Goal: Task Accomplishment & Management: Complete application form

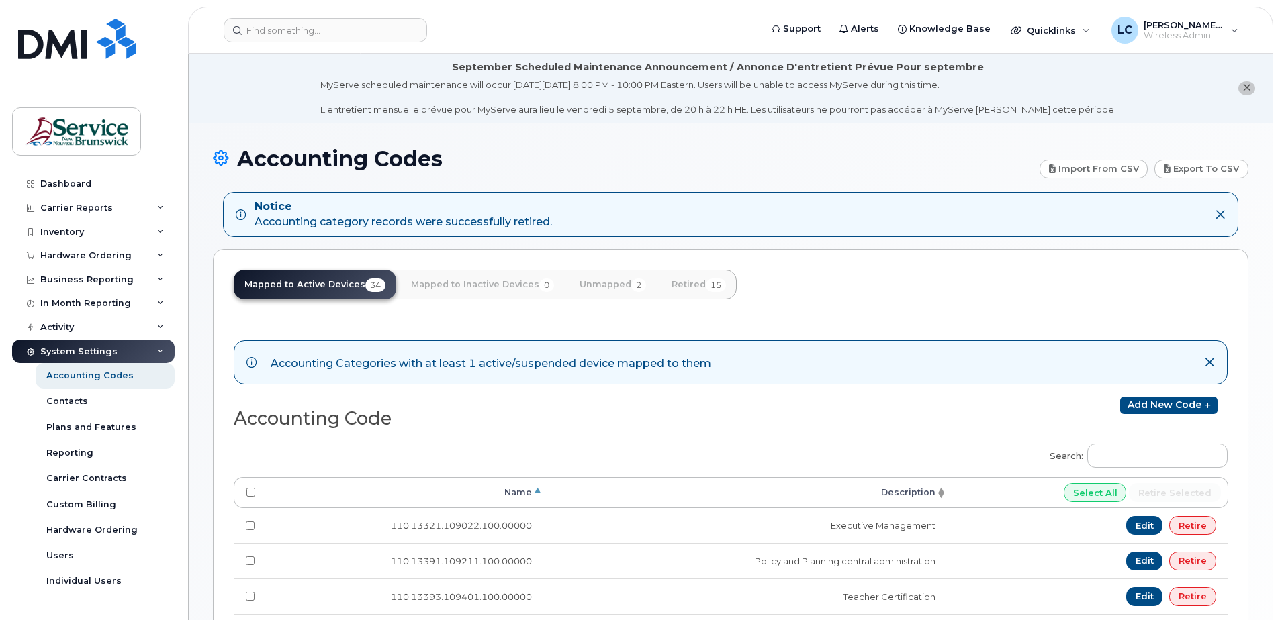
scroll to position [373, 0]
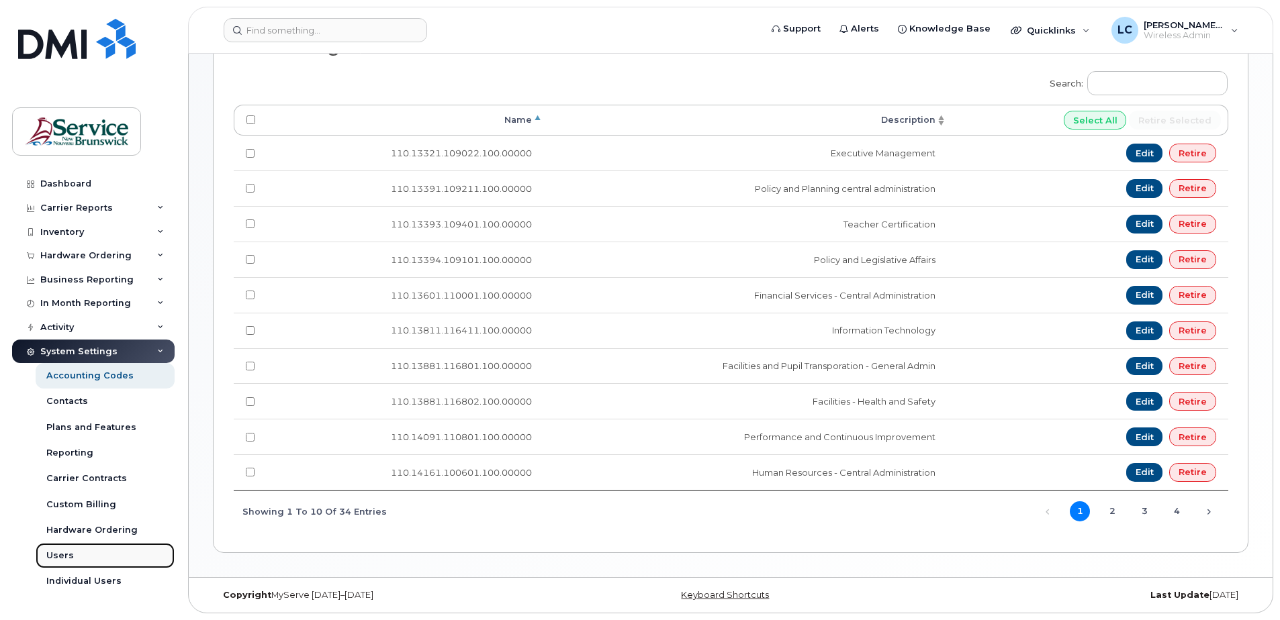
click at [71, 555] on div "Users" at bounding box center [60, 556] width 28 height 12
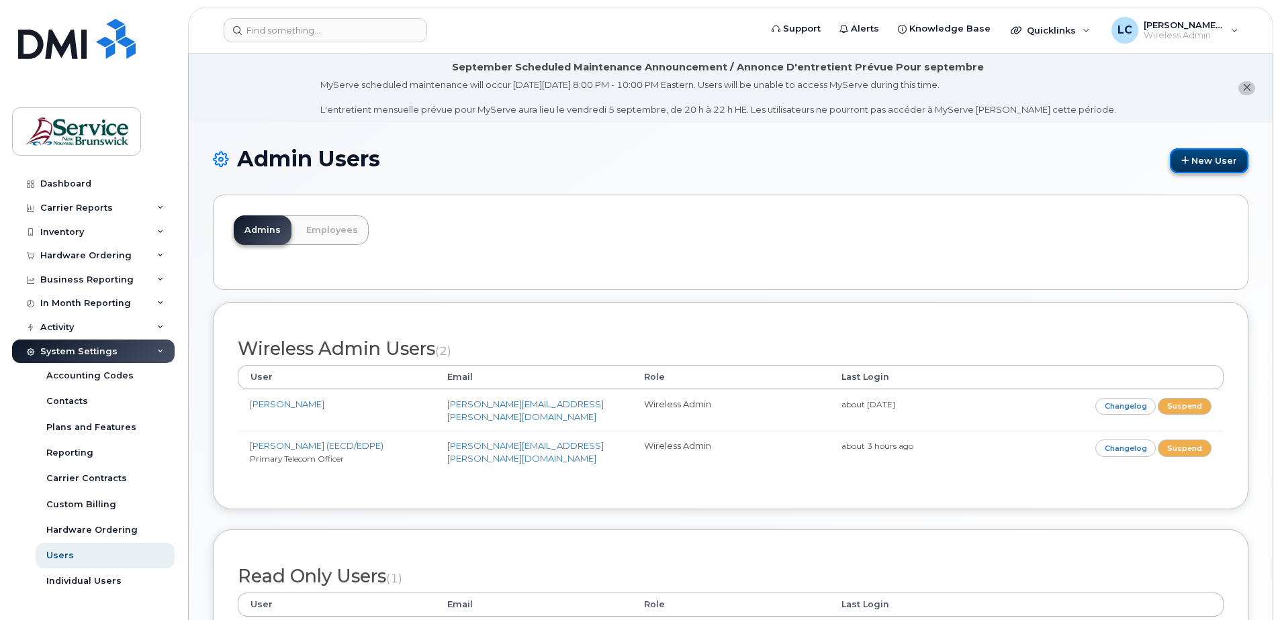
click at [1191, 154] on link "New User" at bounding box center [1209, 160] width 79 height 25
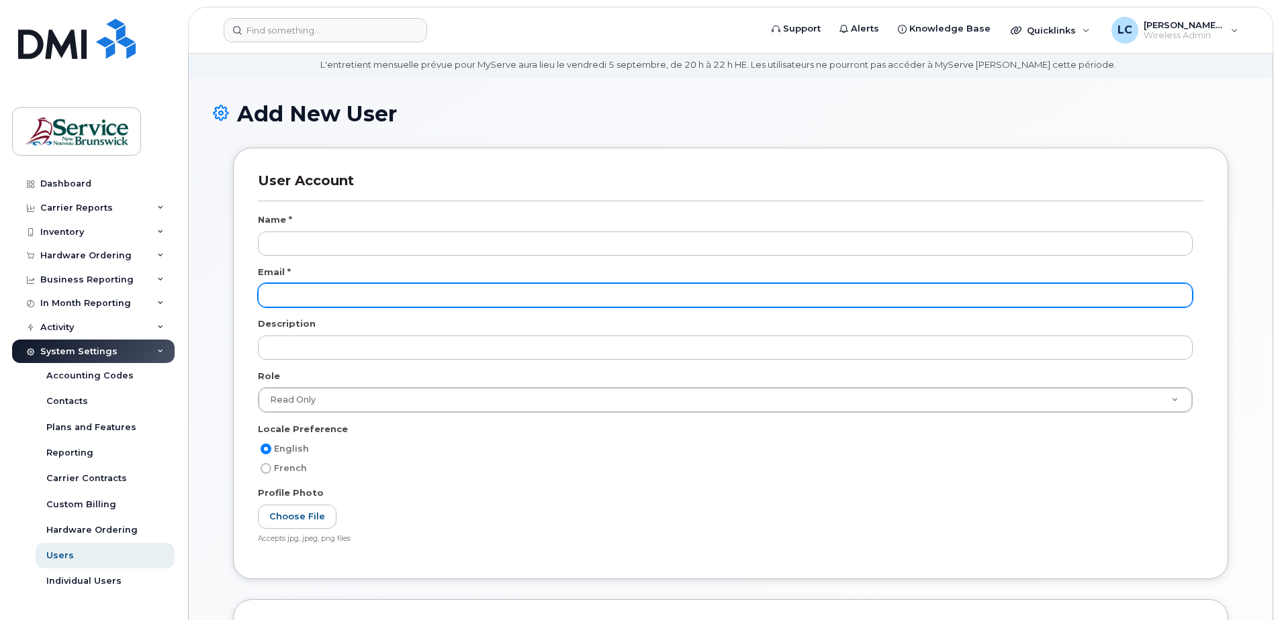
scroll to position [134, 0]
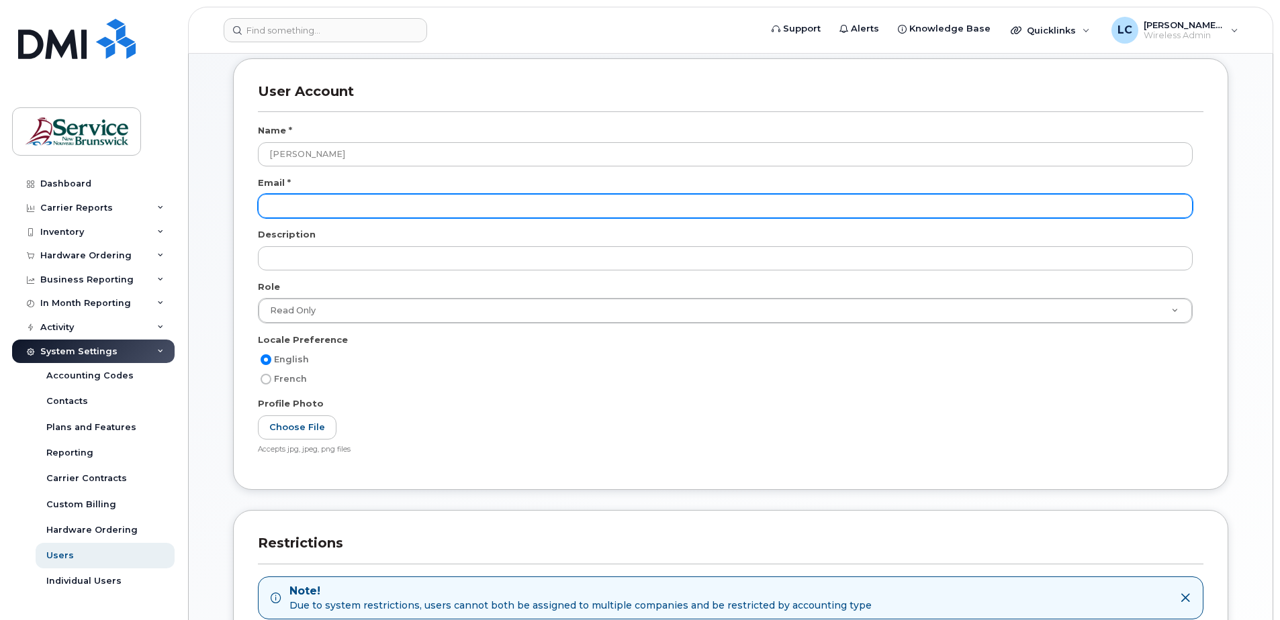
type input "Denis Daigle"
click at [330, 214] on input "email" at bounding box center [725, 206] width 935 height 24
click at [278, 207] on input "email" at bounding box center [725, 206] width 935 height 24
click at [329, 208] on input "Denis" at bounding box center [725, 206] width 935 height 24
drag, startPoint x: 328, startPoint y: 204, endPoint x: 248, endPoint y: 197, distance: 80.9
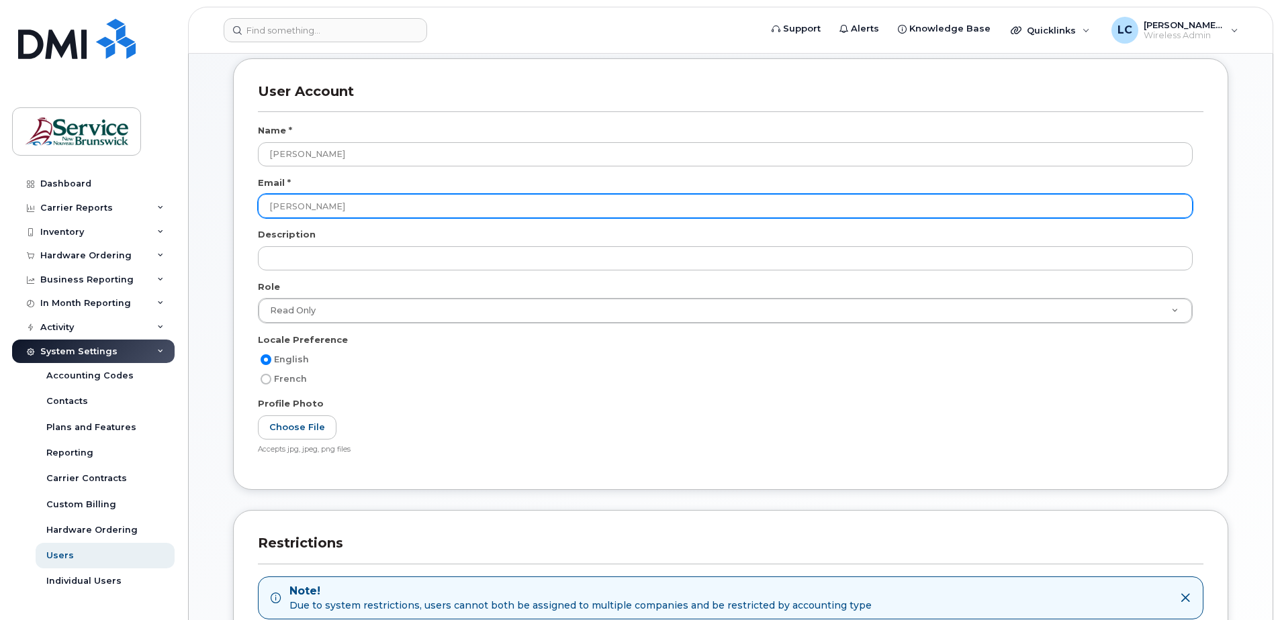
click at [248, 197] on div "User Account Name * Denis Daigle Email * Denis Description Role Read Only Wirel…" at bounding box center [730, 274] width 995 height 432
paste input "denis.daigle@gnb.ca"
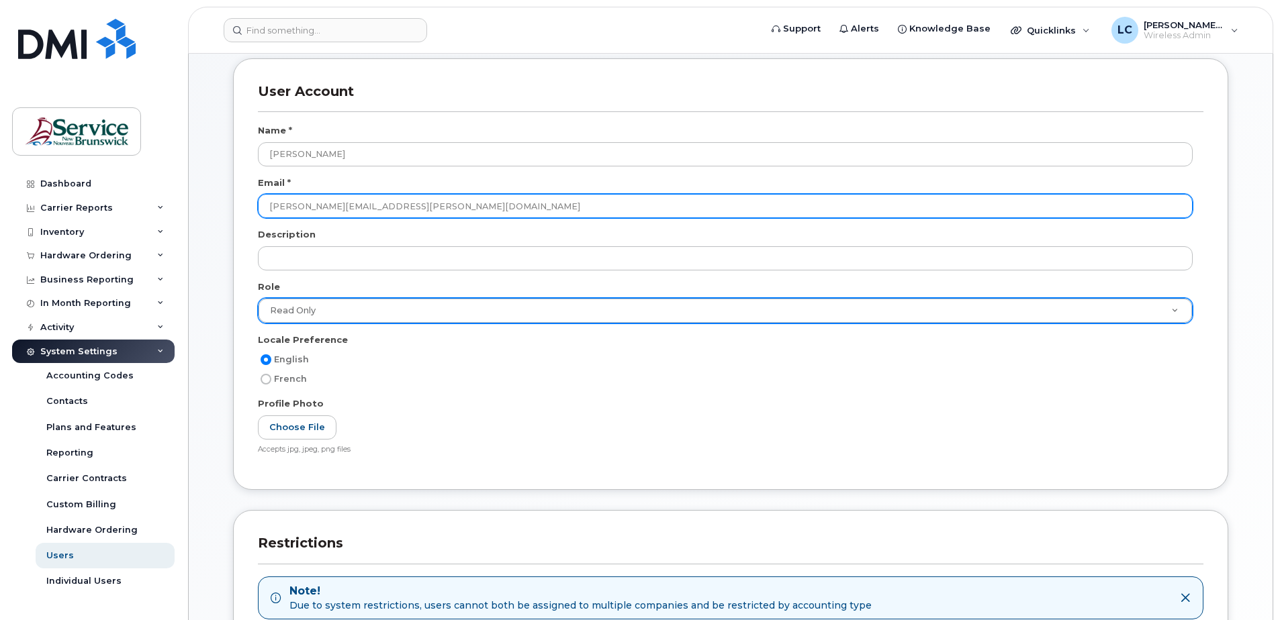
type input "denis.daigle@gnb.ca"
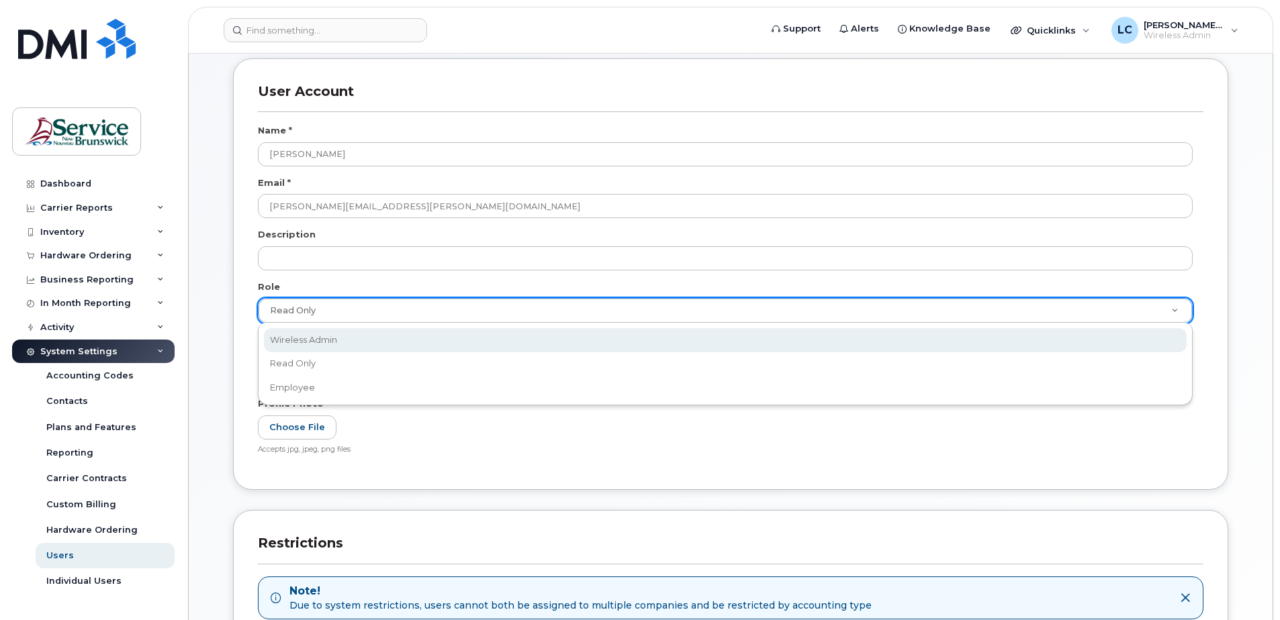
select select "wireless_admin"
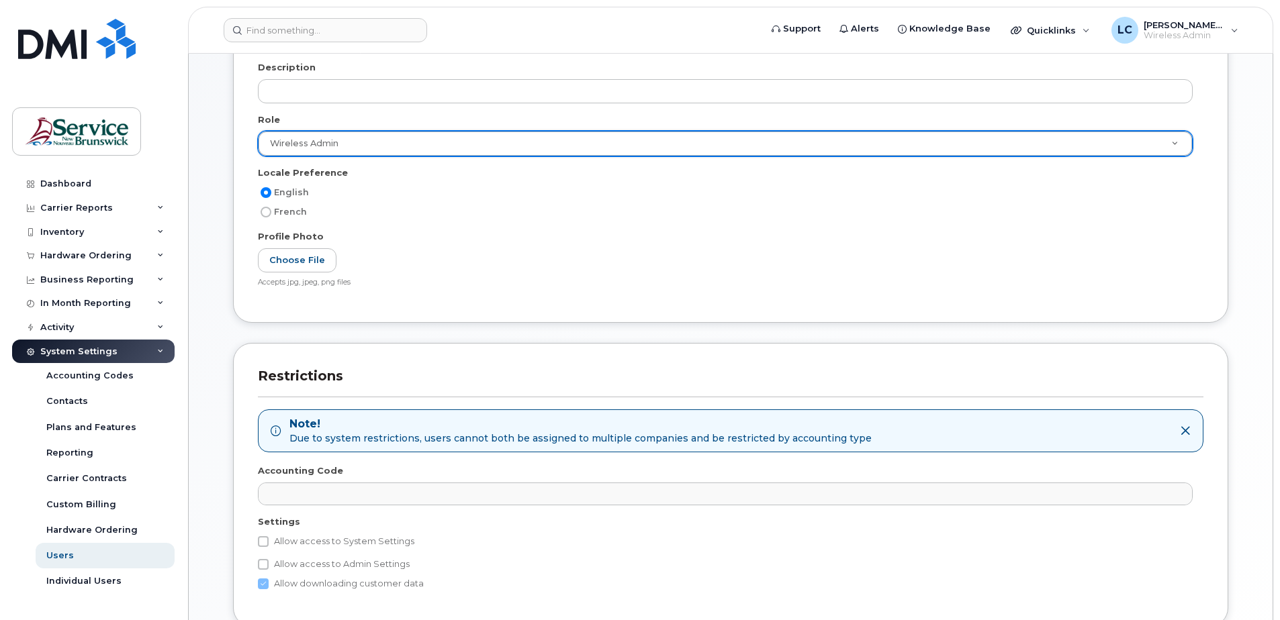
scroll to position [336, 0]
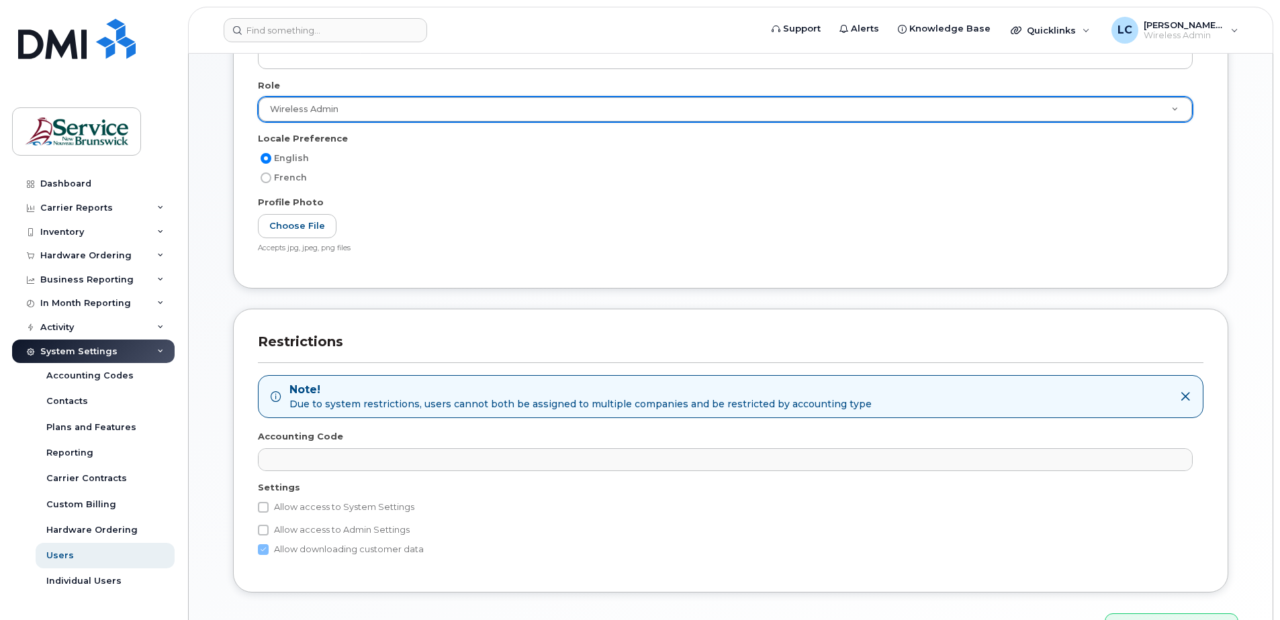
click at [264, 522] on label "Allow access to Admin Settings" at bounding box center [334, 530] width 152 height 16
click at [264, 525] on input "Allow access to Admin Settings" at bounding box center [263, 530] width 11 height 11
checkbox input "true"
click at [263, 500] on label "Allow access to System Settings" at bounding box center [336, 508] width 156 height 16
click at [263, 502] on input "Allow access to System Settings" at bounding box center [263, 507] width 11 height 11
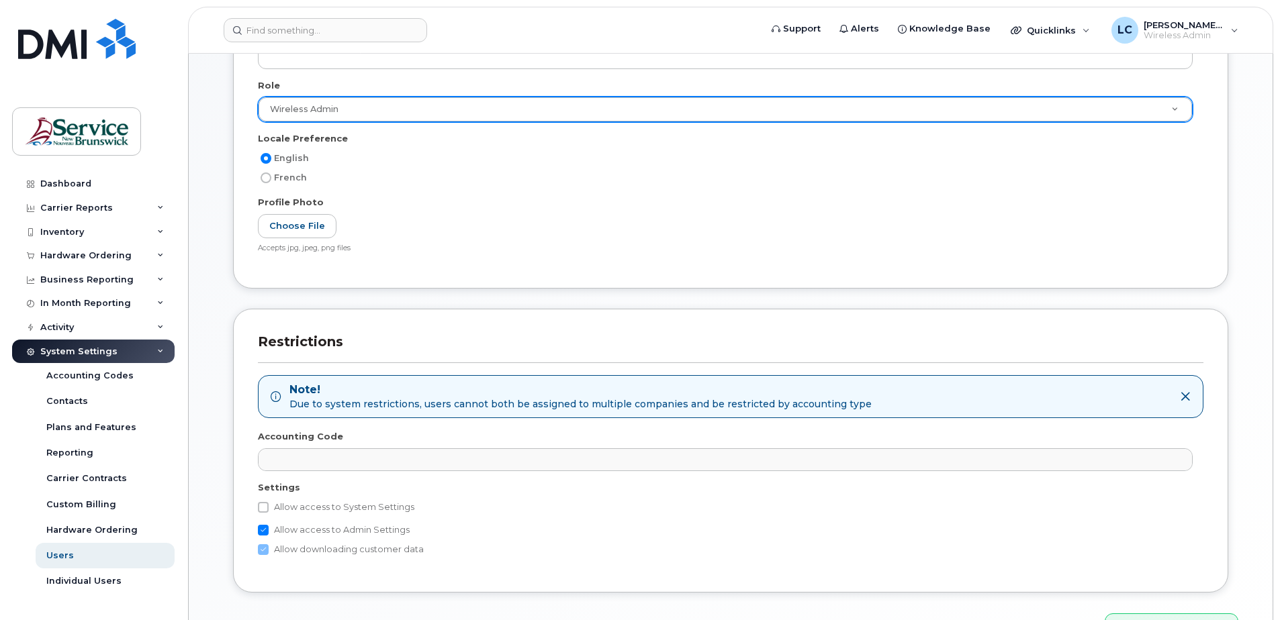
checkbox input "true"
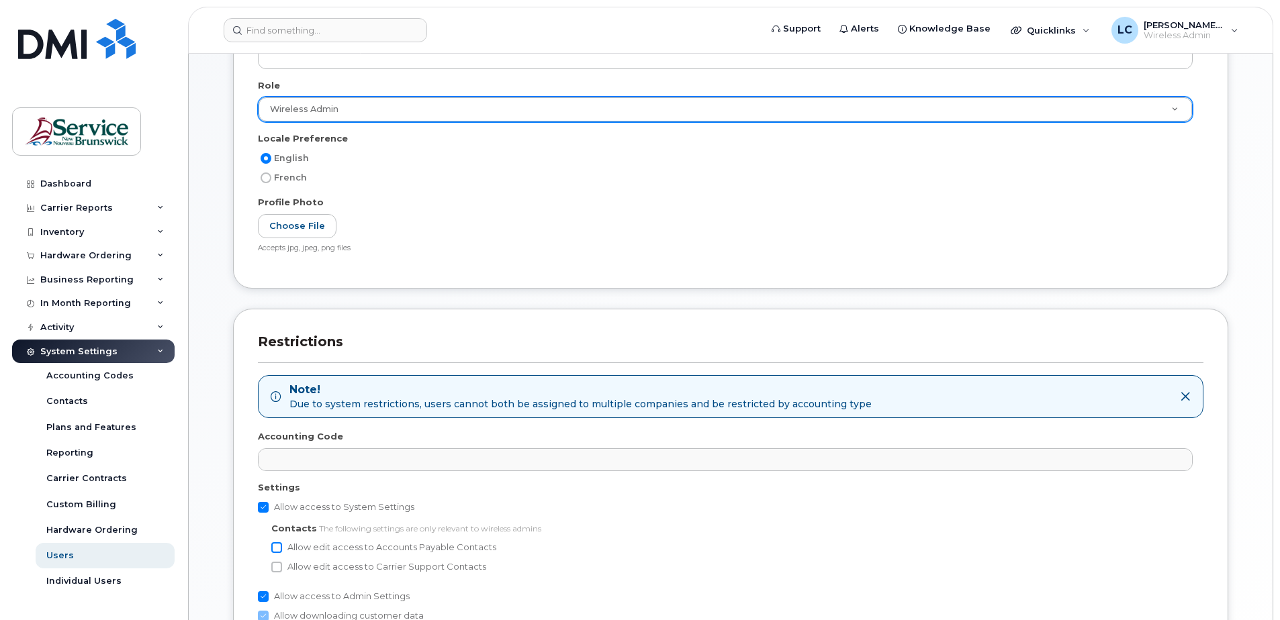
click at [275, 545] on input "Allow edit access to Accounts Payable Contacts" at bounding box center [276, 548] width 11 height 11
checkbox input "true"
click at [275, 567] on input "Allow edit access to Carrier Support Contacts" at bounding box center [276, 567] width 11 height 11
checkbox input "true"
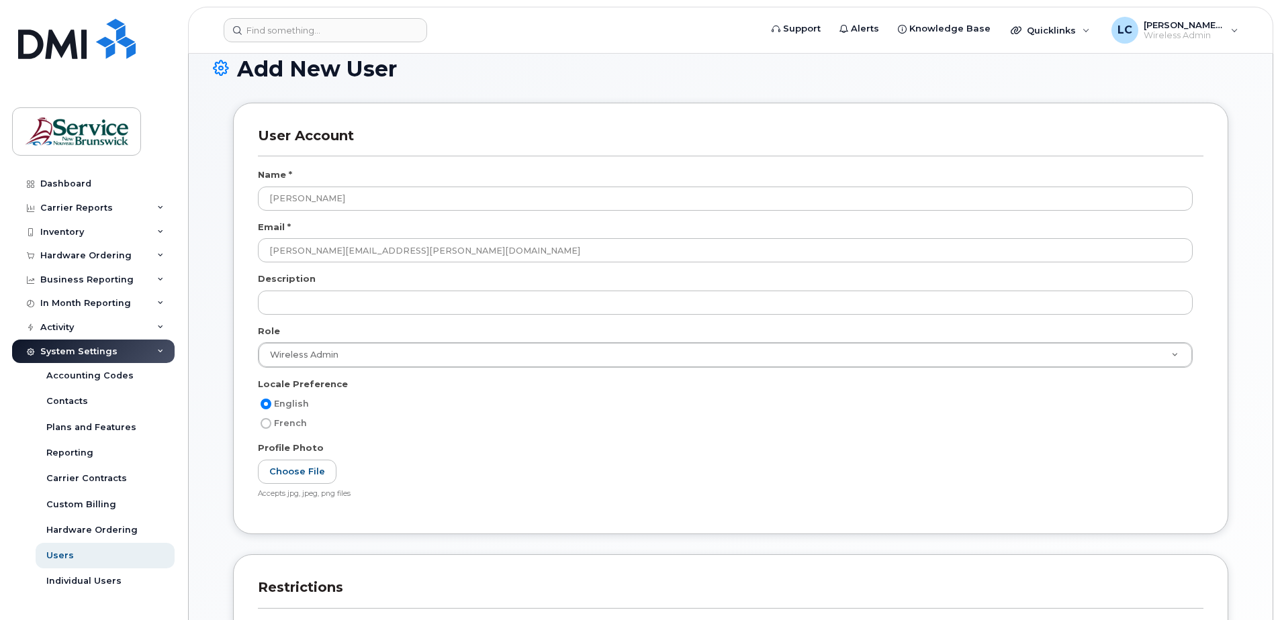
scroll to position [85, 0]
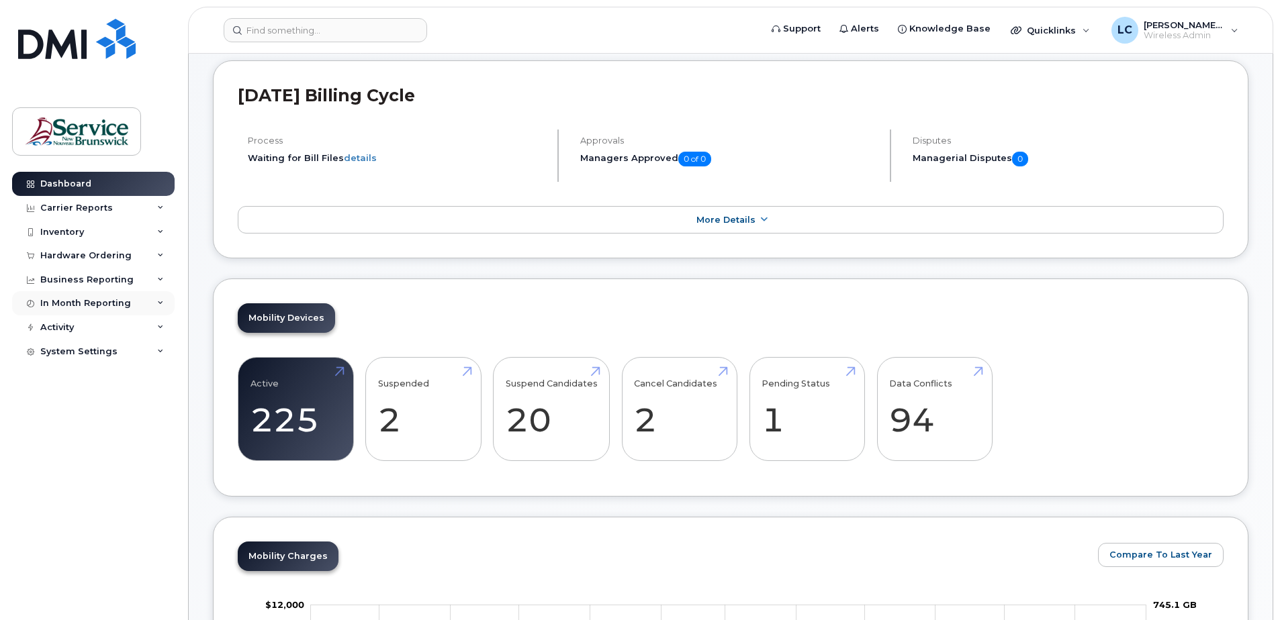
scroll to position [134, 0]
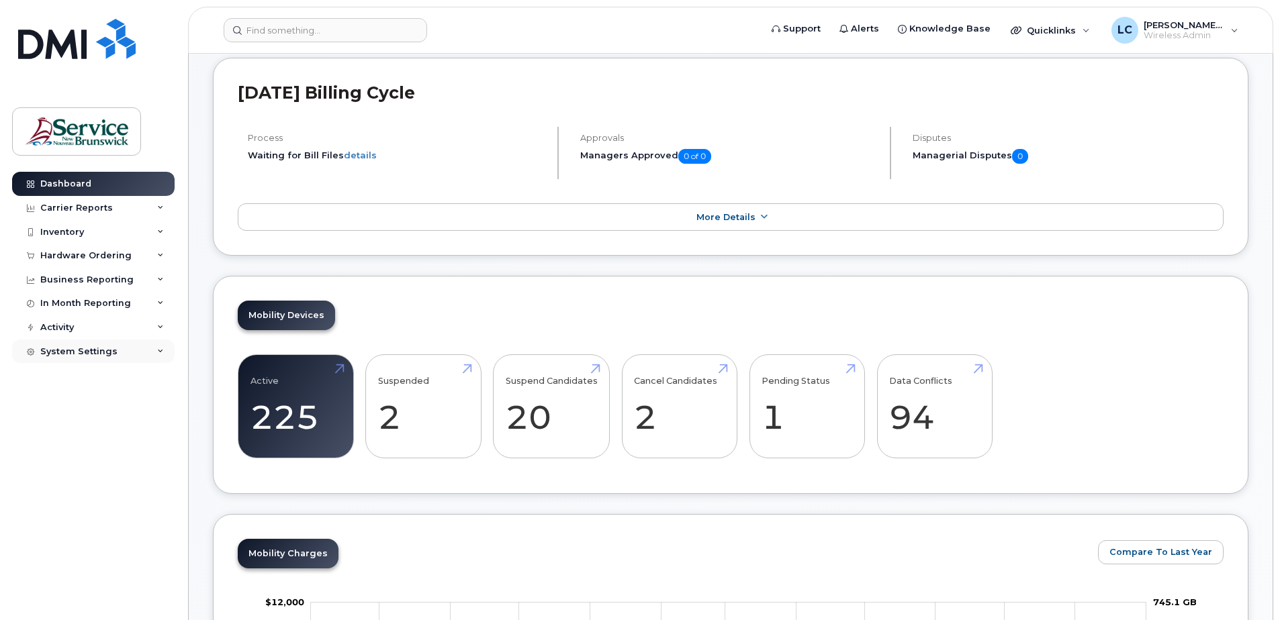
click at [87, 347] on div "System Settings" at bounding box center [78, 352] width 77 height 11
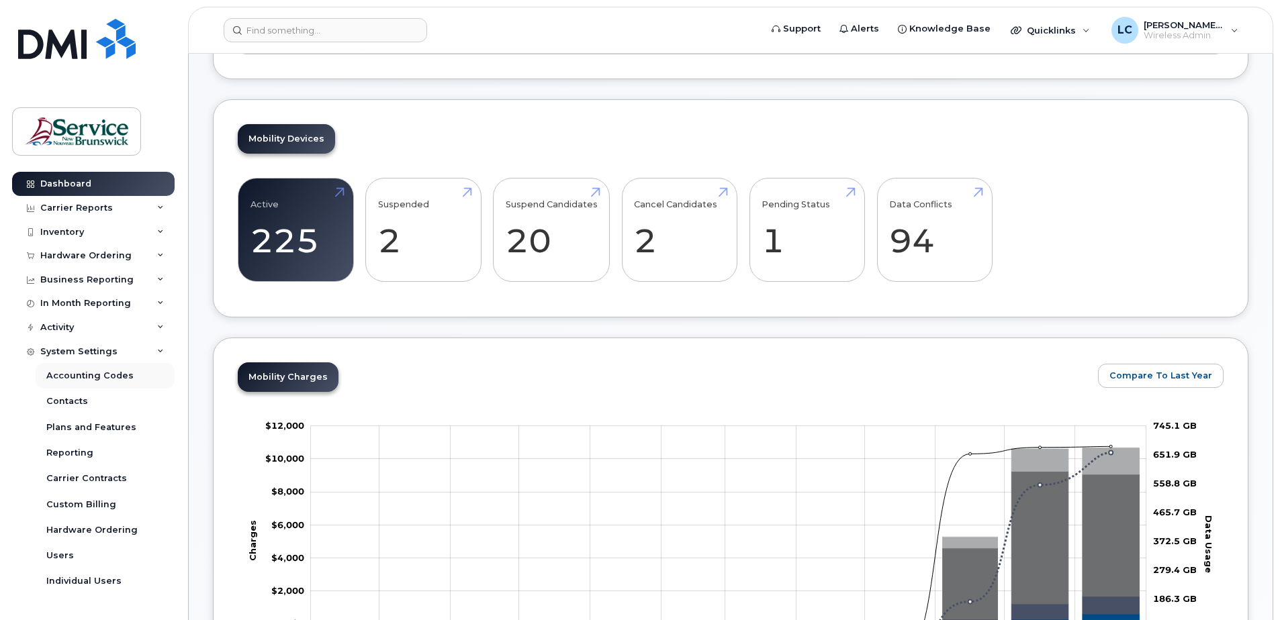
scroll to position [336, 0]
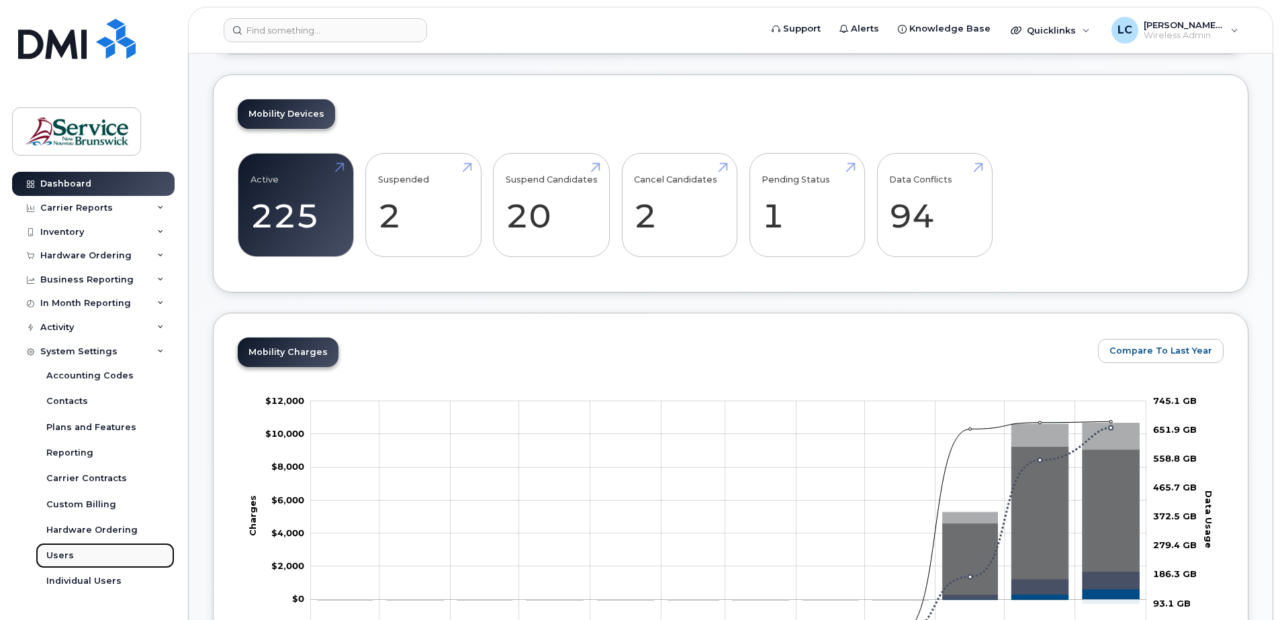
click at [68, 549] on link "Users" at bounding box center [105, 556] width 139 height 26
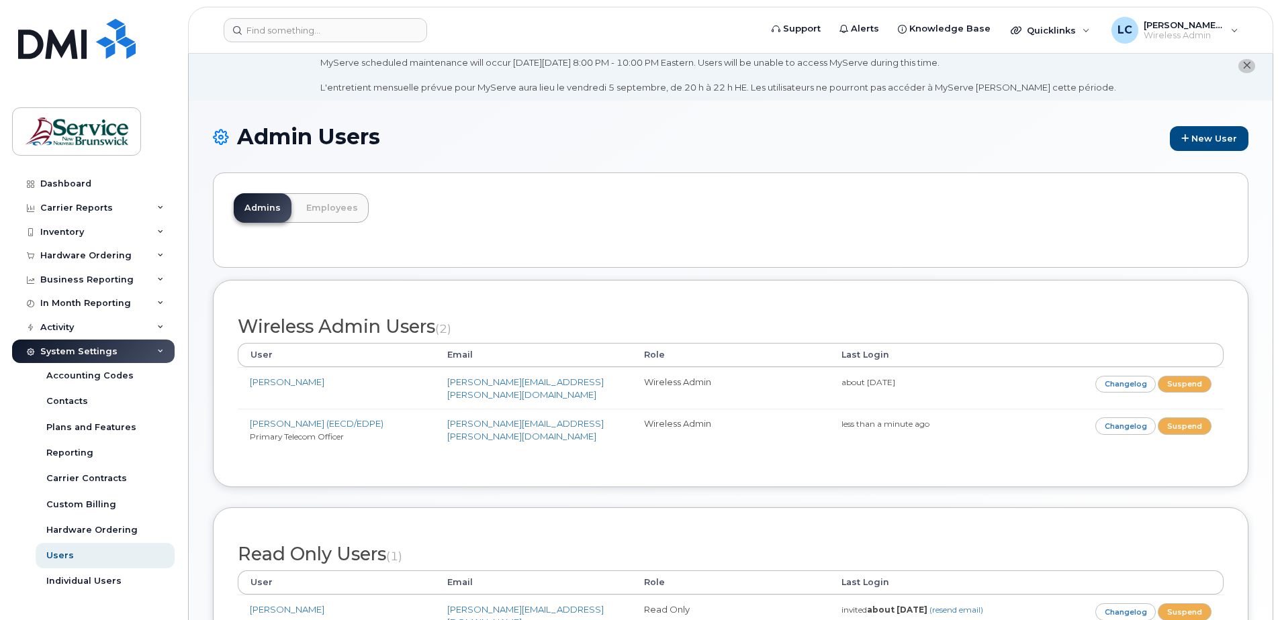
scroll to position [21, 0]
click at [1211, 136] on link "New User" at bounding box center [1209, 140] width 79 height 25
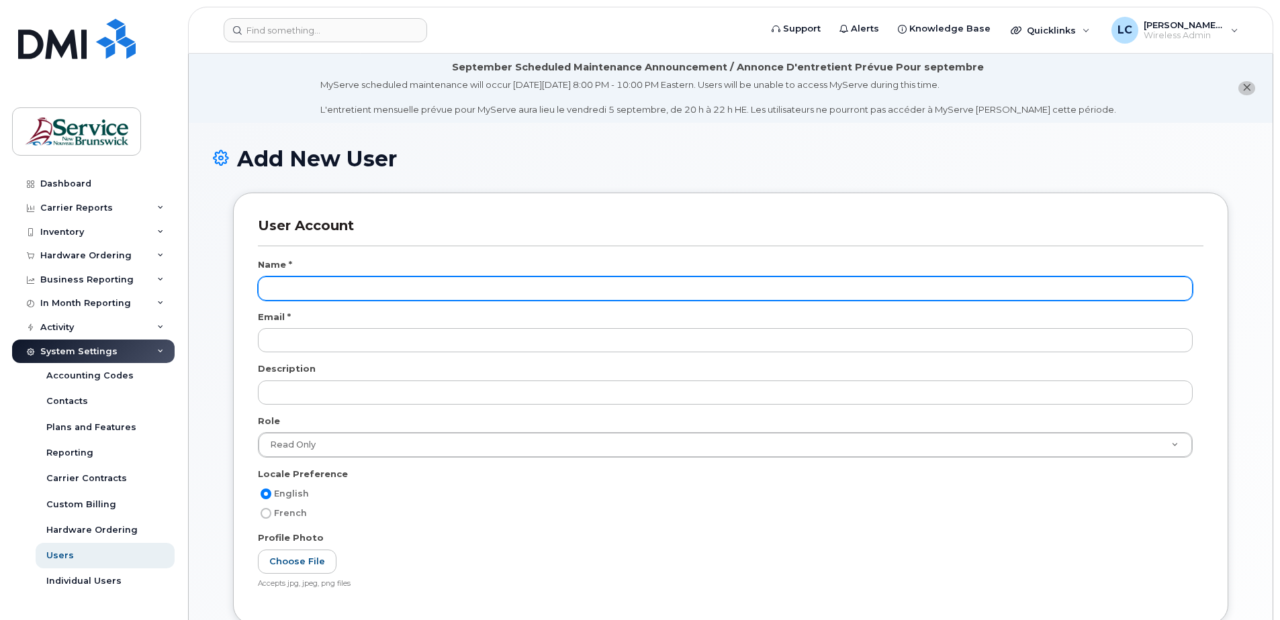
click at [281, 281] on input "text" at bounding box center [725, 289] width 935 height 24
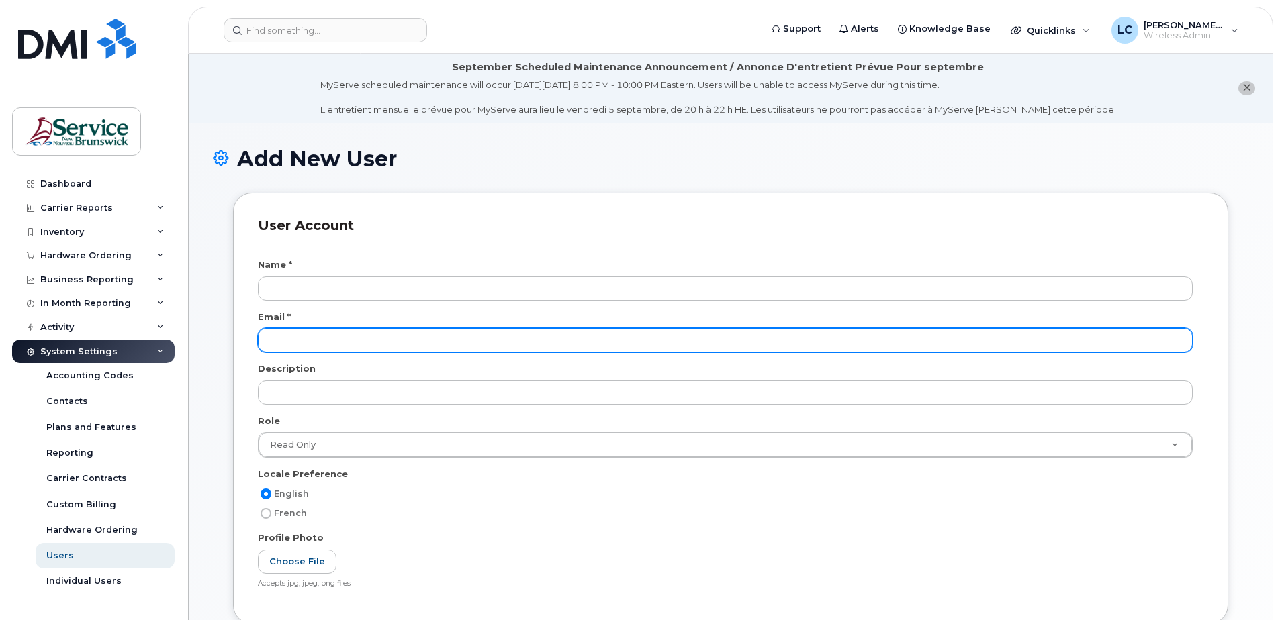
click at [300, 337] on input "email" at bounding box center [725, 340] width 935 height 24
paste input "When you get an invite I believe you can sign in without a username/password by…"
drag, startPoint x: 811, startPoint y: 342, endPoint x: 199, endPoint y: 333, distance: 611.2
click at [199, 333] on div "Add New User User Account Name * Email * When you get an invite I believe you c…" at bounding box center [731, 561] width 1084 height 876
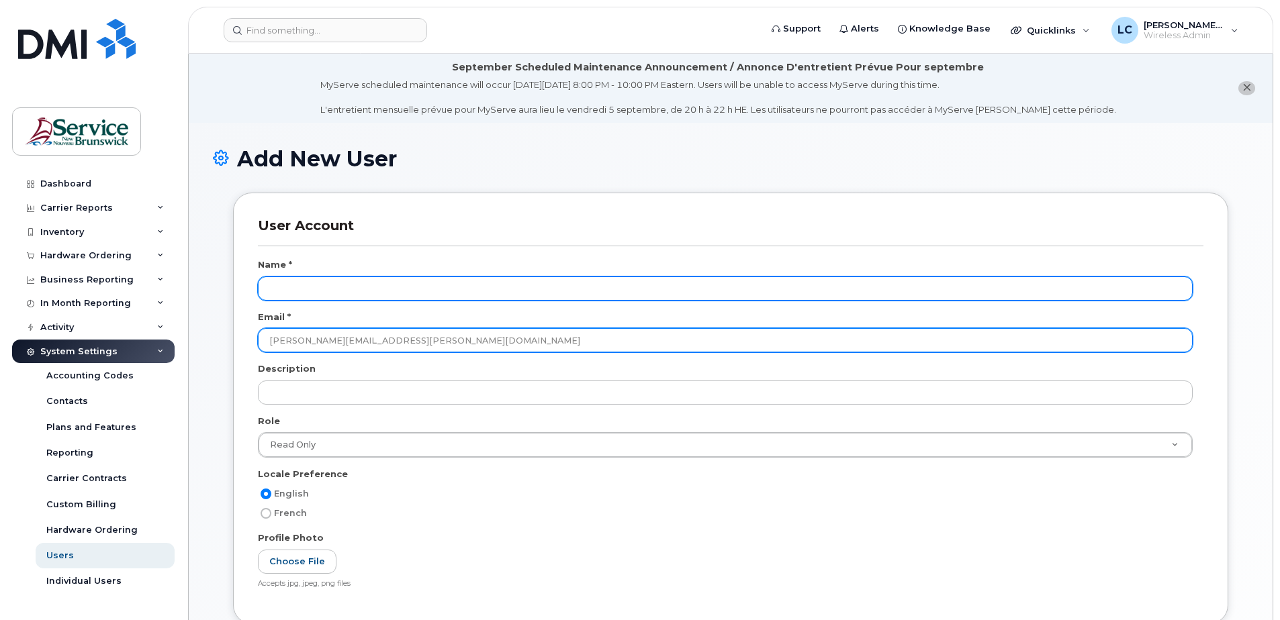
type input "[PERSON_NAME][EMAIL_ADDRESS][PERSON_NAME][DOMAIN_NAME]"
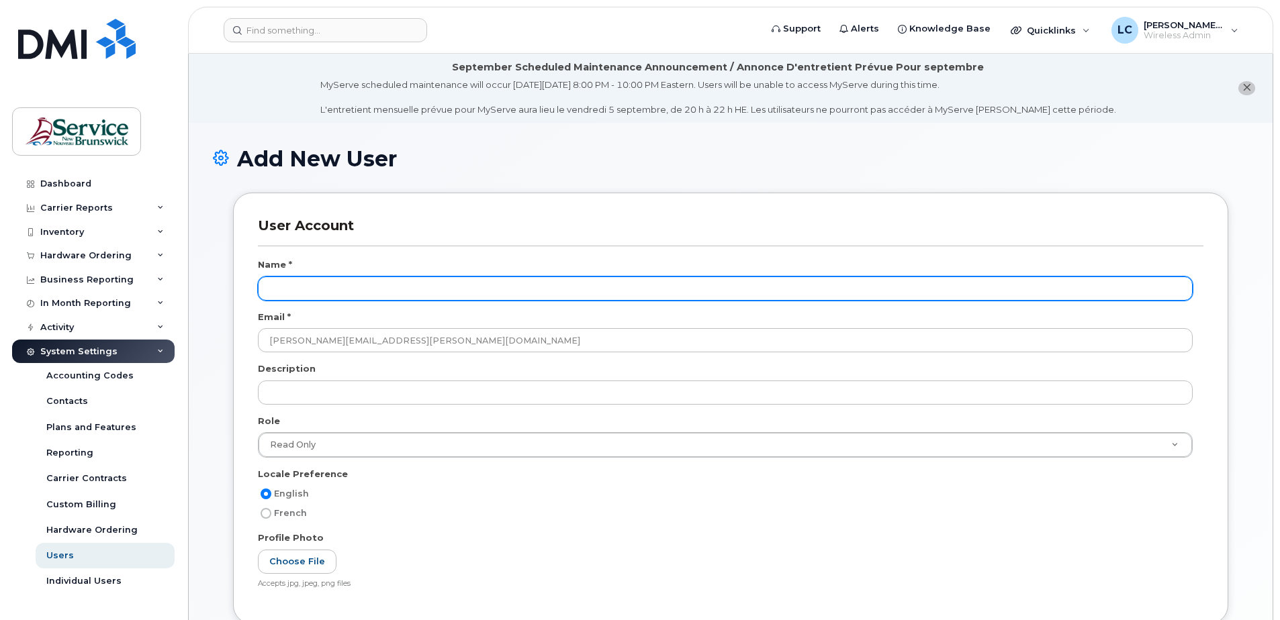
click at [324, 278] on input "text" at bounding box center [725, 289] width 935 height 24
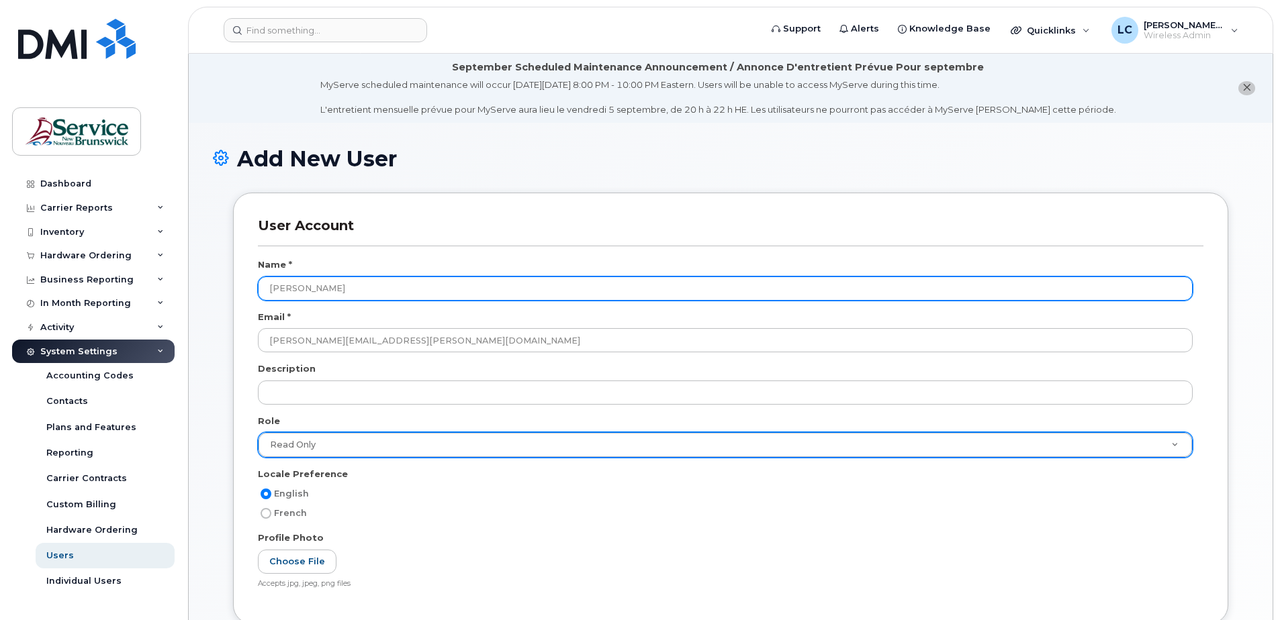
type input "[PERSON_NAME]"
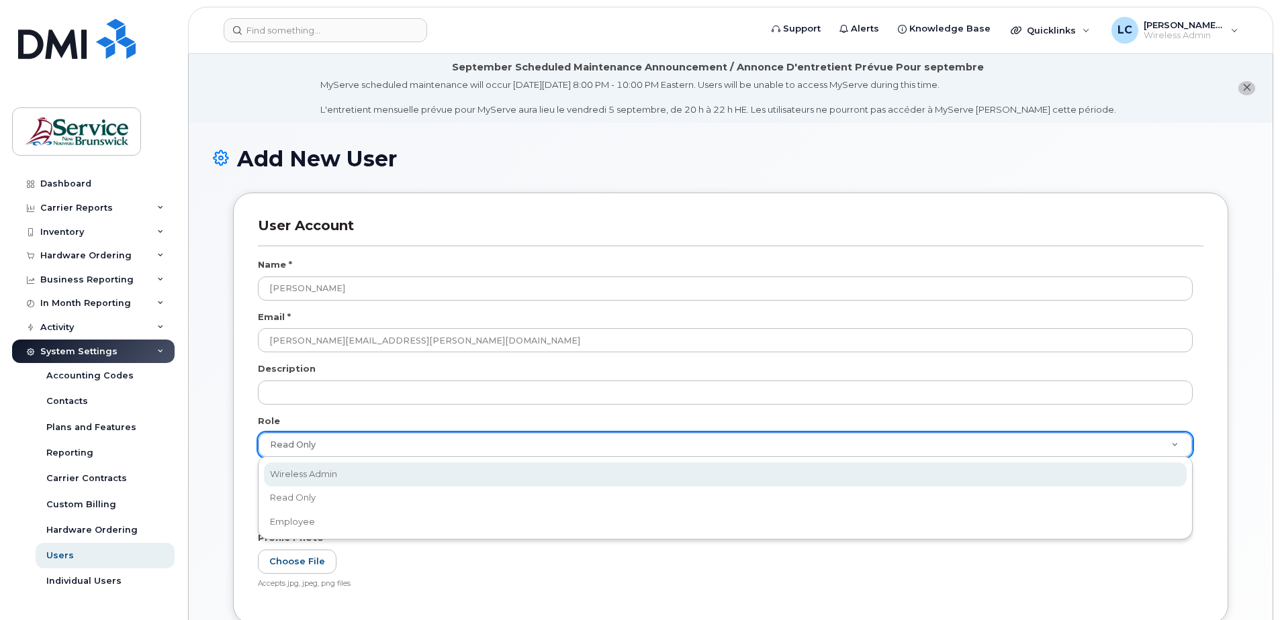
scroll to position [0, 4]
select select "wireless_admin"
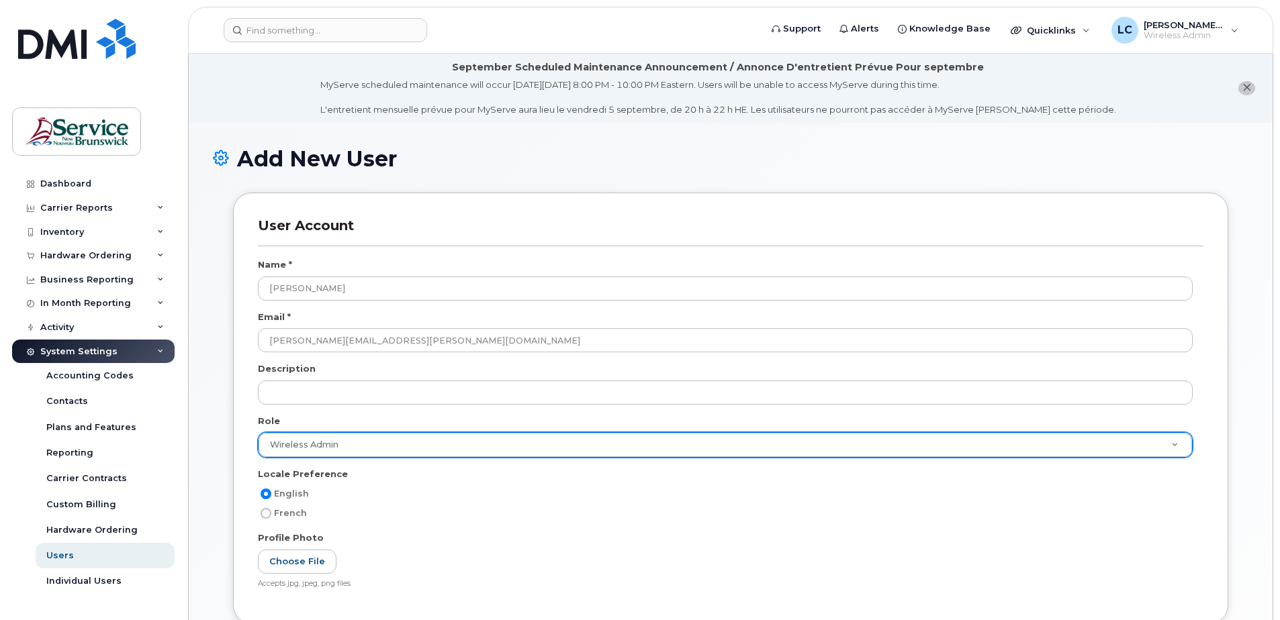
click at [265, 516] on input "French" at bounding box center [266, 513] width 11 height 11
radio input "true"
click at [266, 494] on input "English" at bounding box center [266, 494] width 11 height 11
radio input "true"
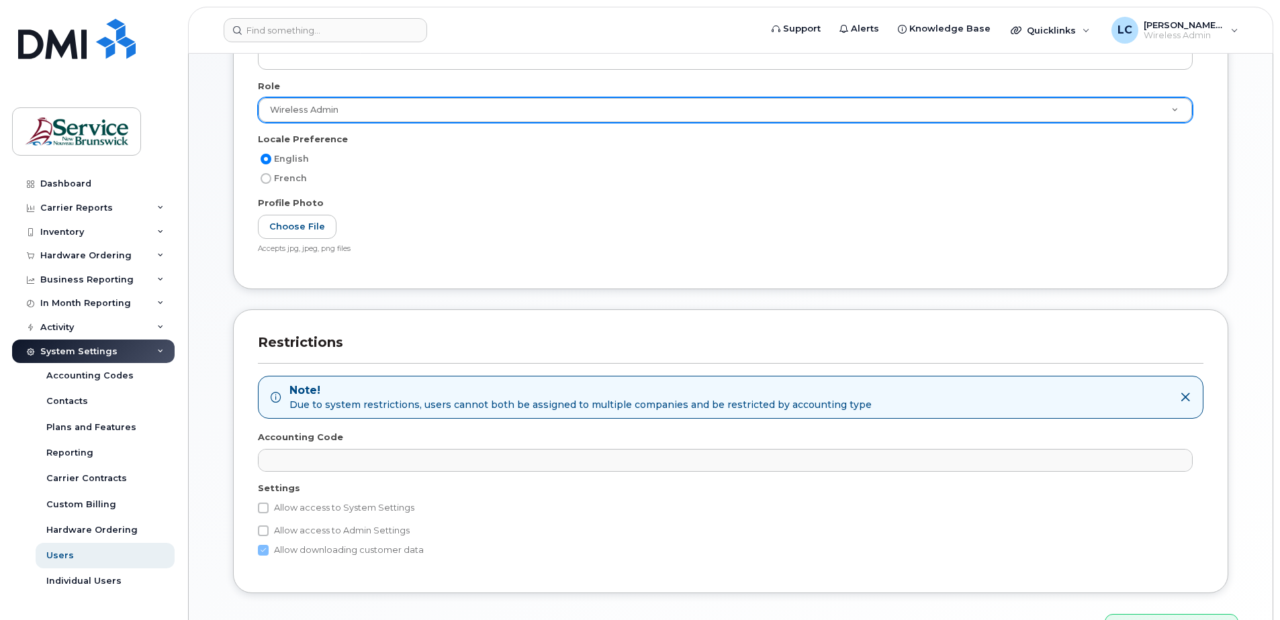
scroll to position [336, 0]
click at [265, 508] on input "Allow access to System Settings" at bounding box center [263, 507] width 11 height 11
checkbox input "true"
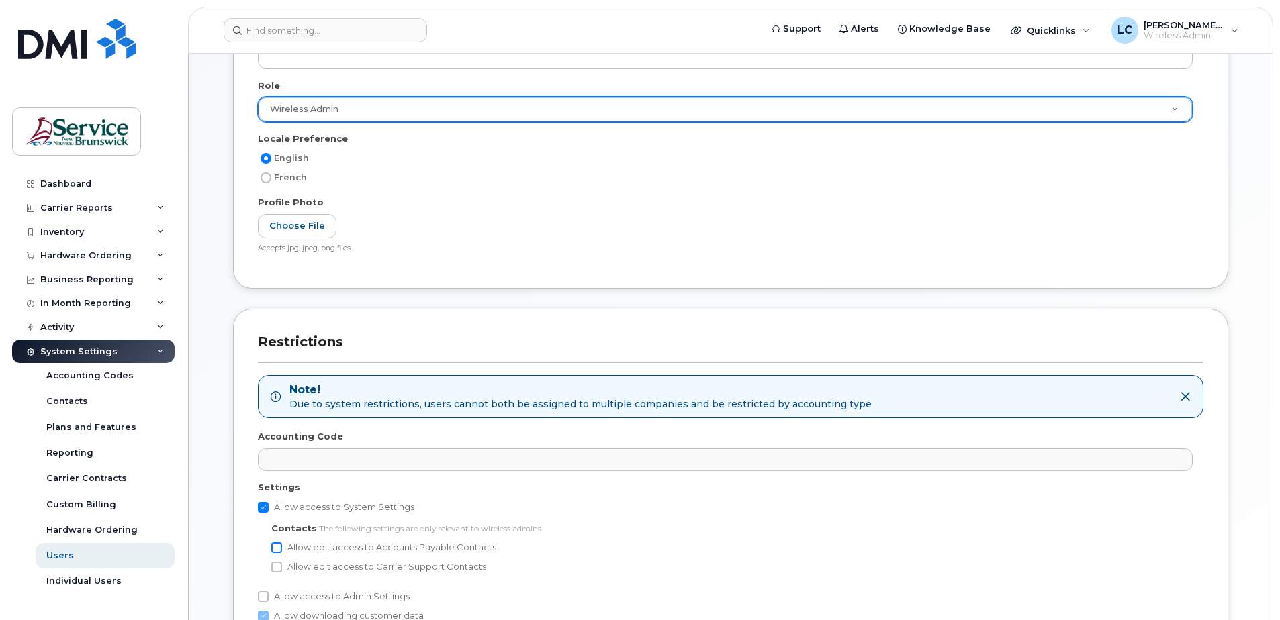
click at [273, 548] on input "Allow edit access to Accounts Payable Contacts" at bounding box center [276, 548] width 11 height 11
checkbox input "true"
click at [279, 570] on input "Allow edit access to Carrier Support Contacts" at bounding box center [276, 567] width 11 height 11
checkbox input "true"
click at [259, 599] on input "Allow access to Admin Settings" at bounding box center [263, 597] width 11 height 11
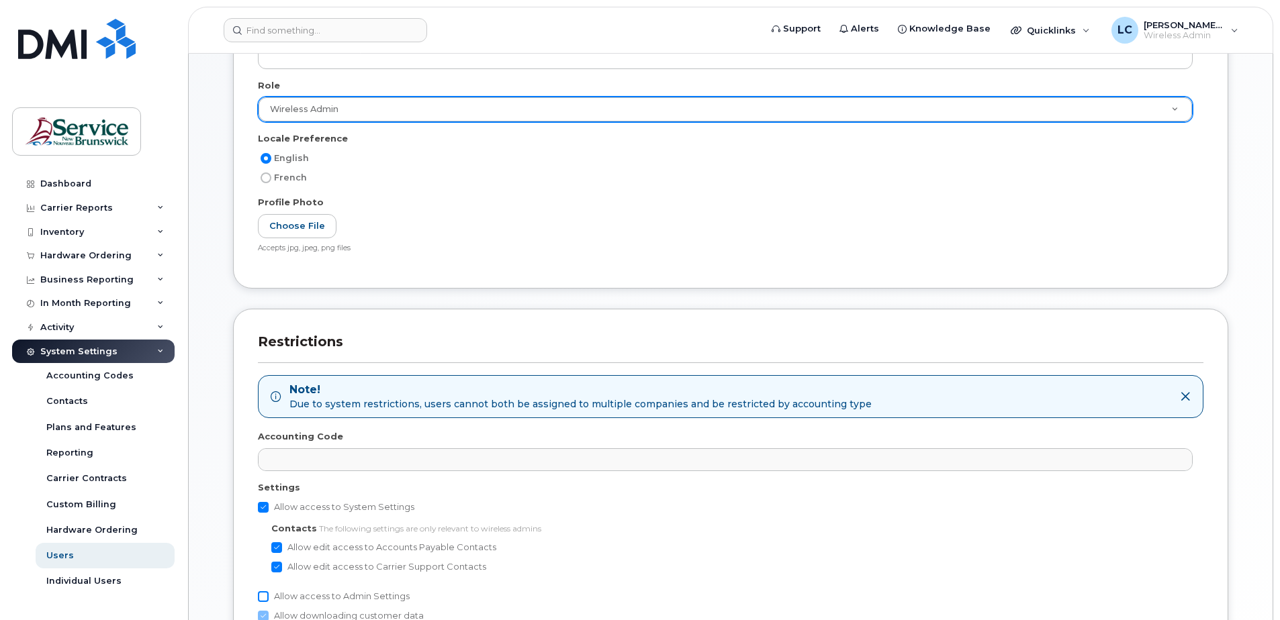
checkbox input "true"
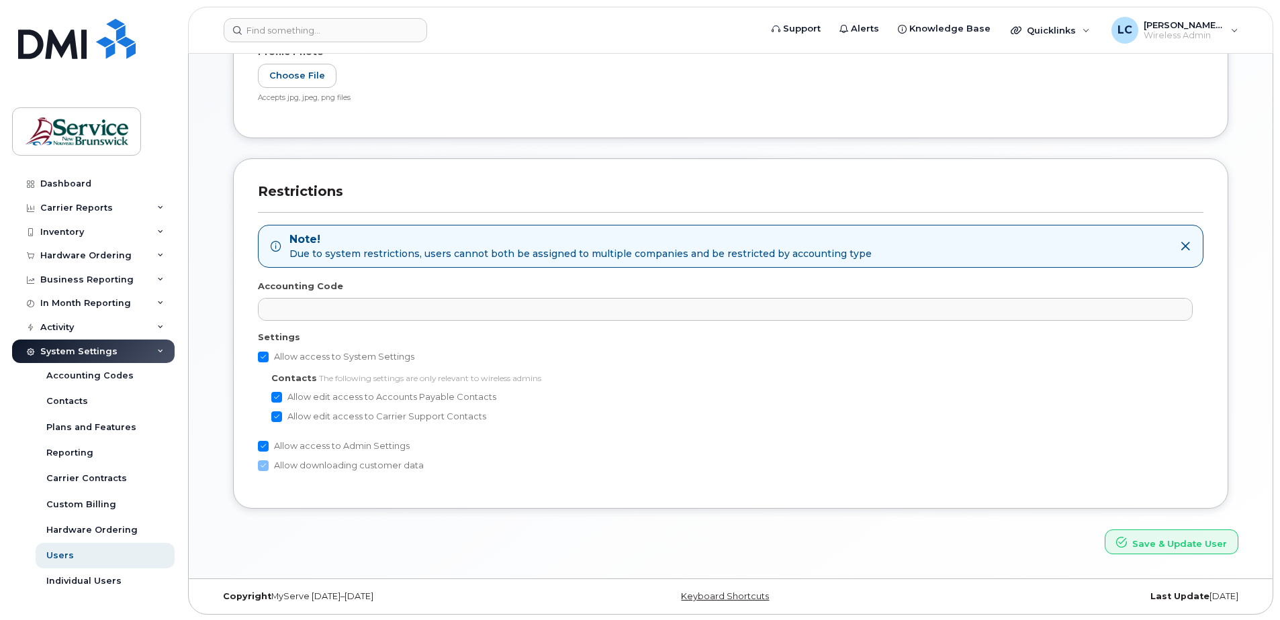
scroll to position [488, 0]
click at [262, 353] on input "Allow access to System Settings" at bounding box center [263, 356] width 11 height 11
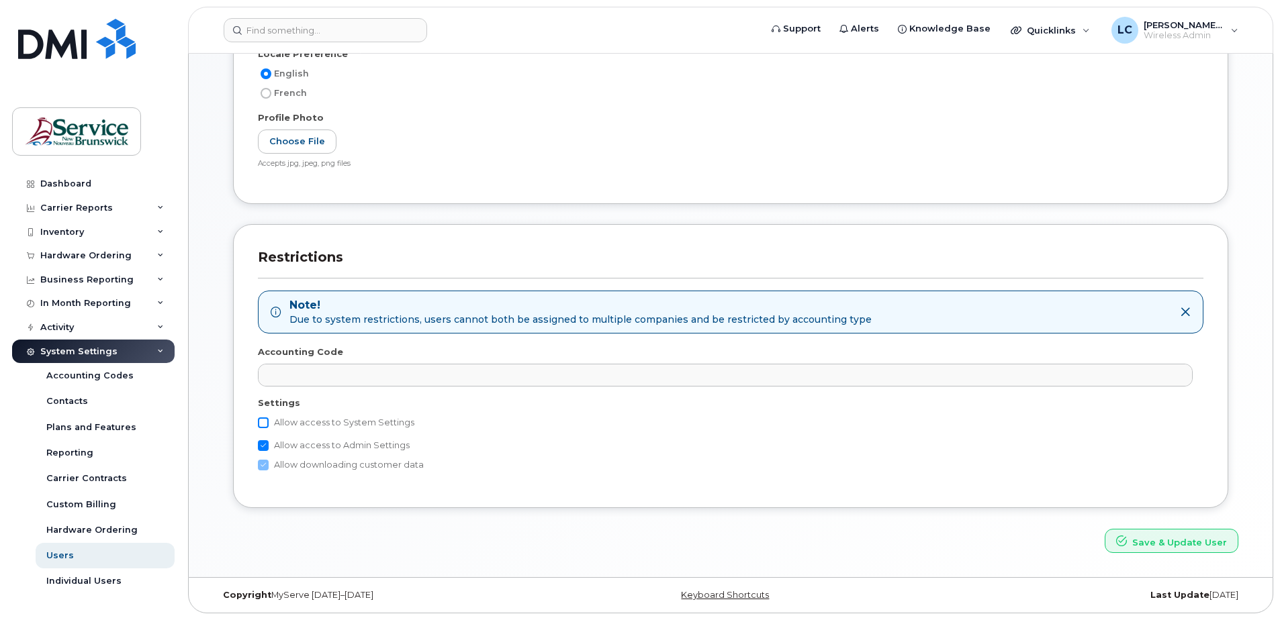
scroll to position [420, 0]
click at [267, 417] on label "Allow access to System Settings" at bounding box center [336, 423] width 156 height 16
click at [267, 418] on input "Allow access to System Settings" at bounding box center [263, 423] width 11 height 11
checkbox input "true"
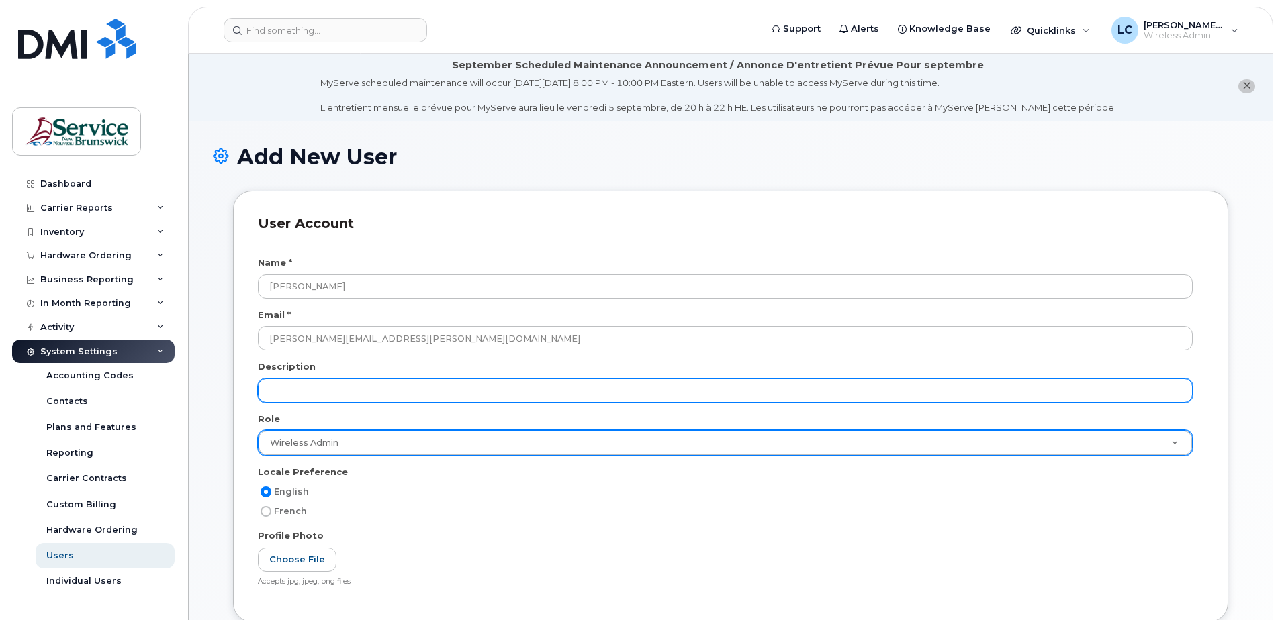
scroll to position [0, 0]
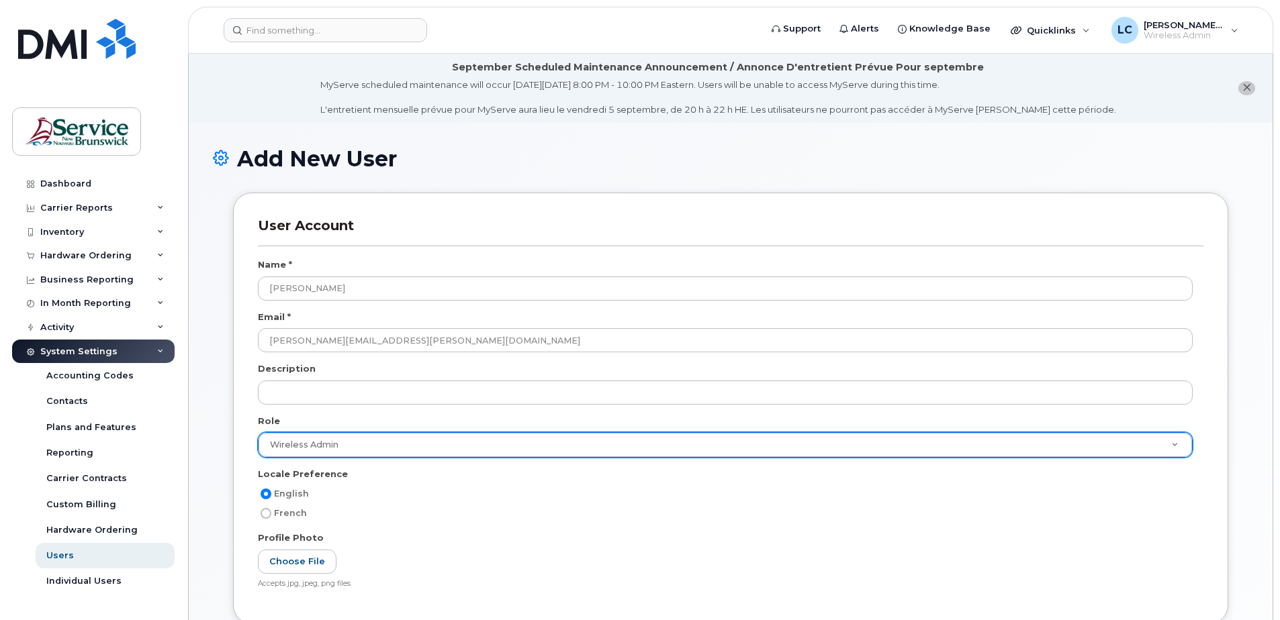
click at [265, 516] on input "French" at bounding box center [266, 513] width 11 height 11
radio input "true"
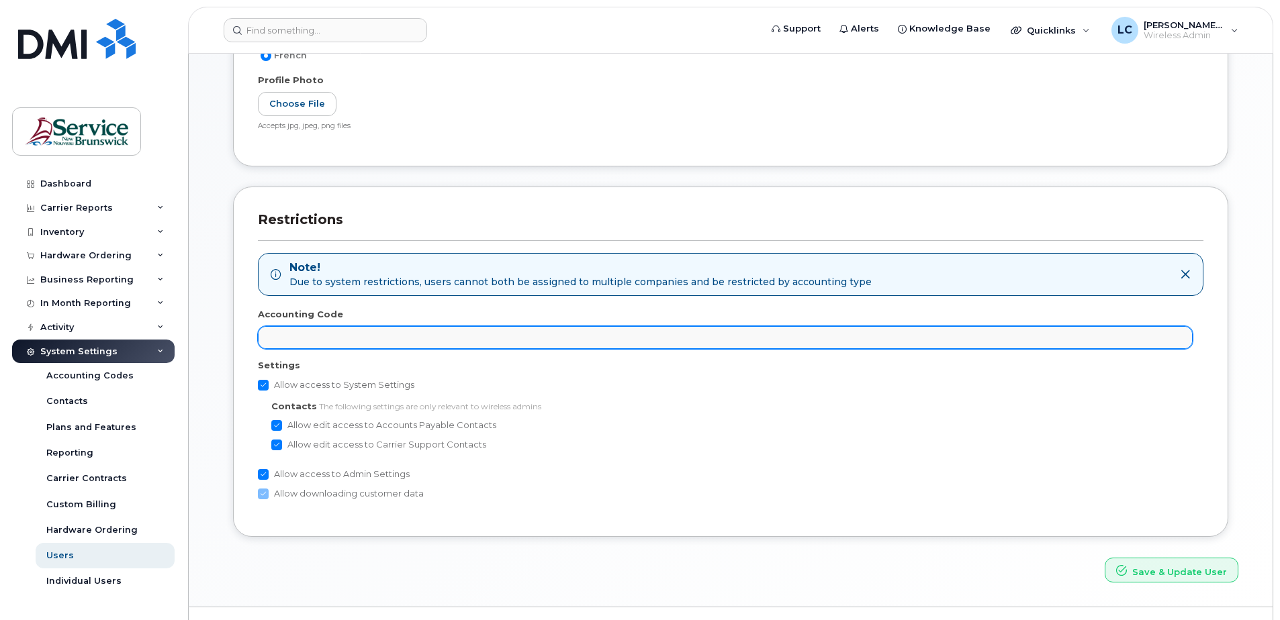
scroll to position [488, 0]
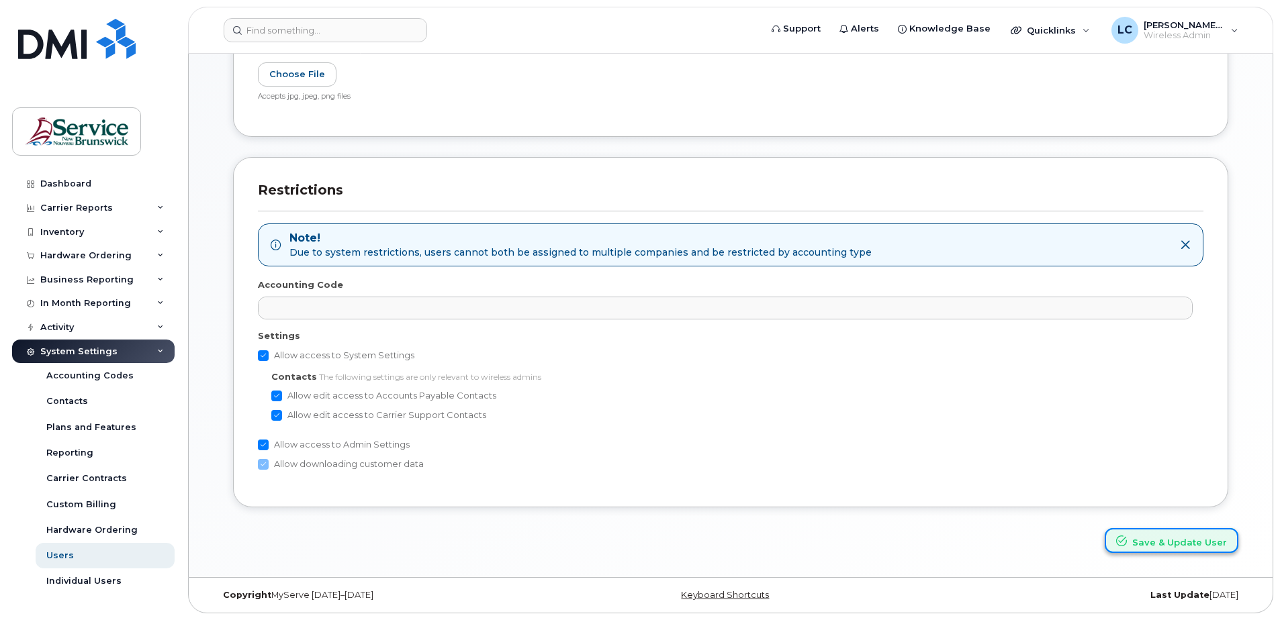
click at [1156, 542] on button "Save & Update User" at bounding box center [1172, 540] width 134 height 25
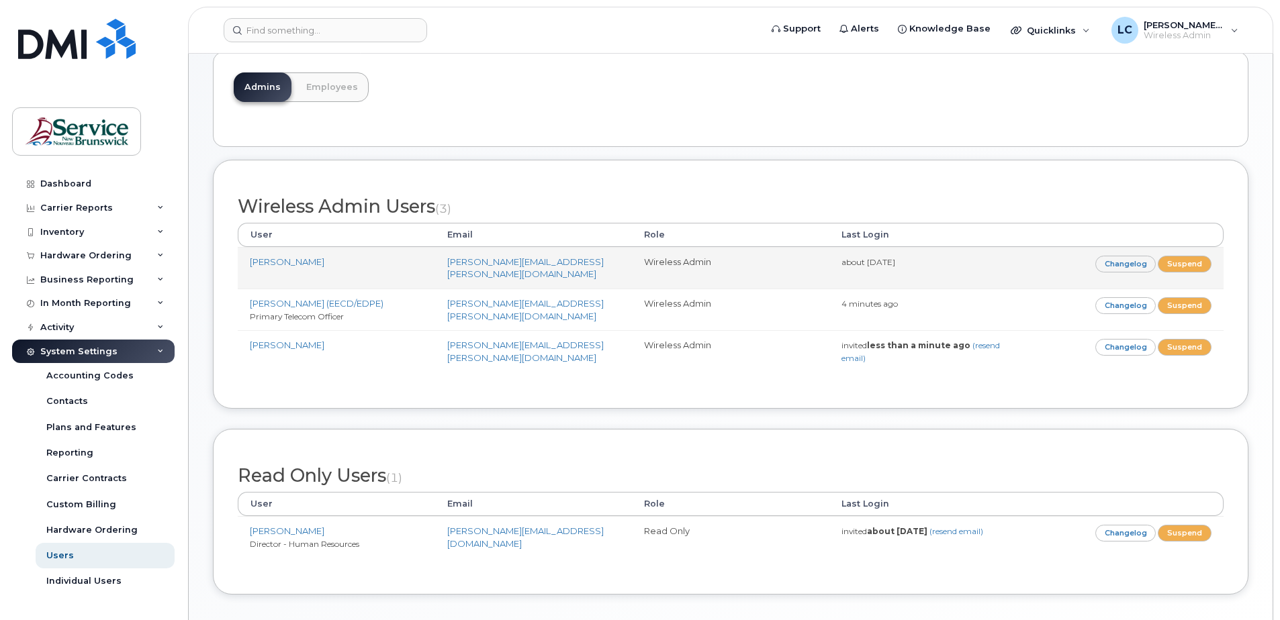
scroll to position [201, 0]
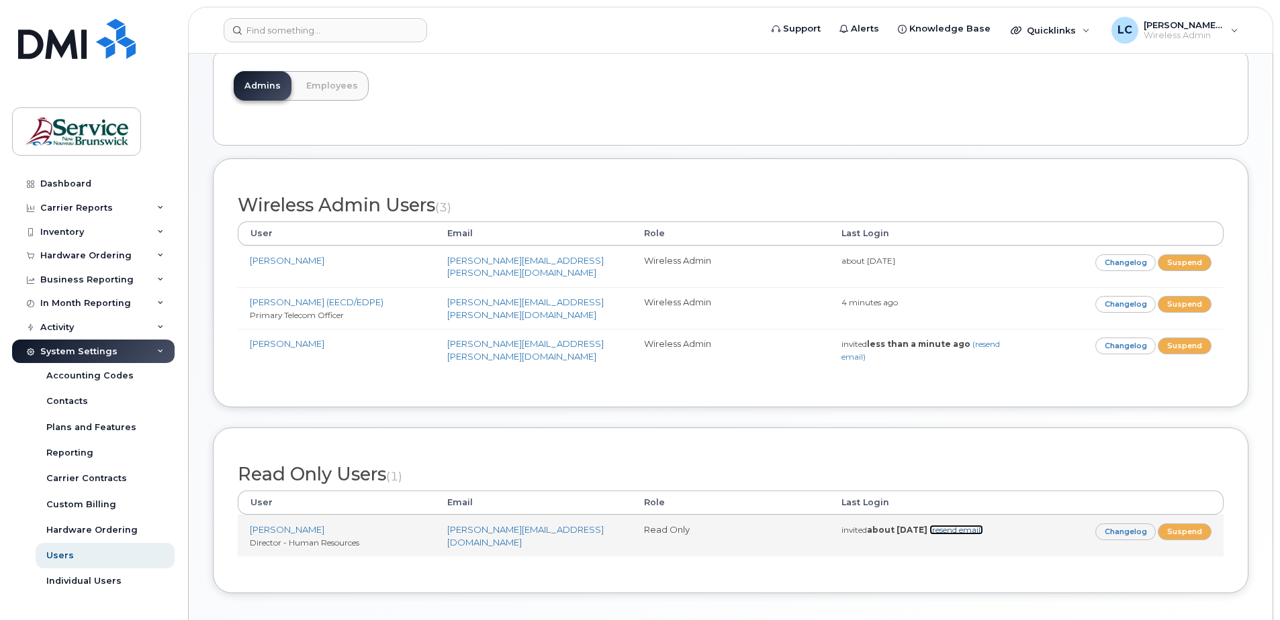
click at [974, 525] on link "(resend email)" at bounding box center [956, 530] width 54 height 10
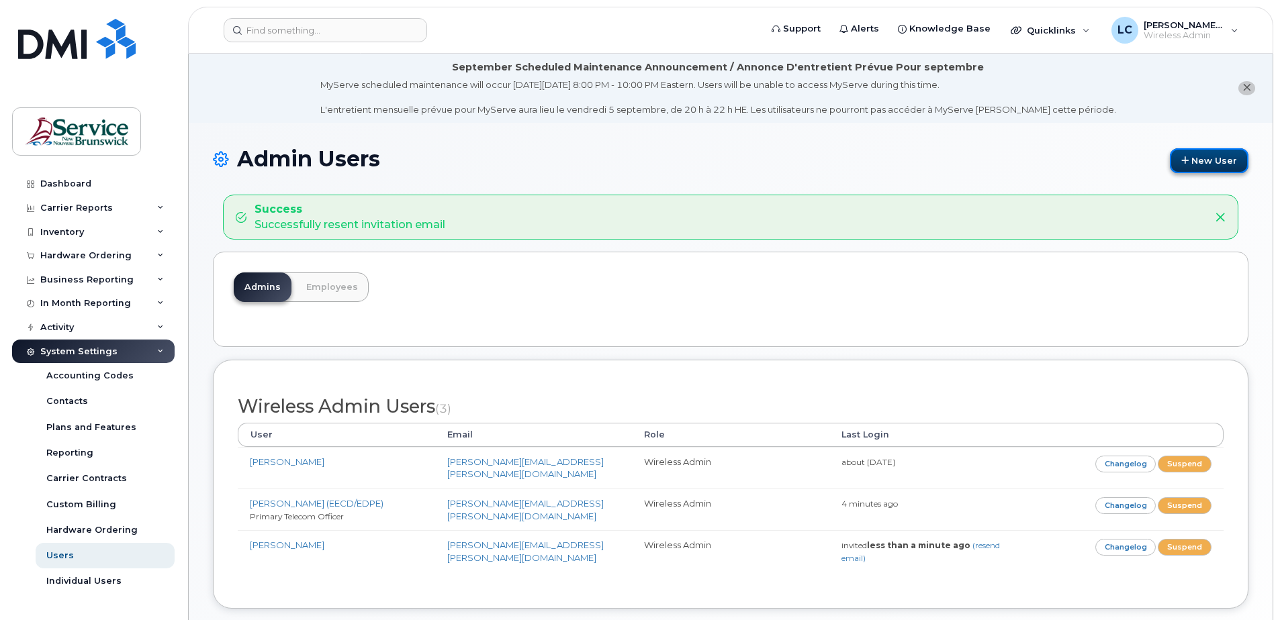
click at [1183, 153] on link "New User" at bounding box center [1209, 160] width 79 height 25
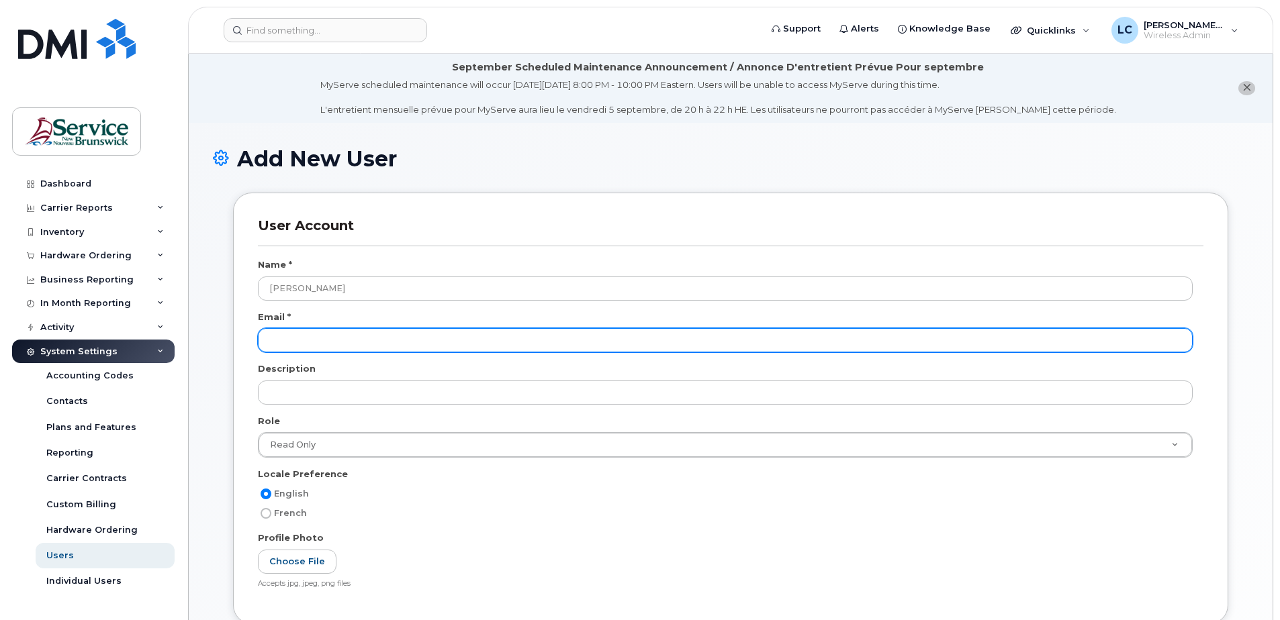
type input "[PERSON_NAME]"
click at [392, 344] on input "email" at bounding box center [725, 340] width 935 height 24
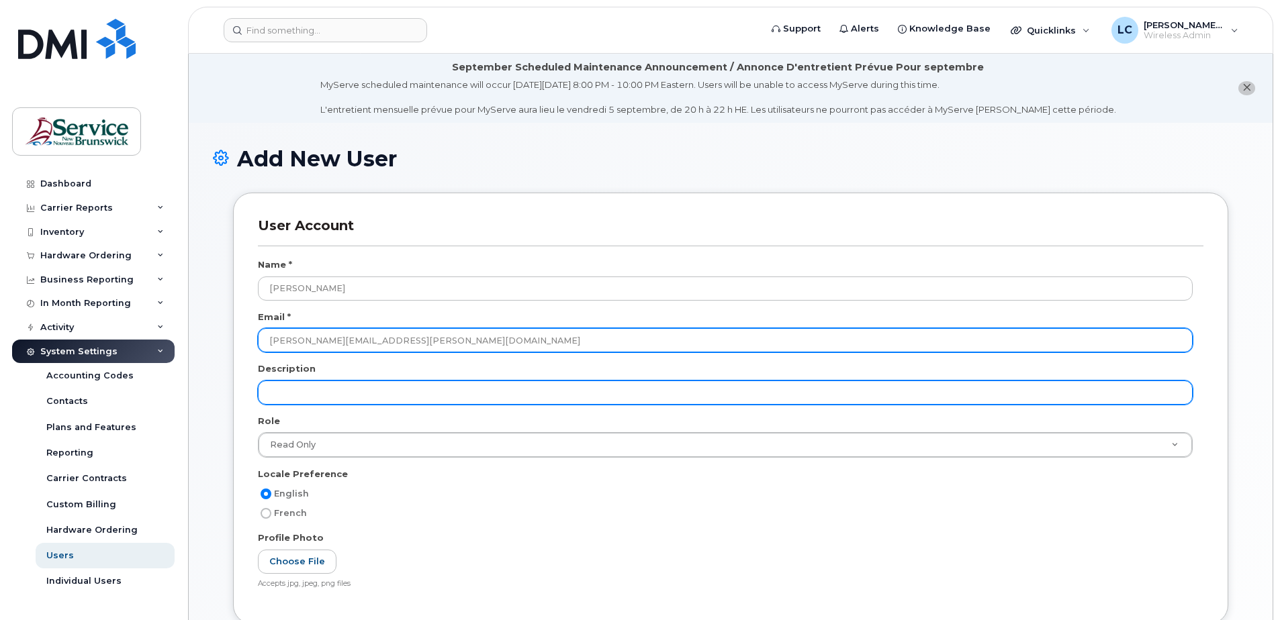
type input "sonia.Manuel@gnb.ca"
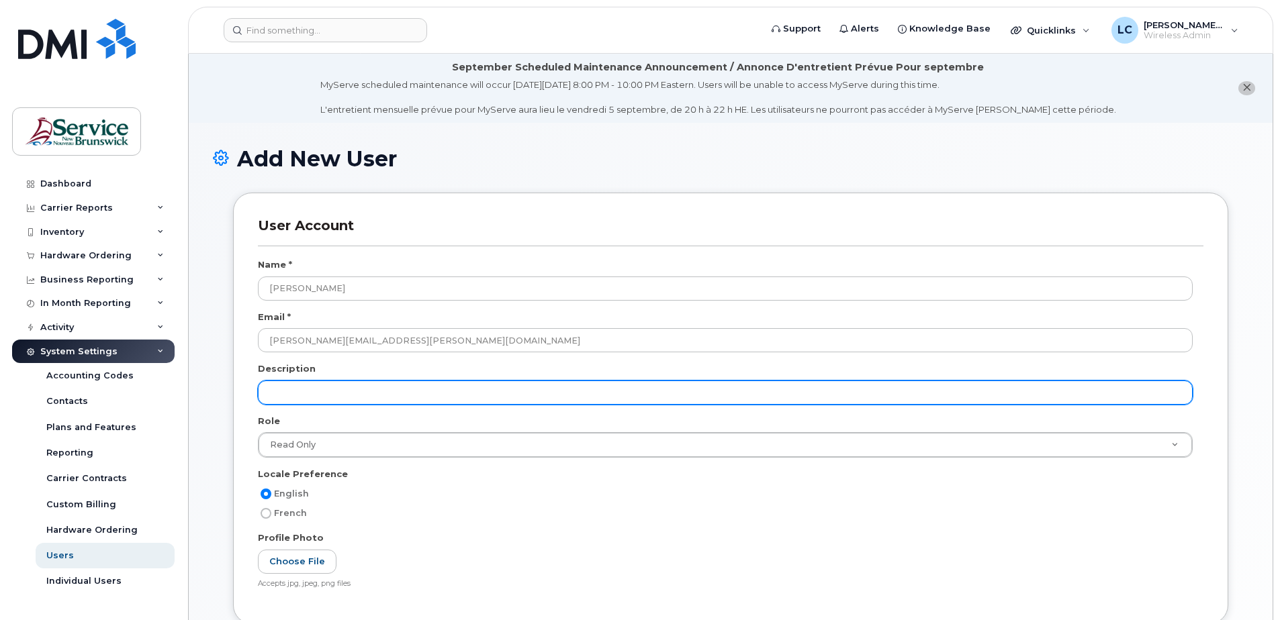
click at [374, 386] on input "text" at bounding box center [725, 393] width 935 height 24
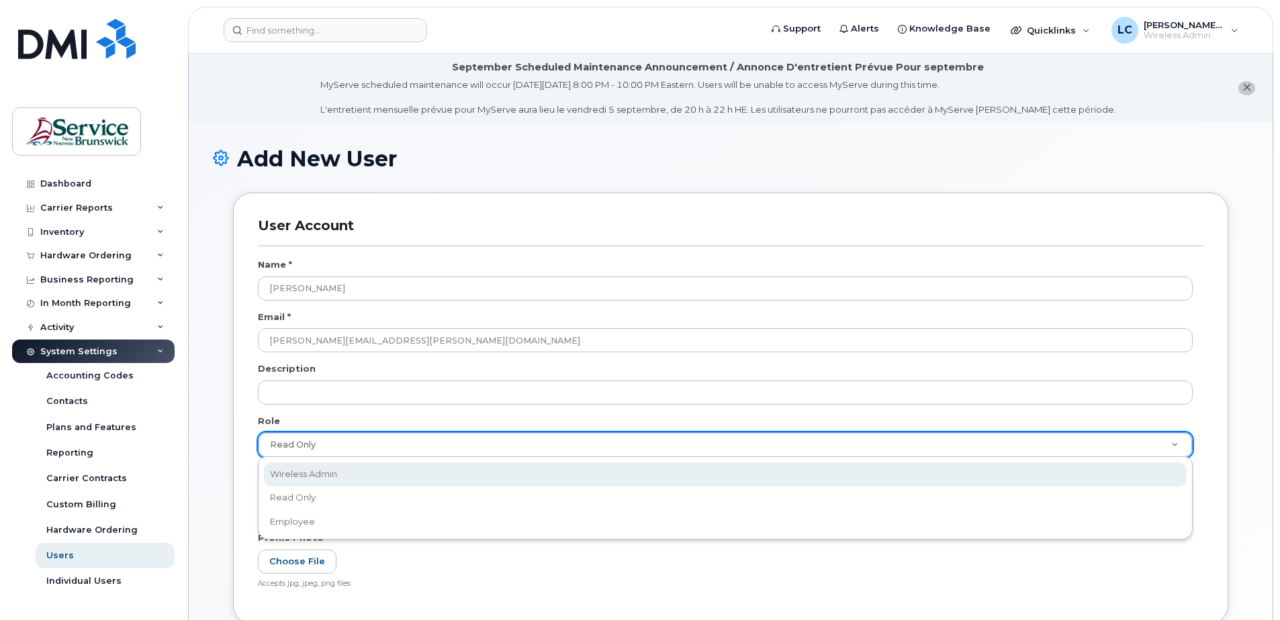
scroll to position [0, 4]
select select "wireless_admin"
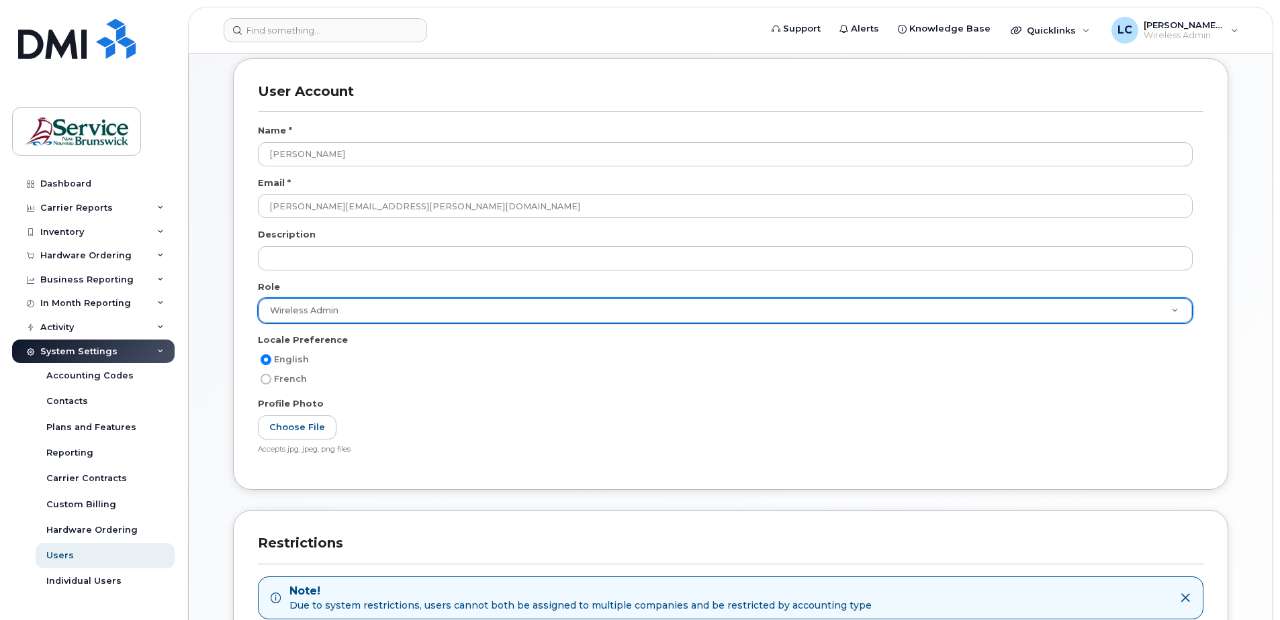
scroll to position [269, 0]
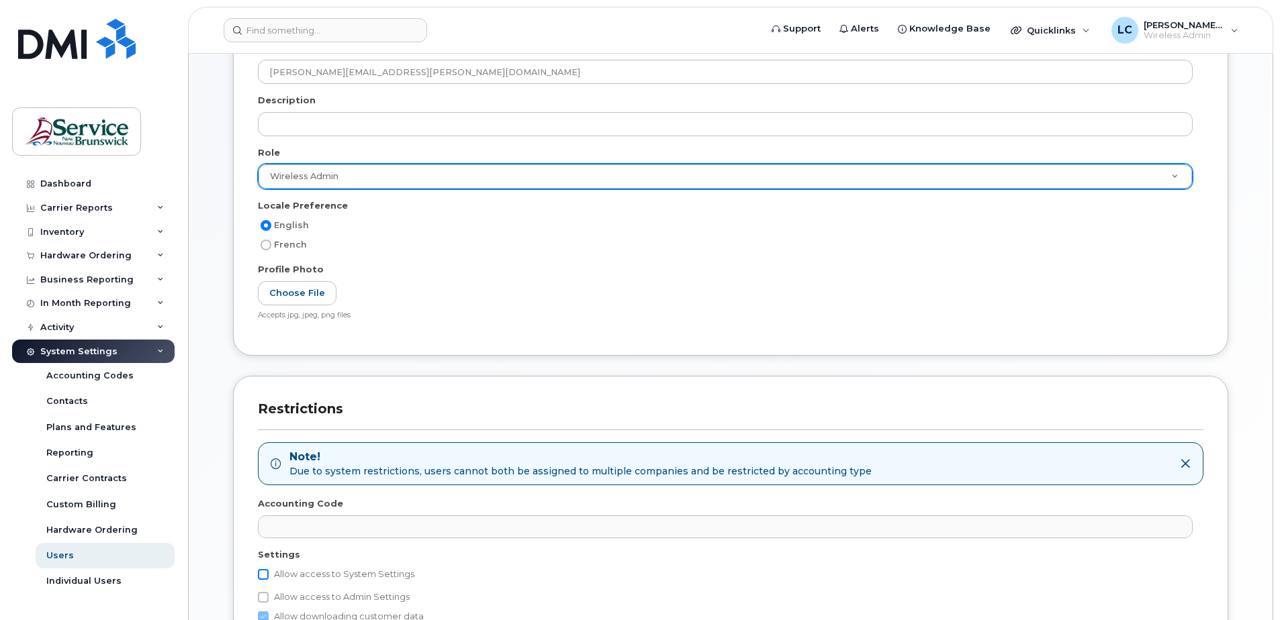
click at [265, 573] on input "Allow access to System Settings" at bounding box center [263, 574] width 11 height 11
checkbox input "true"
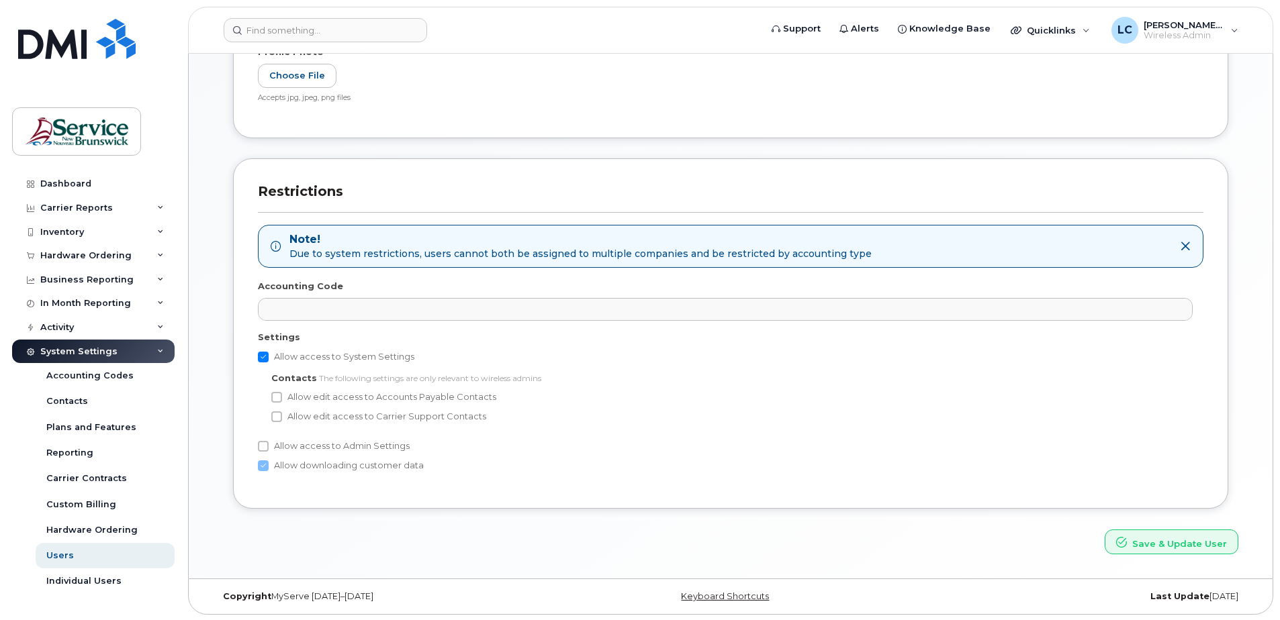
scroll to position [488, 0]
click at [274, 398] on input "Allow edit access to Accounts Payable Contacts" at bounding box center [276, 396] width 11 height 11
checkbox input "true"
click at [277, 410] on input "Allow edit access to Carrier Support Contacts" at bounding box center [276, 415] width 11 height 11
checkbox input "true"
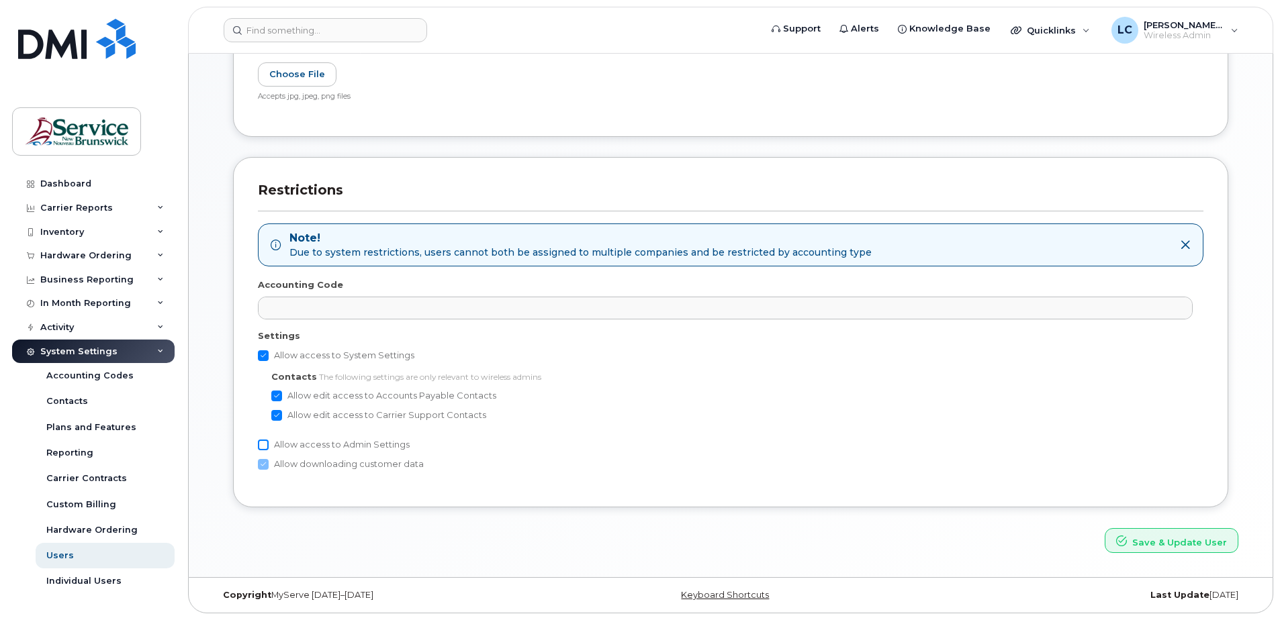
click at [261, 446] on input "Allow access to Admin Settings" at bounding box center [263, 445] width 11 height 11
checkbox input "true"
click at [903, 555] on div "Add New User User Account Name * Sonia Manuel Email * sonia.Manuel@gnb.ca Descr…" at bounding box center [731, 106] width 1084 height 942
click at [1145, 543] on button "Save & Update User" at bounding box center [1172, 540] width 134 height 25
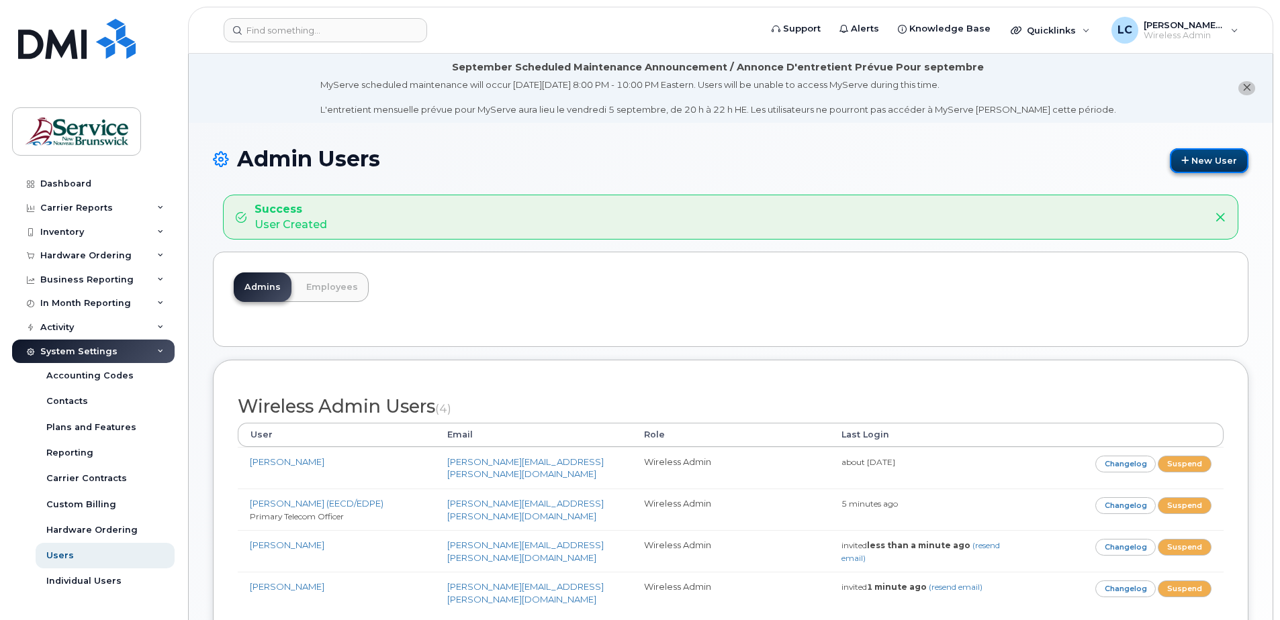
click at [1193, 160] on link "New User" at bounding box center [1209, 160] width 79 height 25
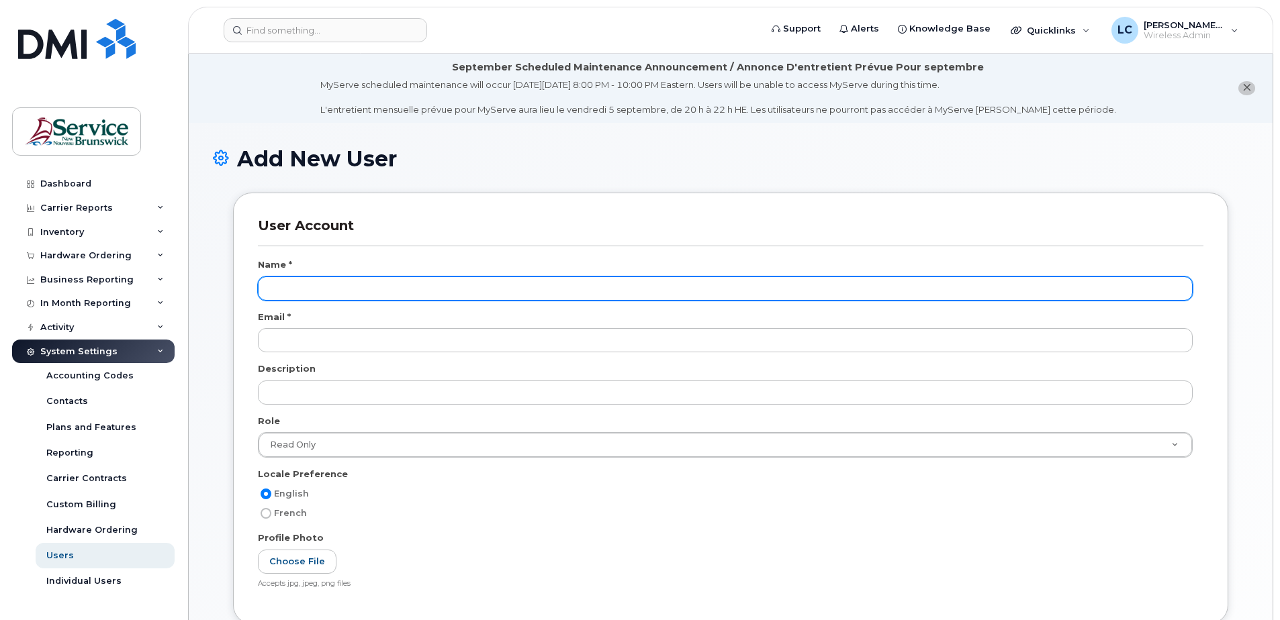
click at [310, 285] on input "text" at bounding box center [725, 289] width 935 height 24
type input "r"
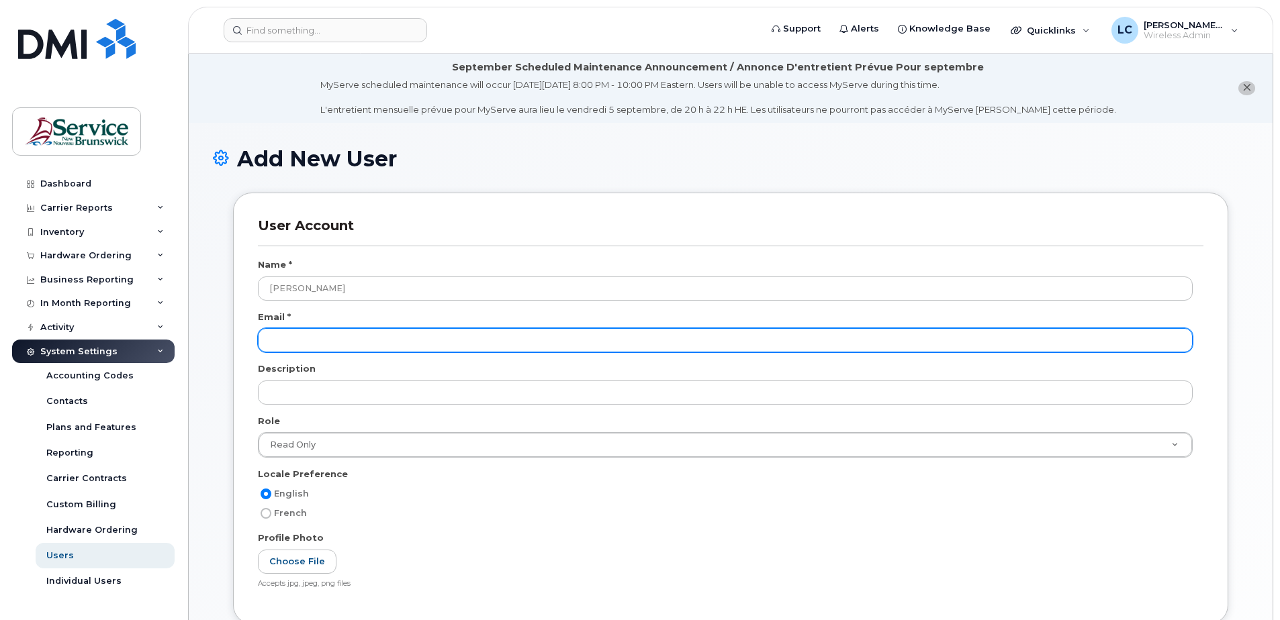
type input "Rob Bright"
click at [295, 333] on input "email" at bounding box center [725, 340] width 935 height 24
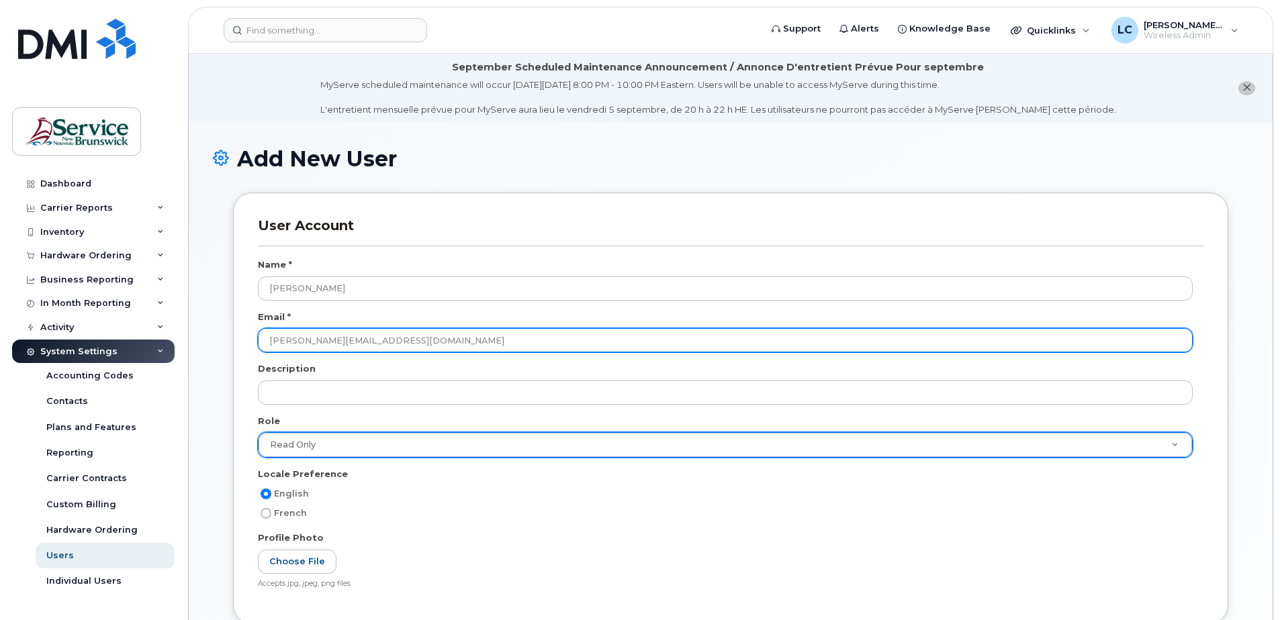
type input "Rob.Bright@gnb.ca"
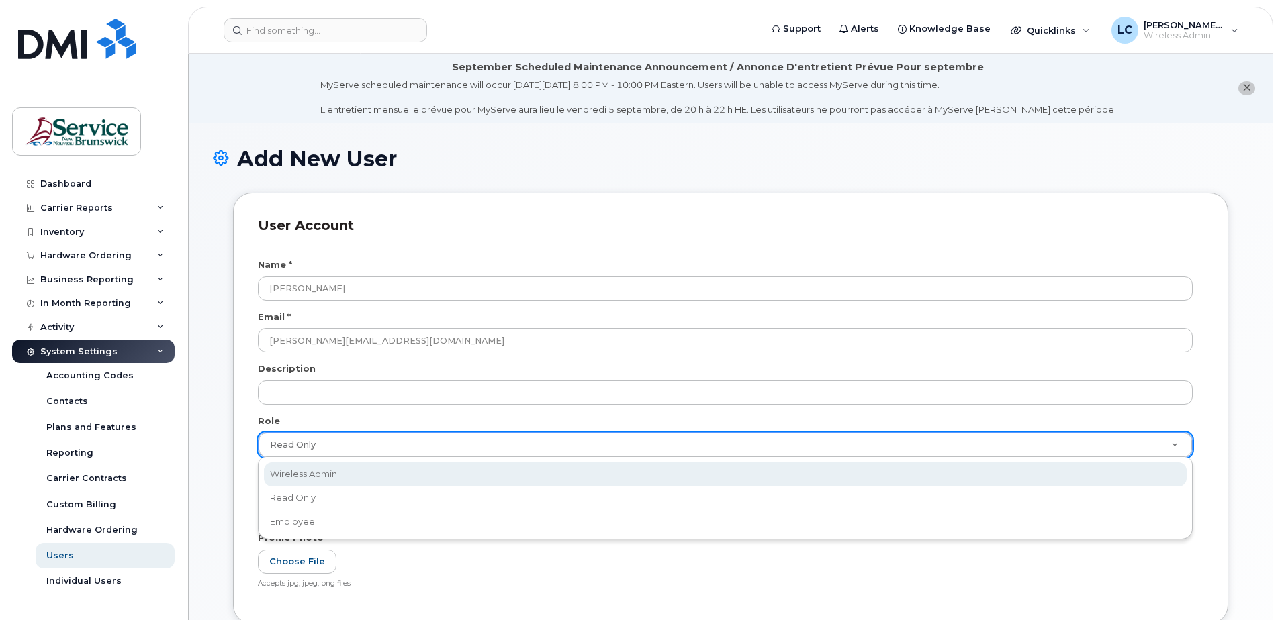
scroll to position [0, 4]
select select "wireless_admin"
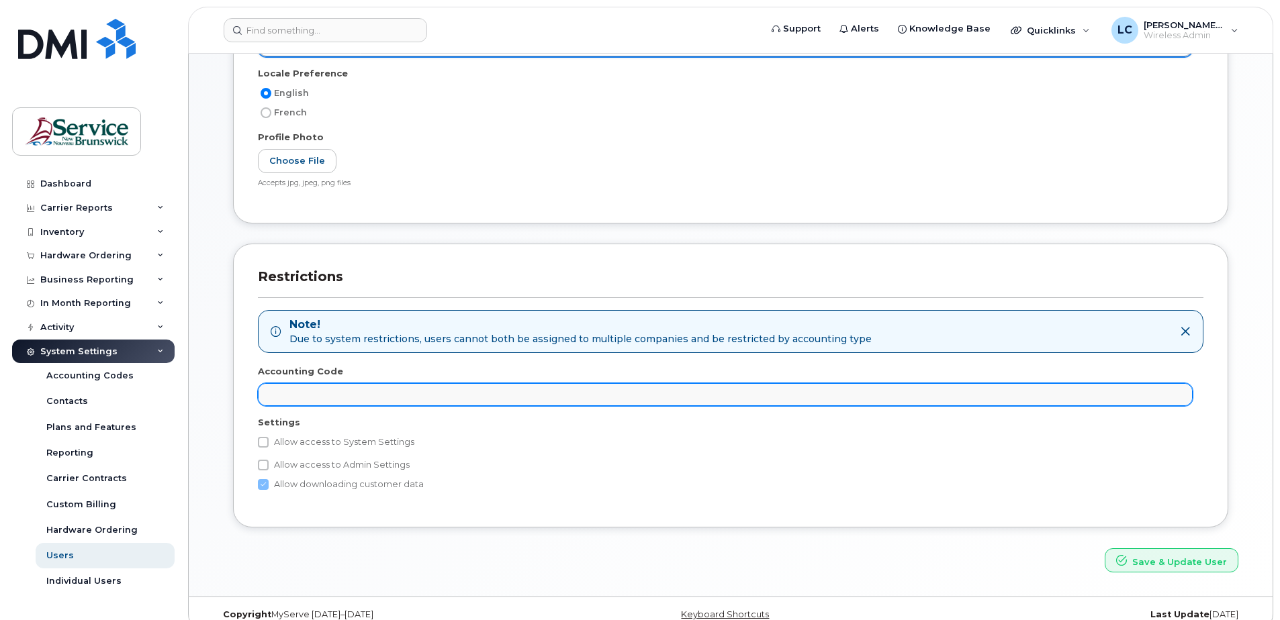
scroll to position [403, 0]
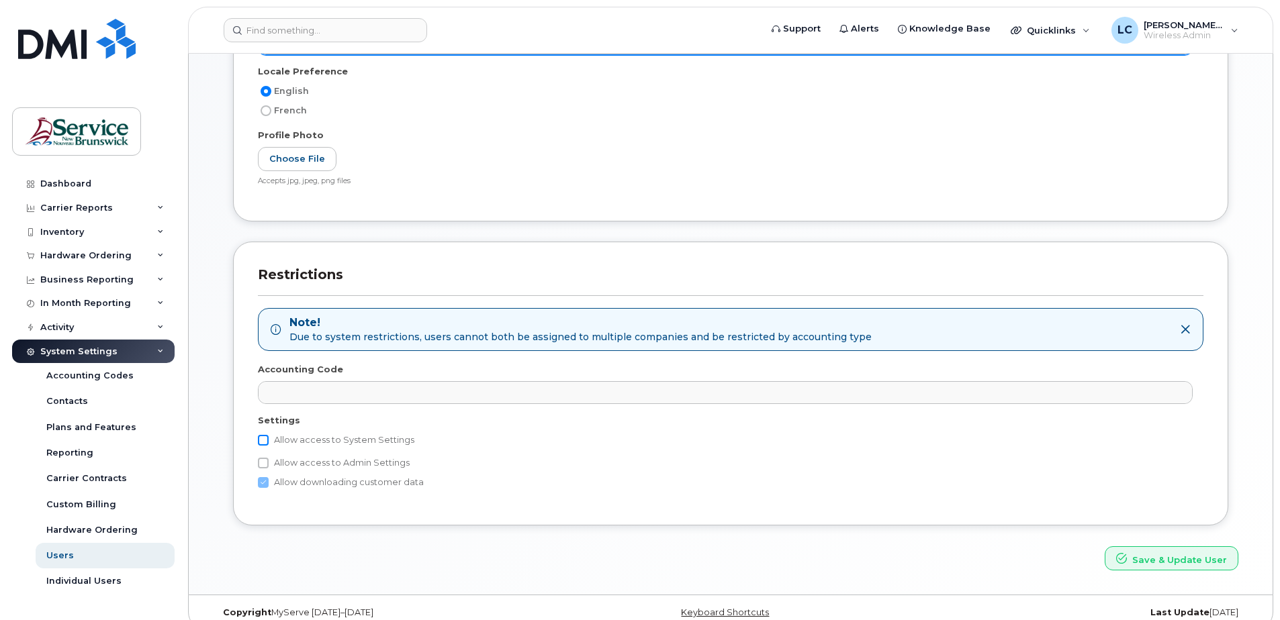
click at [265, 438] on input "Allow access to System Settings" at bounding box center [263, 440] width 11 height 11
checkbox input "true"
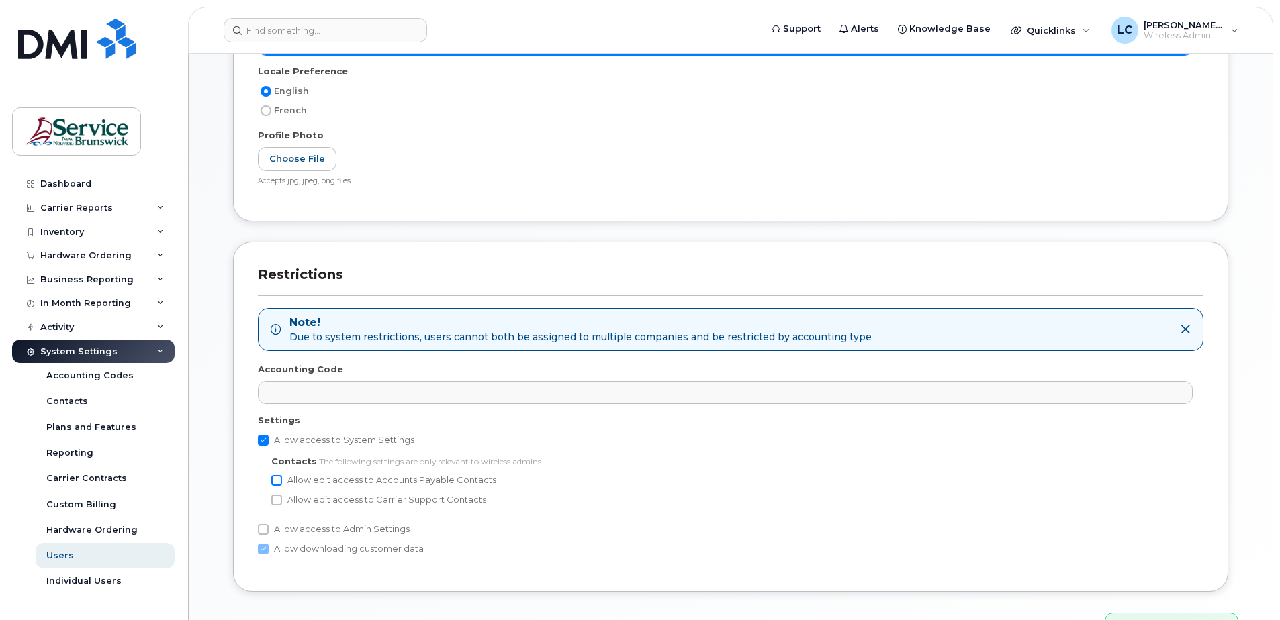
click at [275, 479] on input "Allow edit access to Accounts Payable Contacts" at bounding box center [276, 480] width 11 height 11
checkbox input "true"
click at [279, 500] on input "Allow edit access to Carrier Support Contacts" at bounding box center [276, 500] width 11 height 11
checkbox input "true"
drag, startPoint x: 262, startPoint y: 528, endPoint x: 270, endPoint y: 518, distance: 13.4
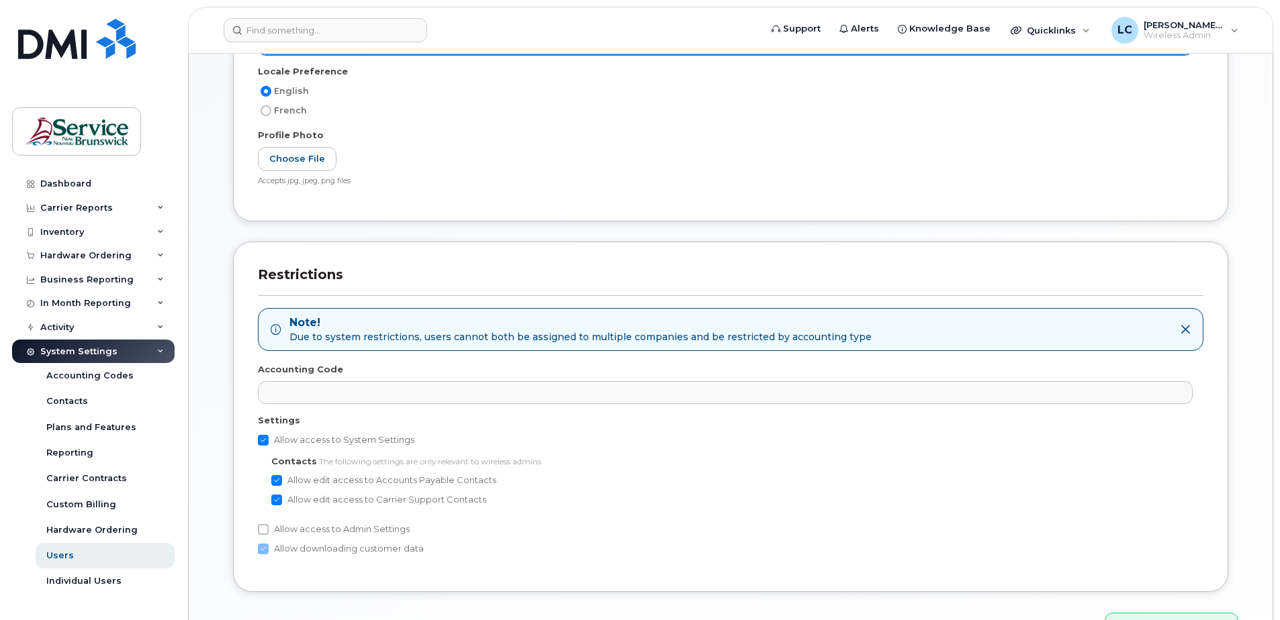
click at [263, 527] on input "Allow access to Admin Settings" at bounding box center [263, 529] width 11 height 11
checkbox input "true"
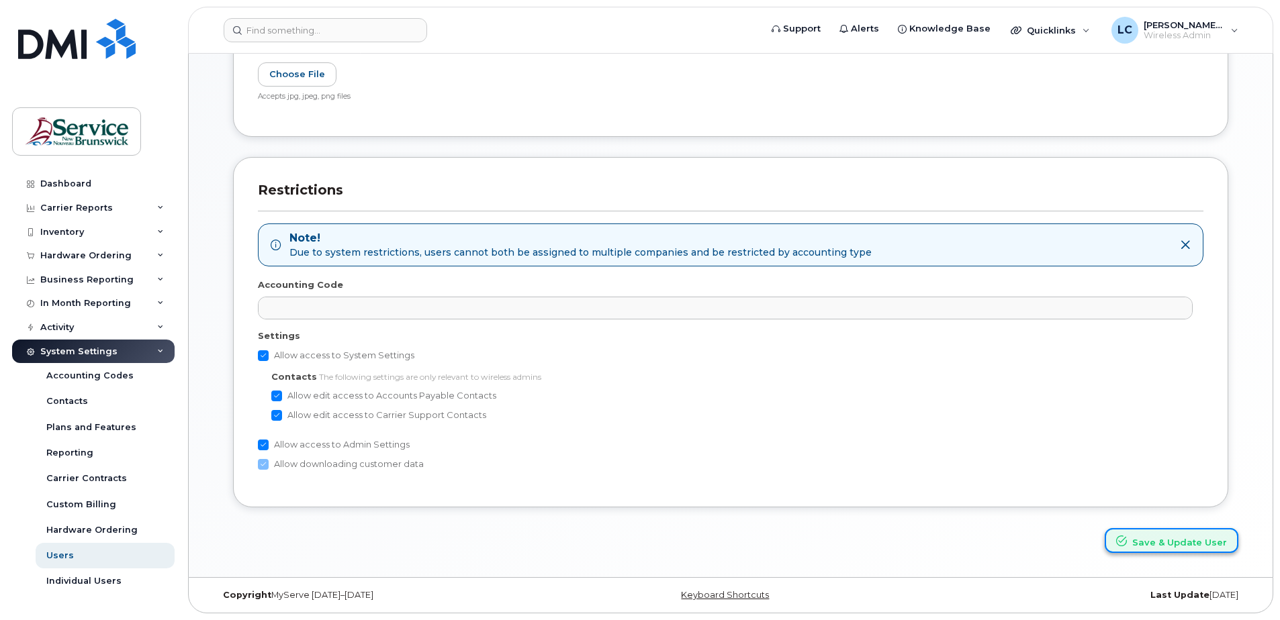
click at [1162, 542] on button "Save & Update User" at bounding box center [1172, 540] width 134 height 25
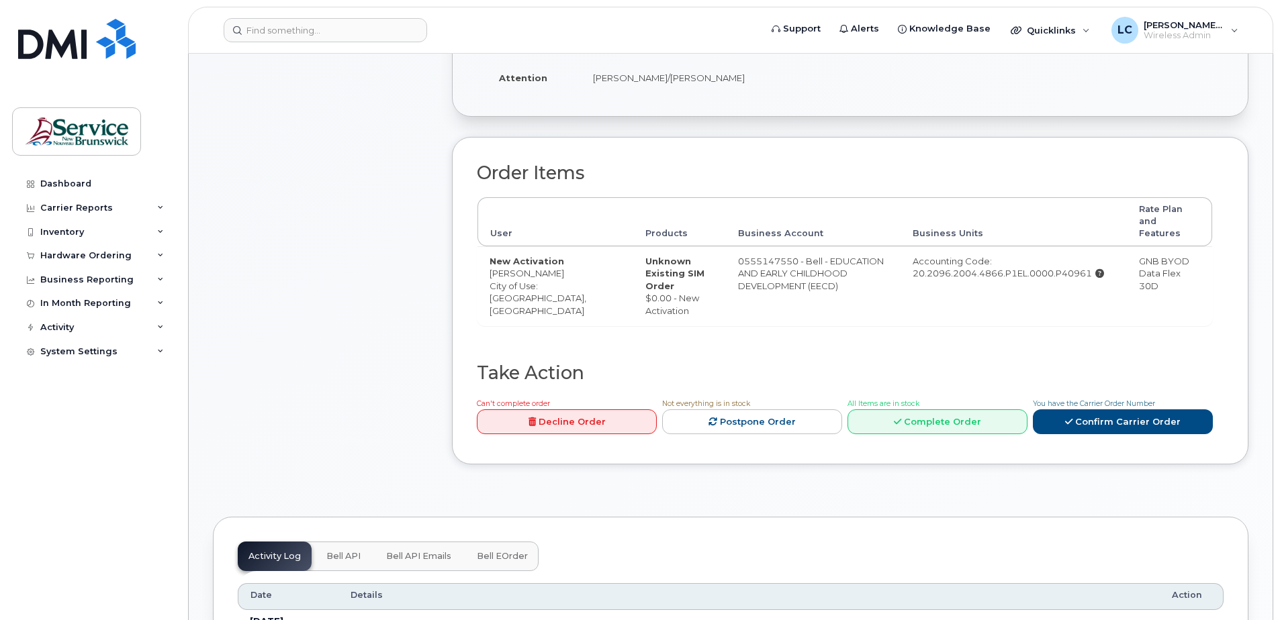
scroll to position [672, 0]
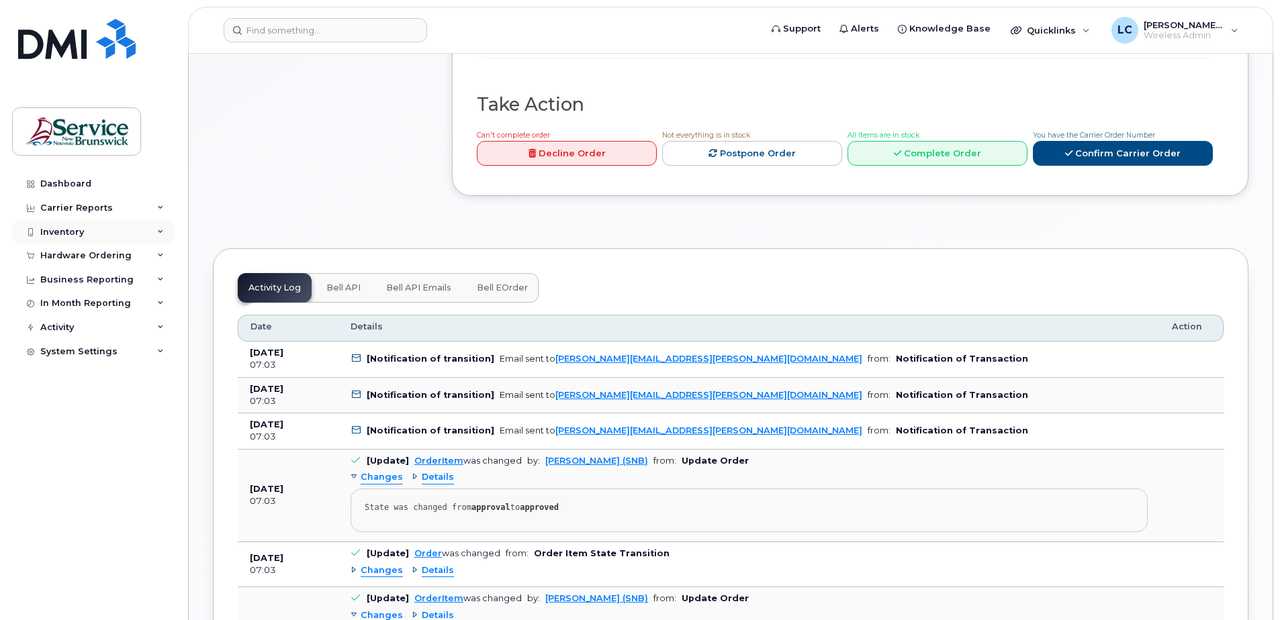
click at [83, 231] on div "Inventory" at bounding box center [62, 232] width 44 height 11
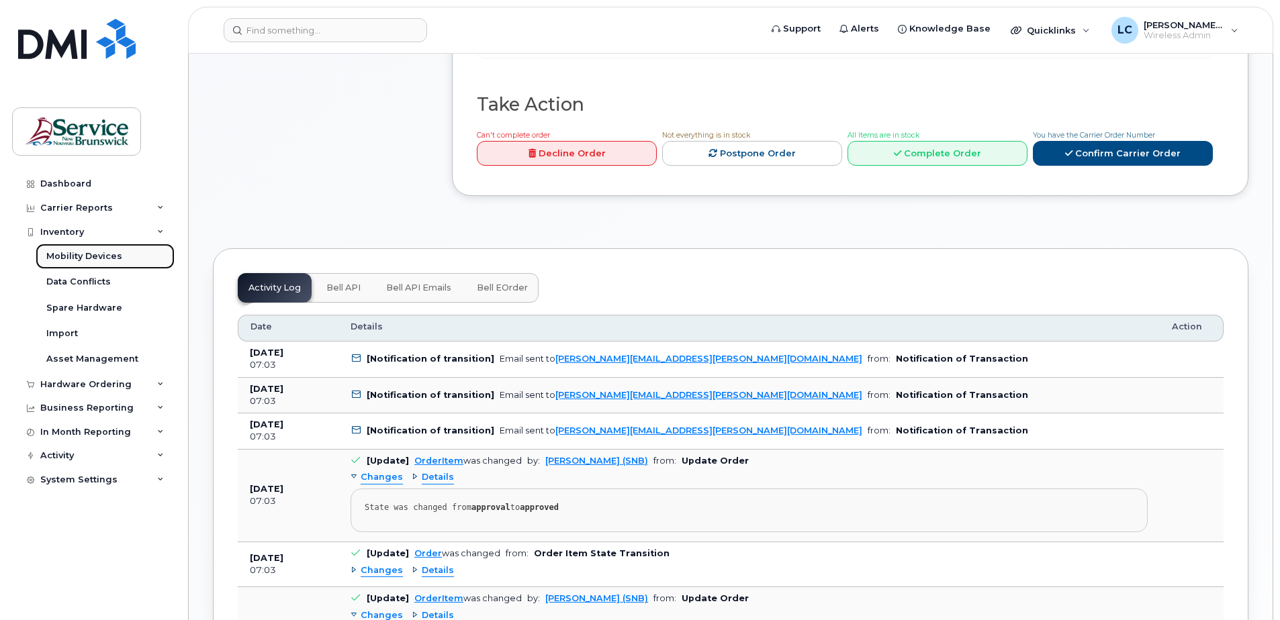
click at [89, 252] on div "Mobility Devices" at bounding box center [84, 256] width 76 height 12
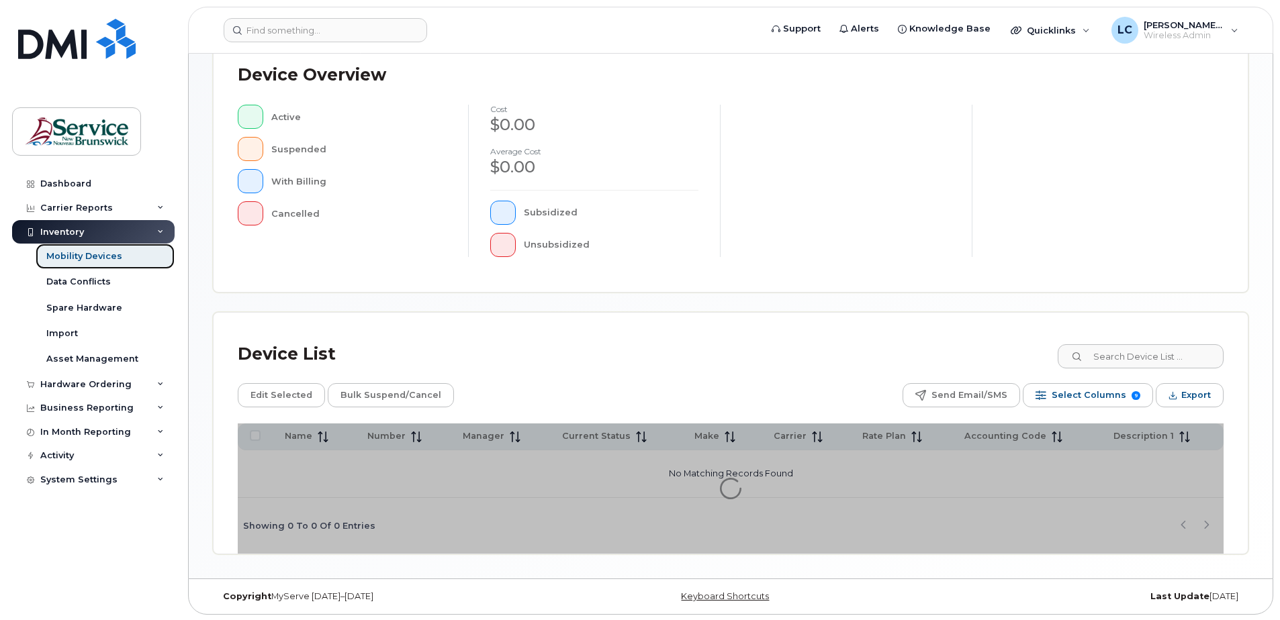
scroll to position [303, 0]
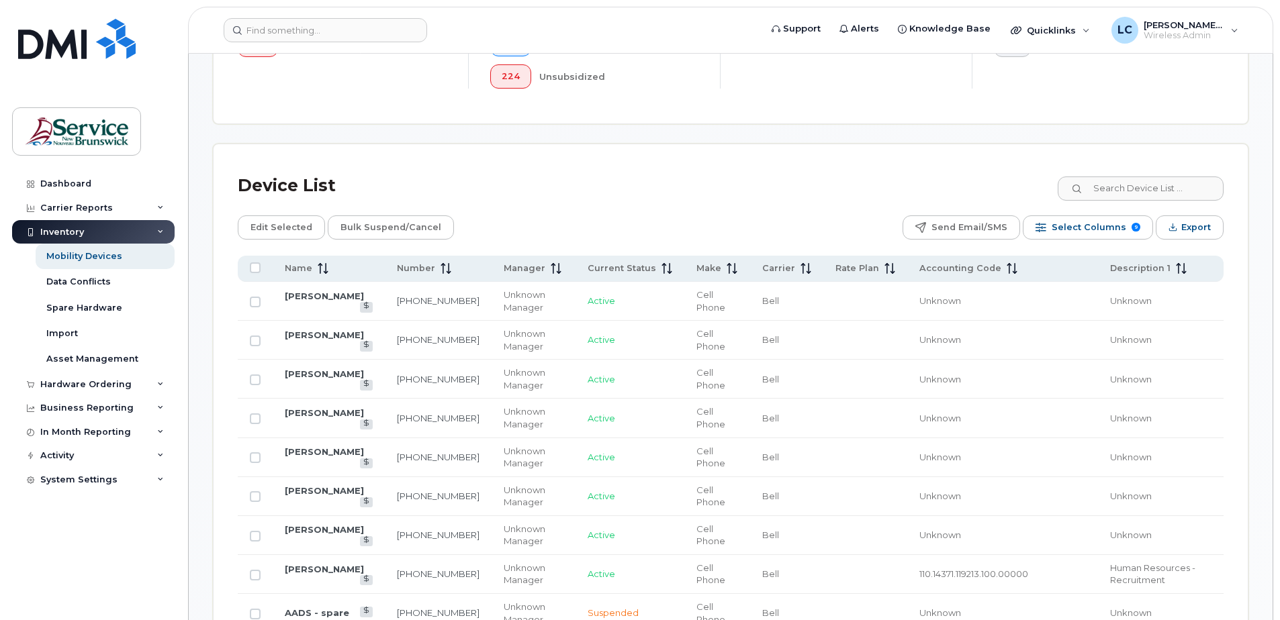
scroll to position [437, 0]
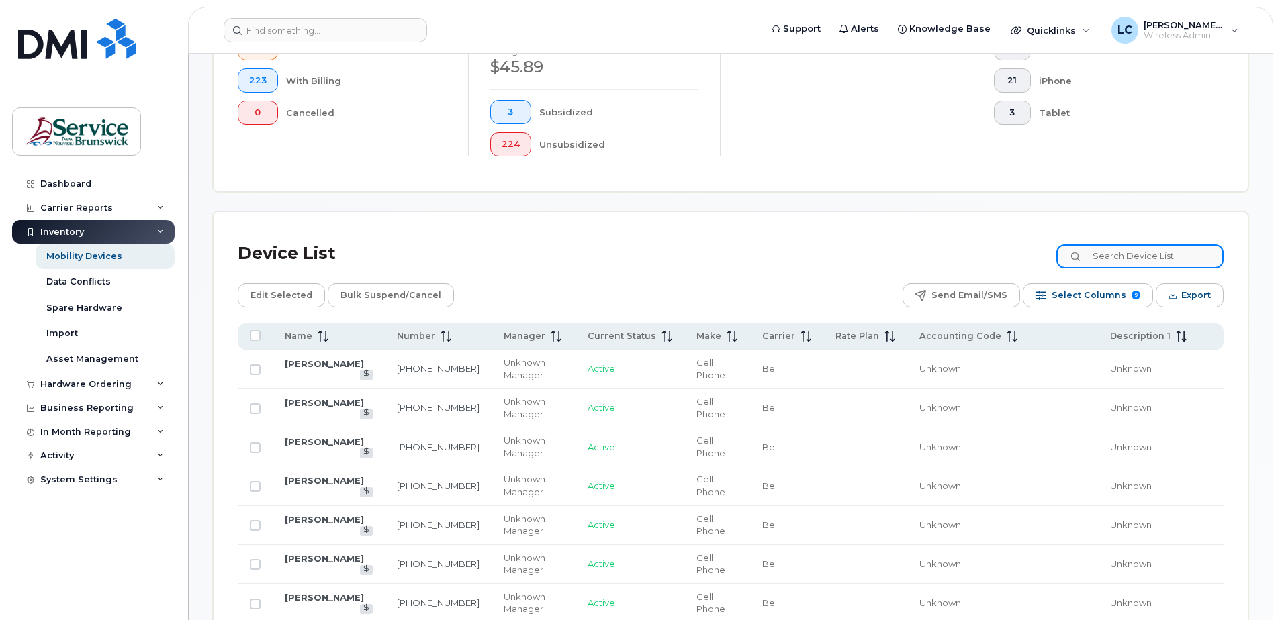
click at [1132, 257] on input at bounding box center [1139, 256] width 167 height 24
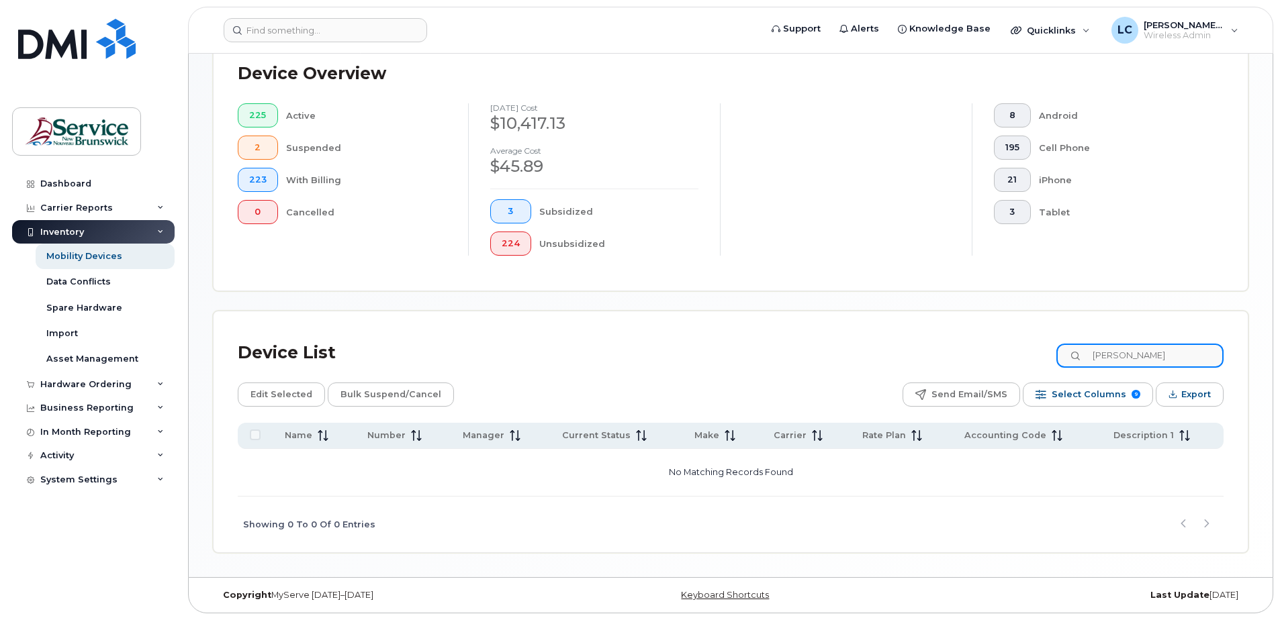
scroll to position [338, 0]
drag, startPoint x: 1162, startPoint y: 355, endPoint x: 1084, endPoint y: 356, distance: 78.6
click at [1084, 358] on input "colette" at bounding box center [1139, 356] width 167 height 24
type input "0198"
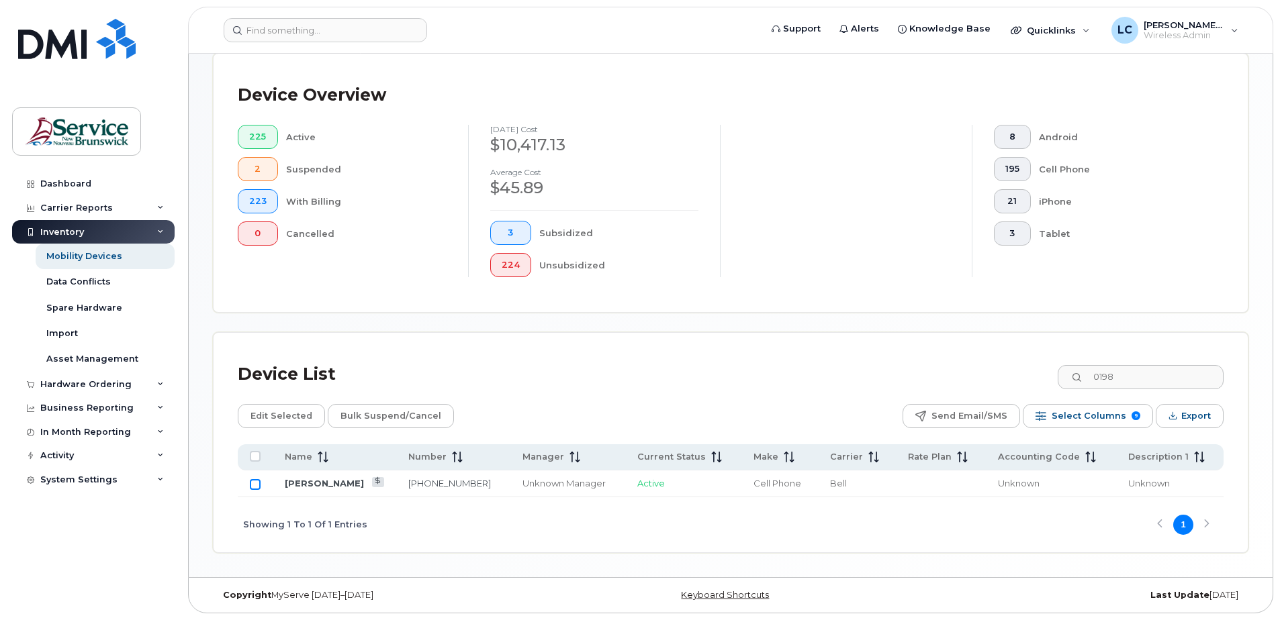
click at [252, 482] on input "Row Unselected" at bounding box center [255, 484] width 11 height 11
checkbox input "true"
click at [1150, 379] on input "0198" at bounding box center [1139, 377] width 167 height 24
click at [289, 416] on span "Edit Selected" at bounding box center [281, 416] width 62 height 20
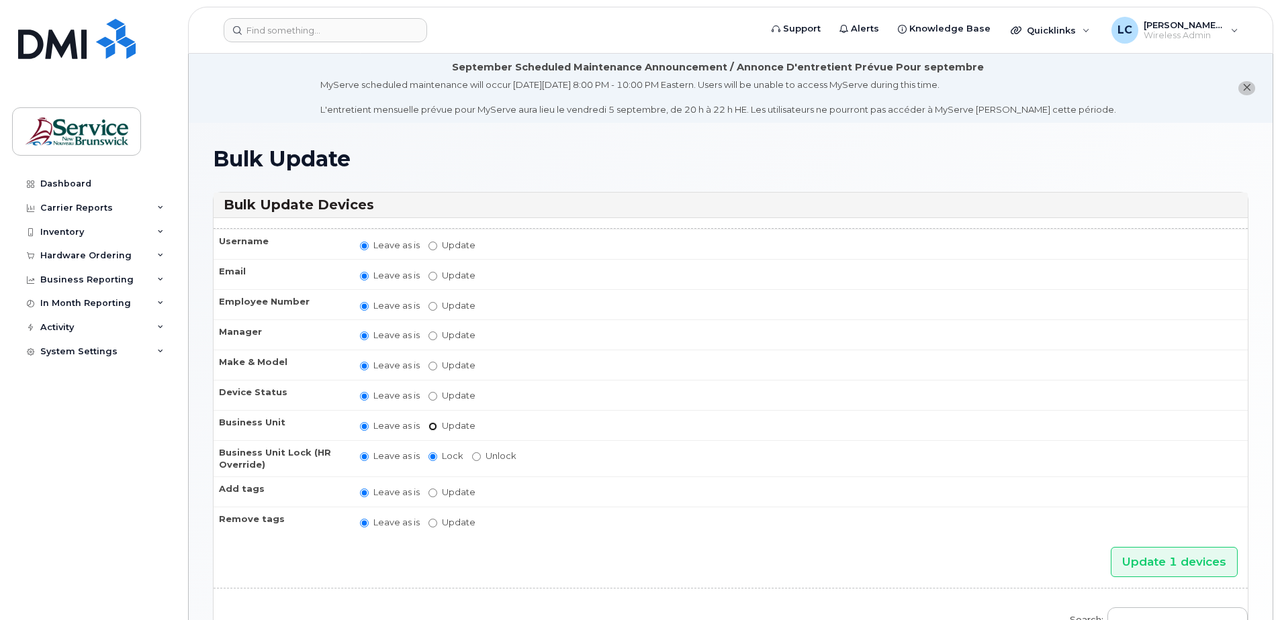
click at [435, 426] on input "Update" at bounding box center [432, 426] width 9 height 9
radio input "true"
radio input "false"
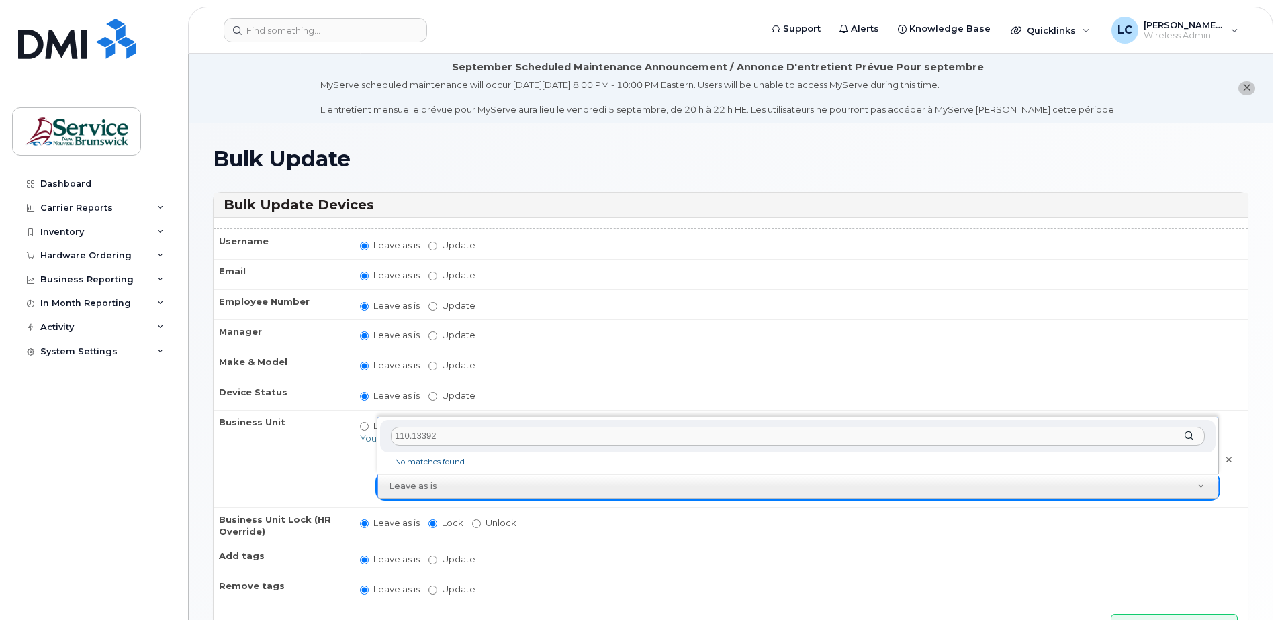
type input "110.13392"
click at [444, 461] on li "No matches found" at bounding box center [798, 462] width 830 height 14
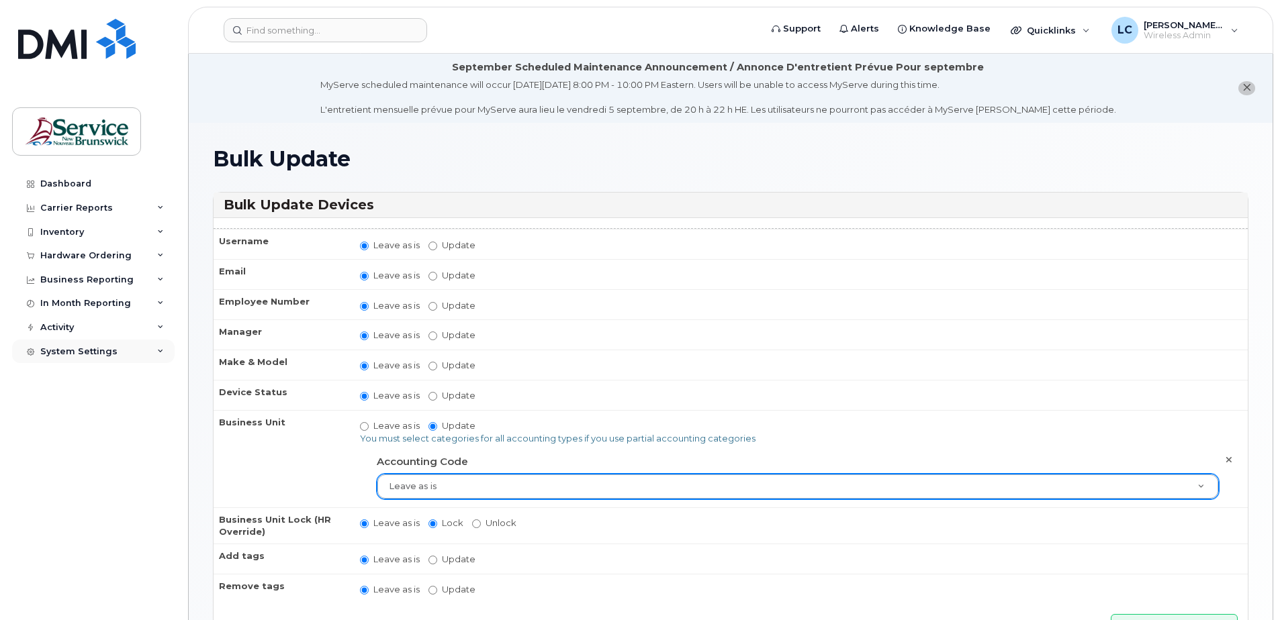
click at [163, 352] on icon at bounding box center [160, 352] width 7 height 7
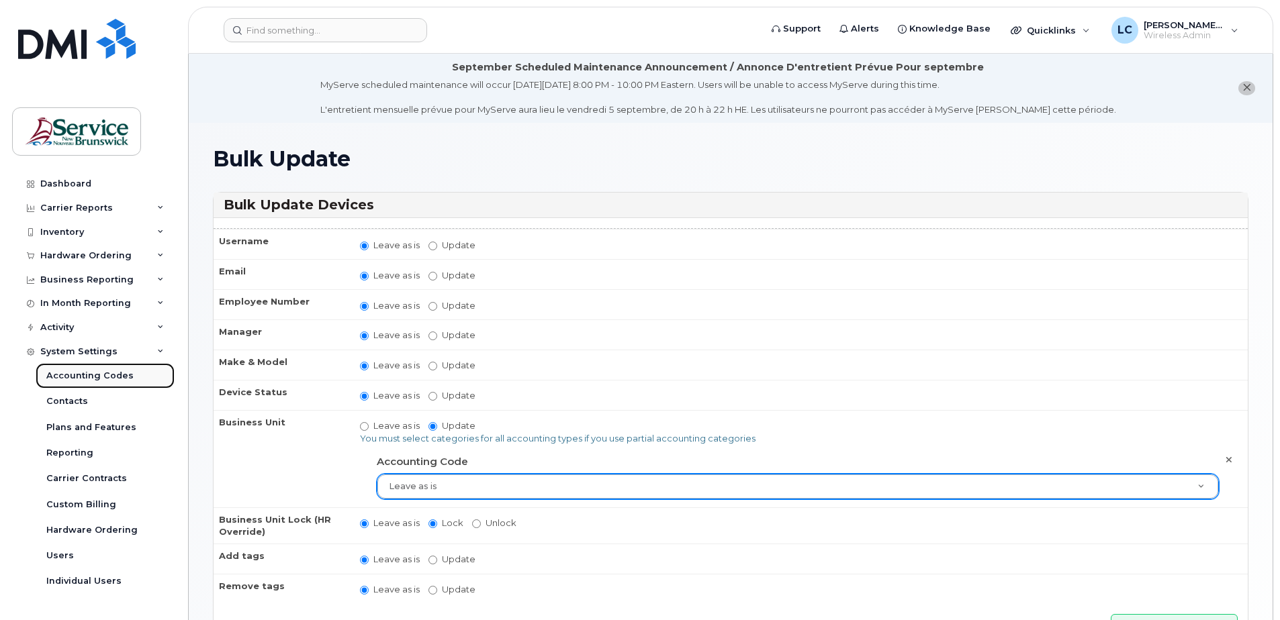
drag, startPoint x: 123, startPoint y: 377, endPoint x: 138, endPoint y: 377, distance: 15.4
click at [123, 377] on div "Accounting Codes" at bounding box center [89, 376] width 87 height 12
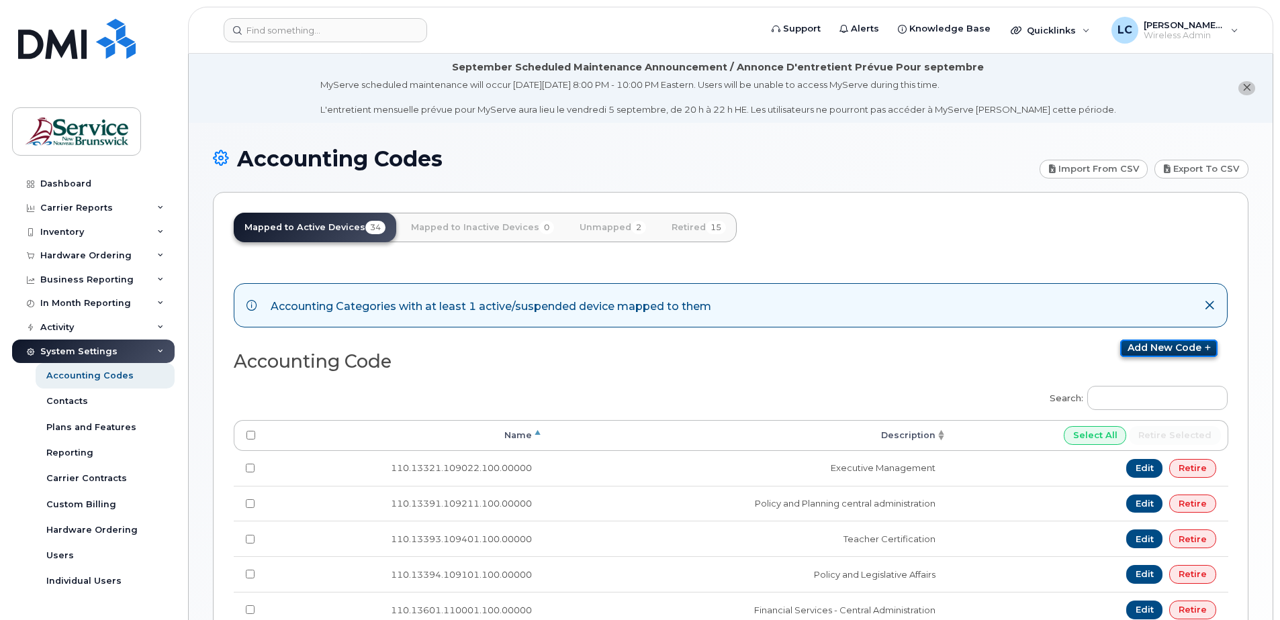
click at [1150, 345] on link "Add new code" at bounding box center [1168, 348] width 97 height 17
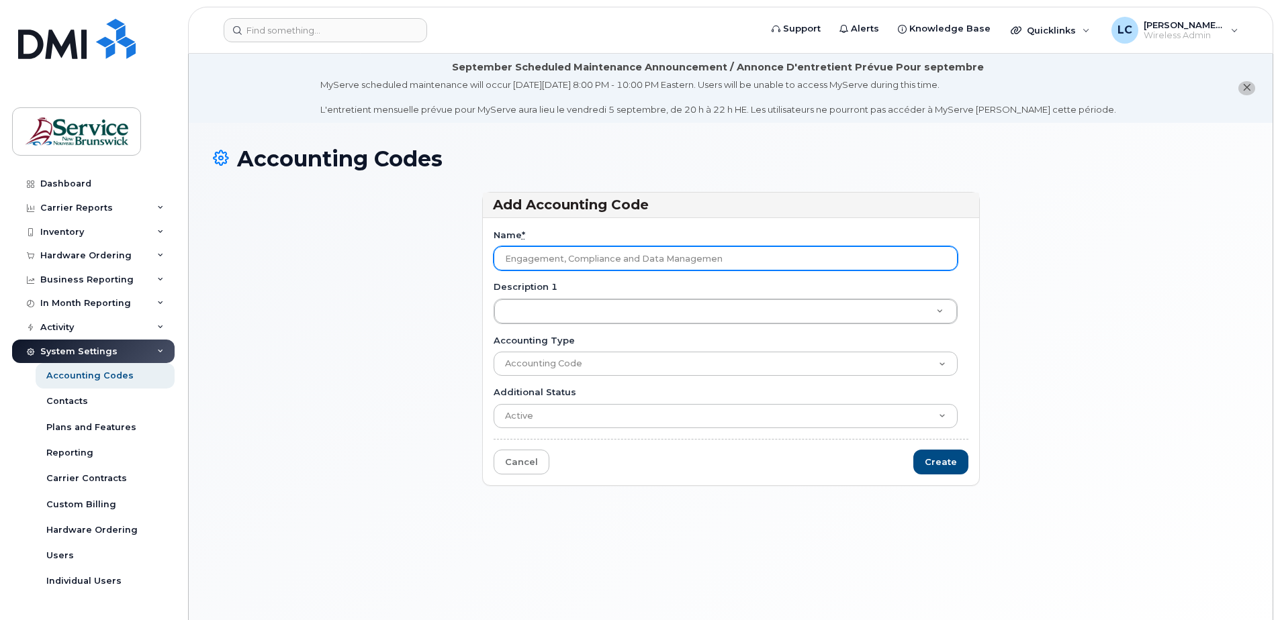
type input "Engagement, Compliance and Data Management"
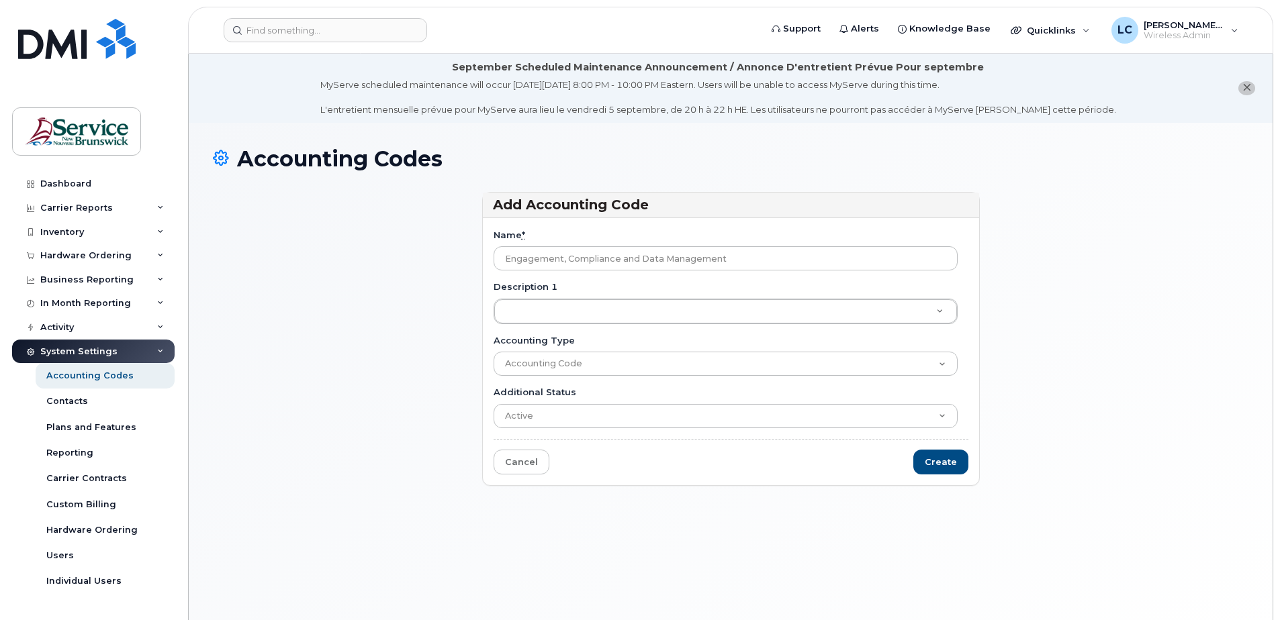
drag, startPoint x: 765, startPoint y: 257, endPoint x: 414, endPoint y: 252, distance: 350.6
click at [414, 252] on div "Add Accounting Code Name * Engagement, Compliance and Data Management Descripti…" at bounding box center [731, 345] width 1036 height 306
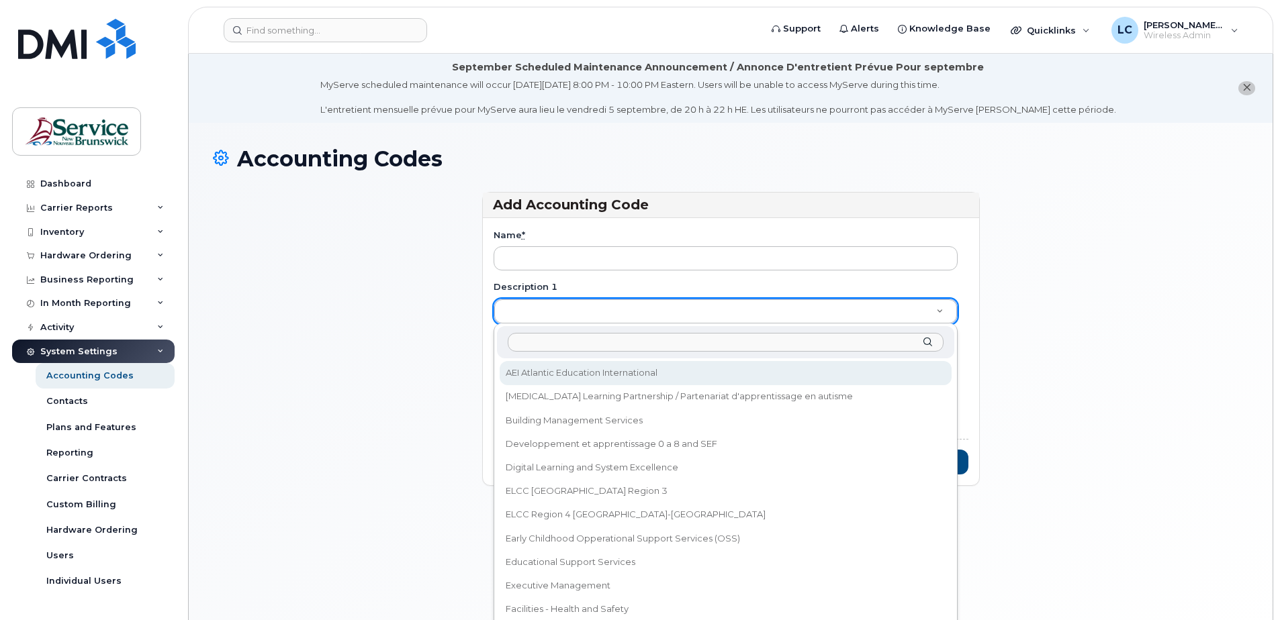
click at [533, 344] on input "Description 1" at bounding box center [726, 342] width 436 height 19
paste input "Engagement, Compliance and Data Management"
type input "Engagement, Compliance and Data Management"
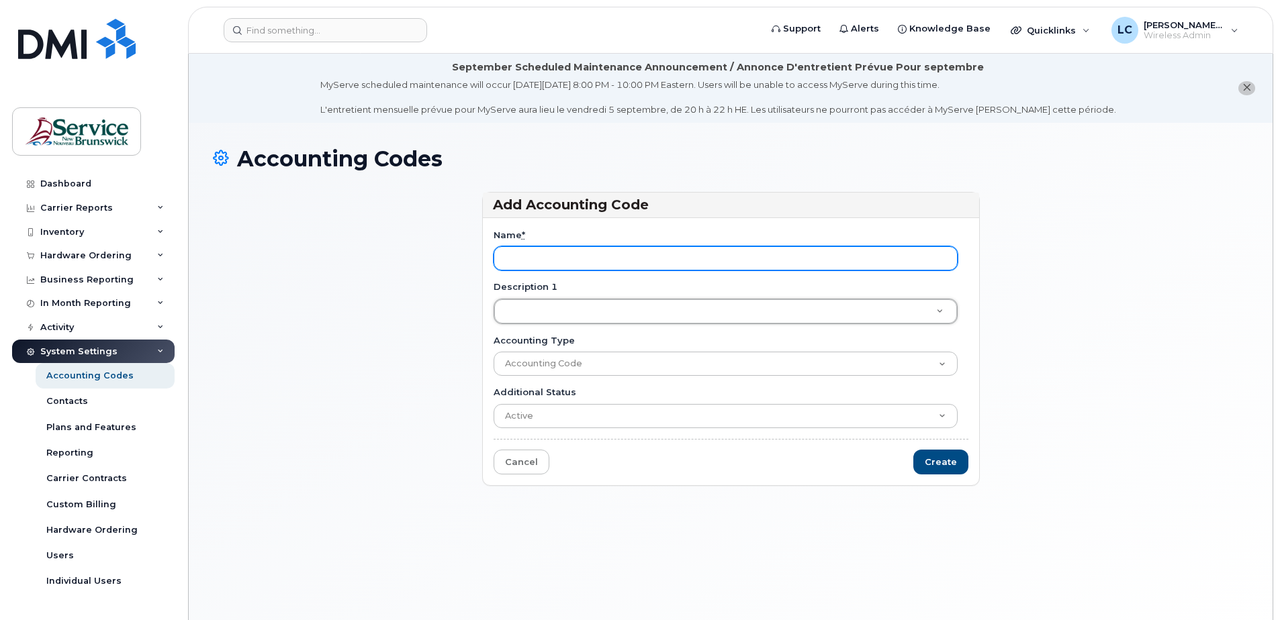
click at [580, 259] on input "Name *" at bounding box center [726, 258] width 464 height 24
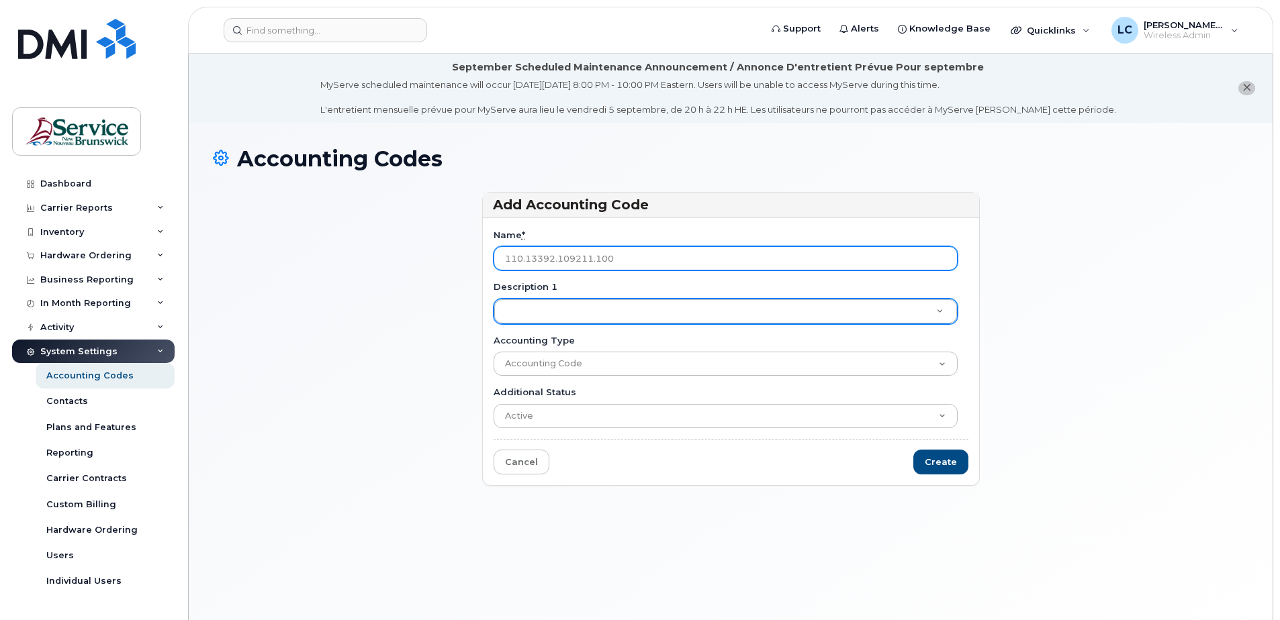
type input "110.13392.109211.100"
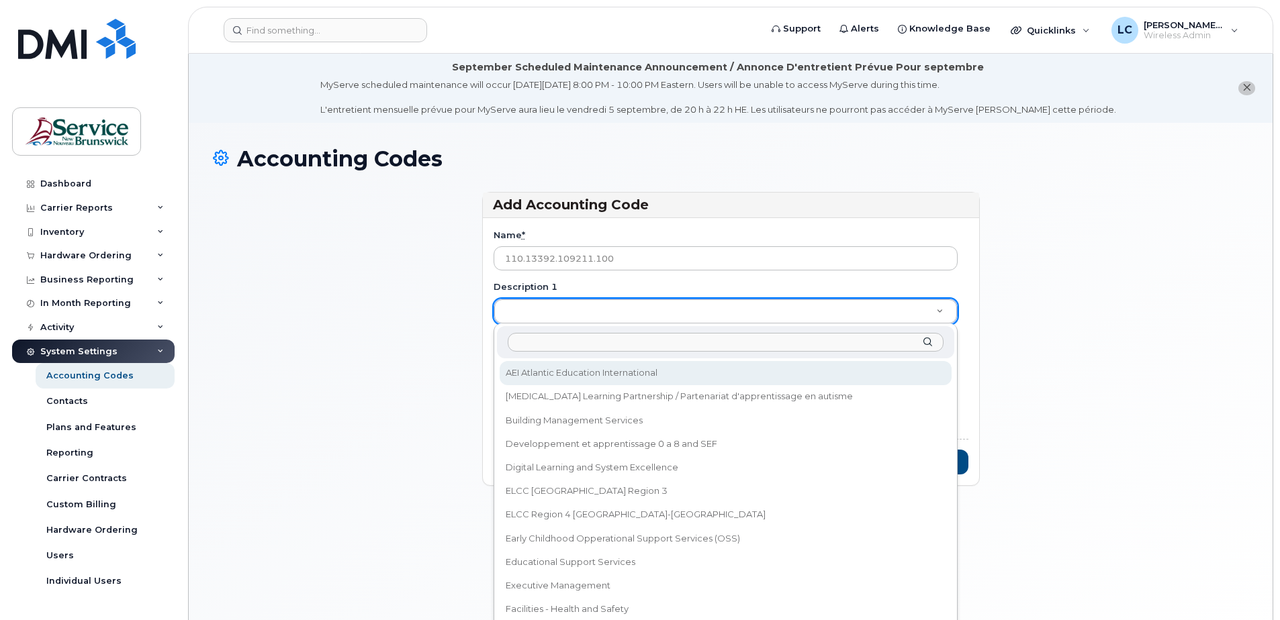
paste input "Engagement, Compliance and Data Management"
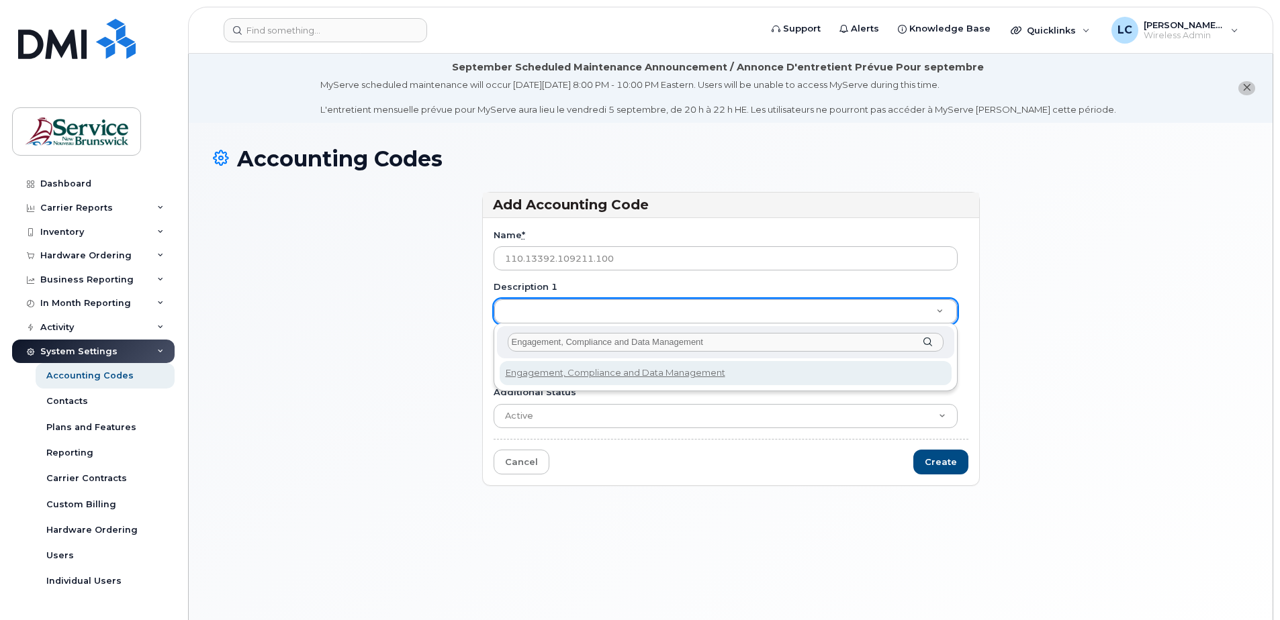
type input "Engagement, Compliance and Data Management"
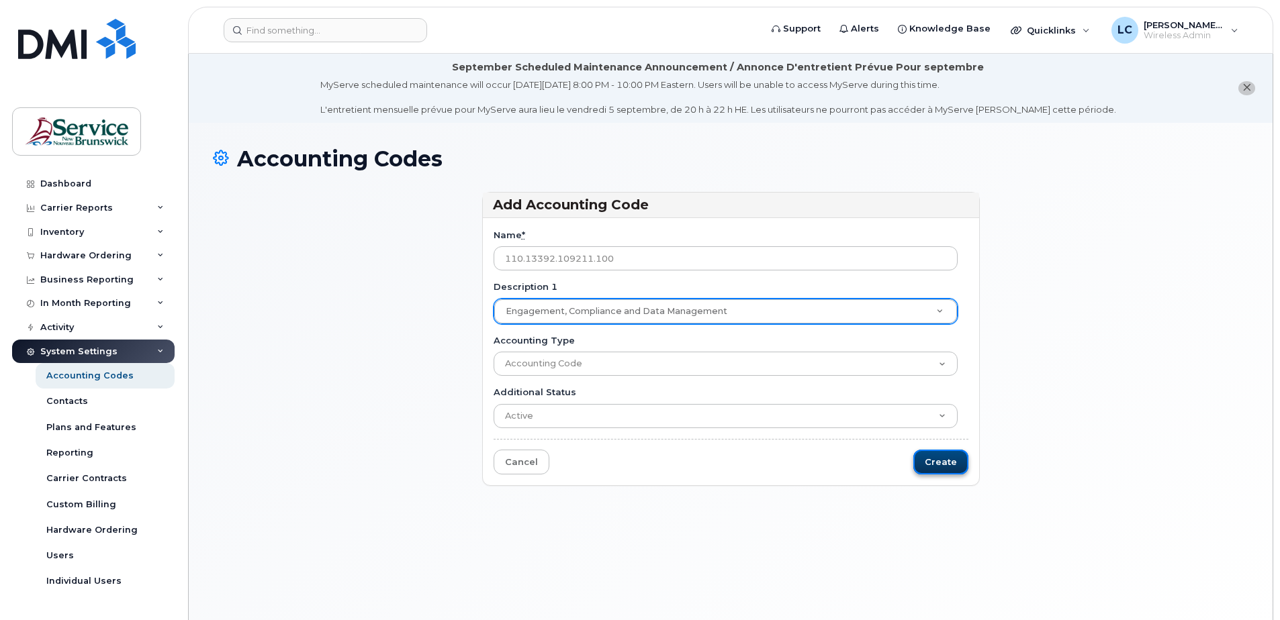
click at [937, 465] on input "Create" at bounding box center [940, 462] width 55 height 25
type input "Saving..."
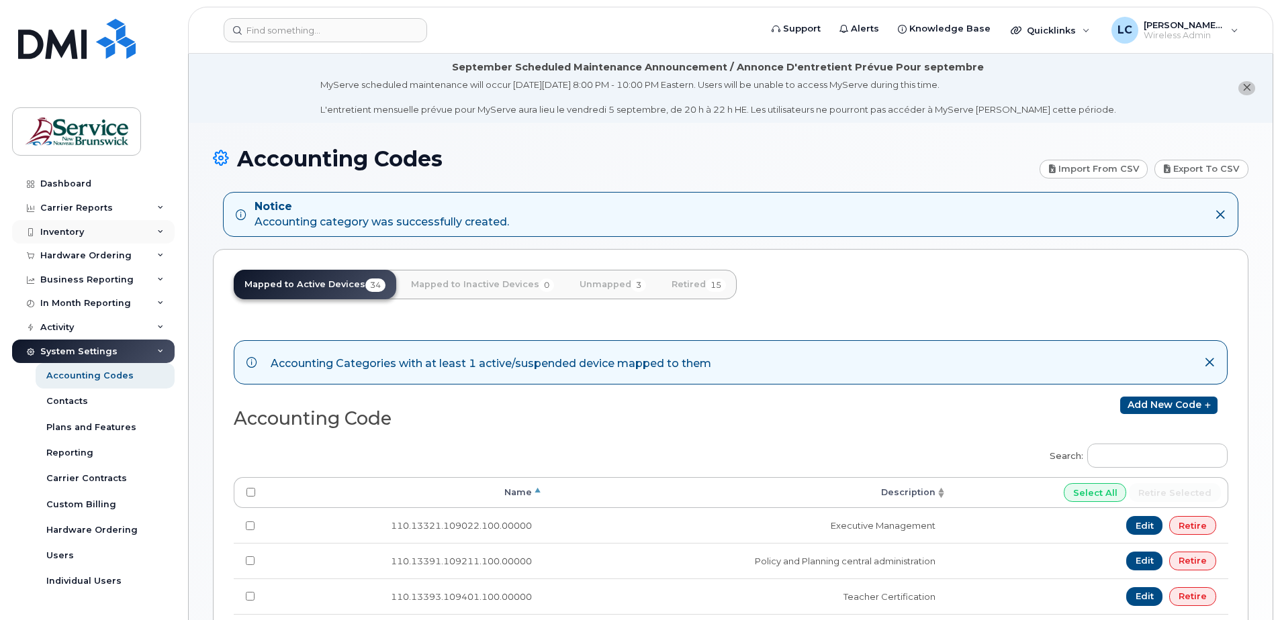
click at [142, 232] on div "Inventory" at bounding box center [93, 232] width 163 height 24
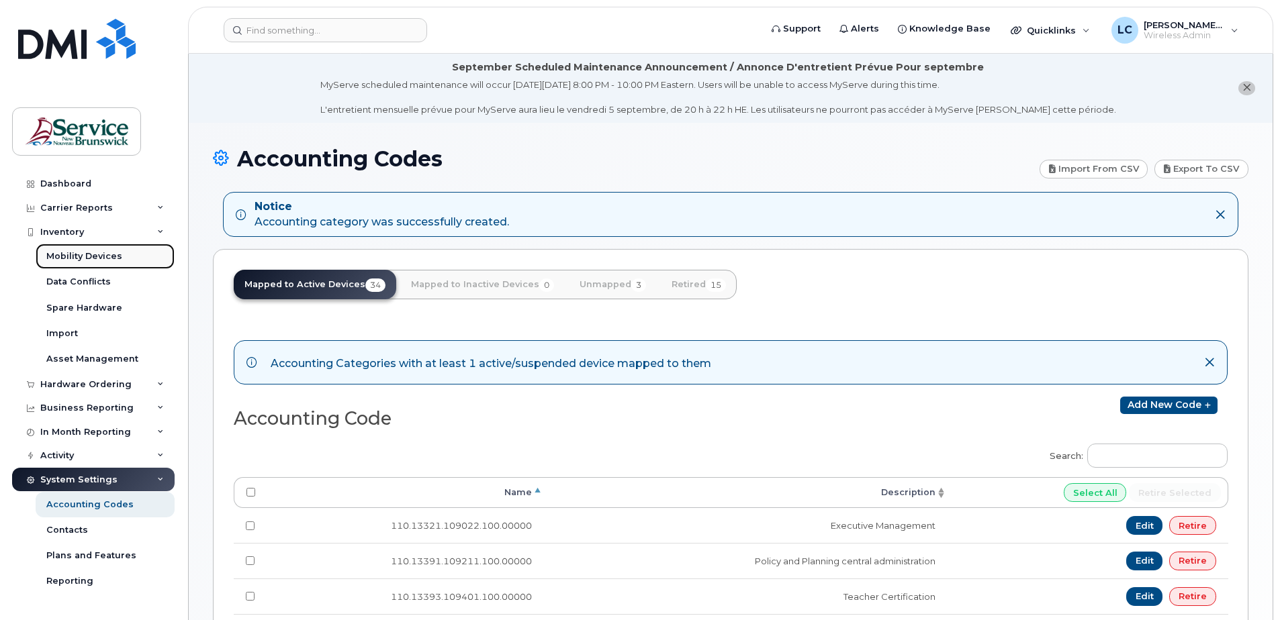
click at [134, 251] on link "Mobility Devices" at bounding box center [105, 257] width 139 height 26
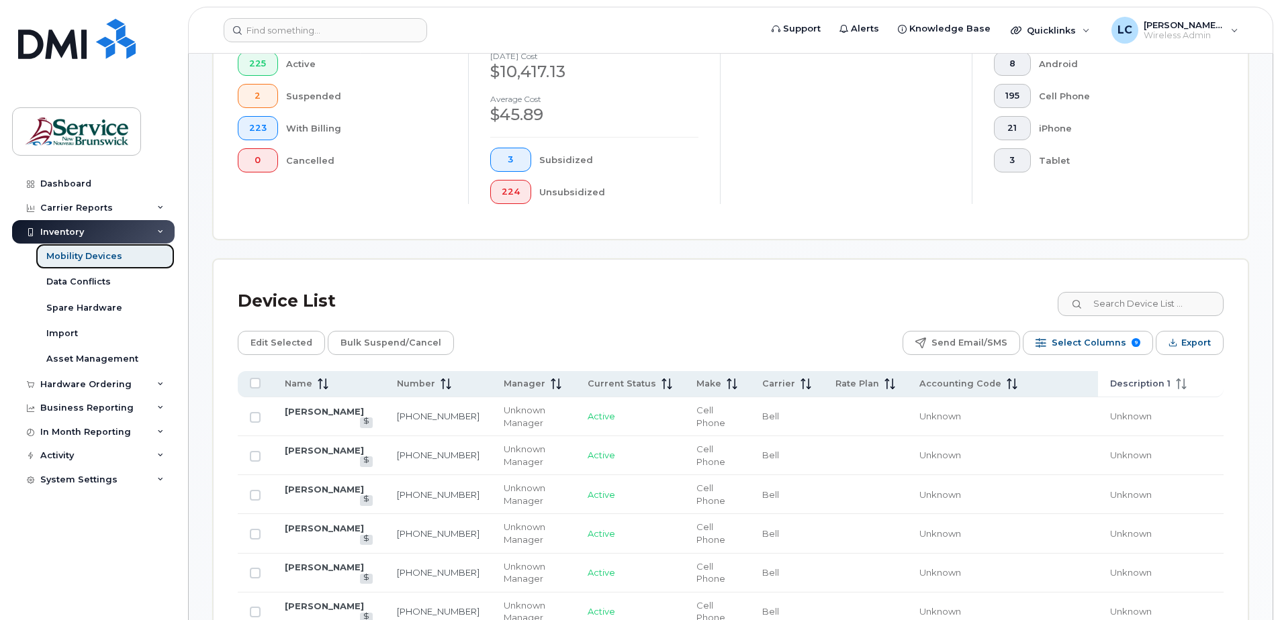
scroll to position [403, 0]
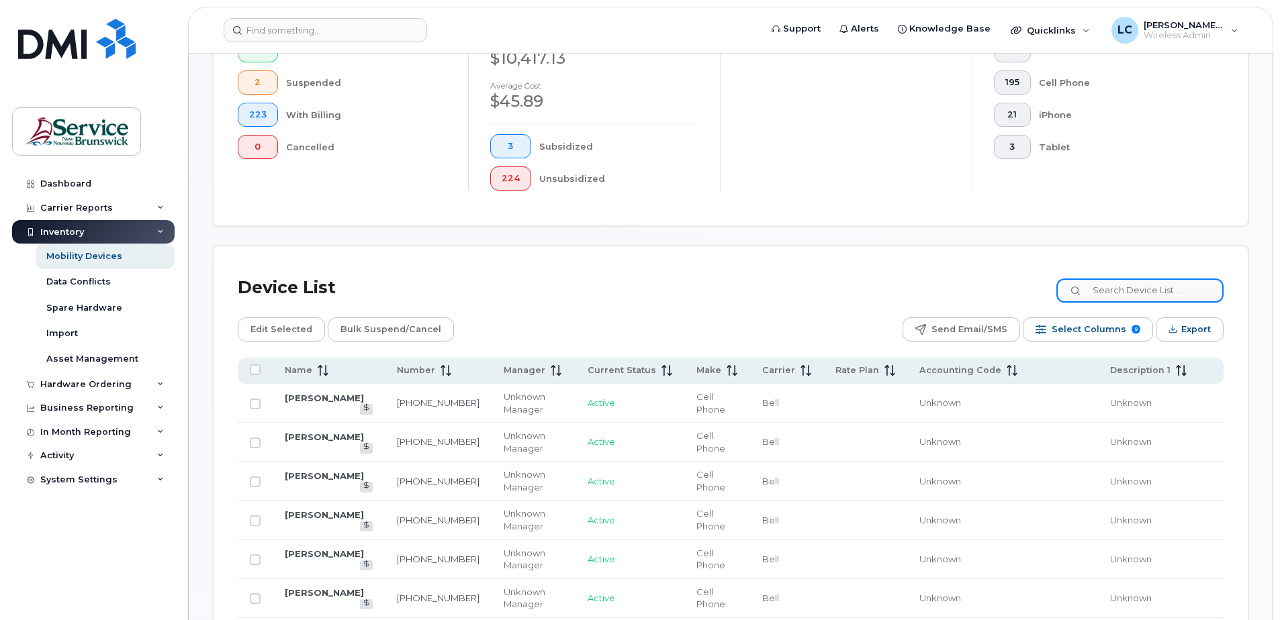
click at [1128, 287] on input at bounding box center [1139, 291] width 167 height 24
type input "collette"
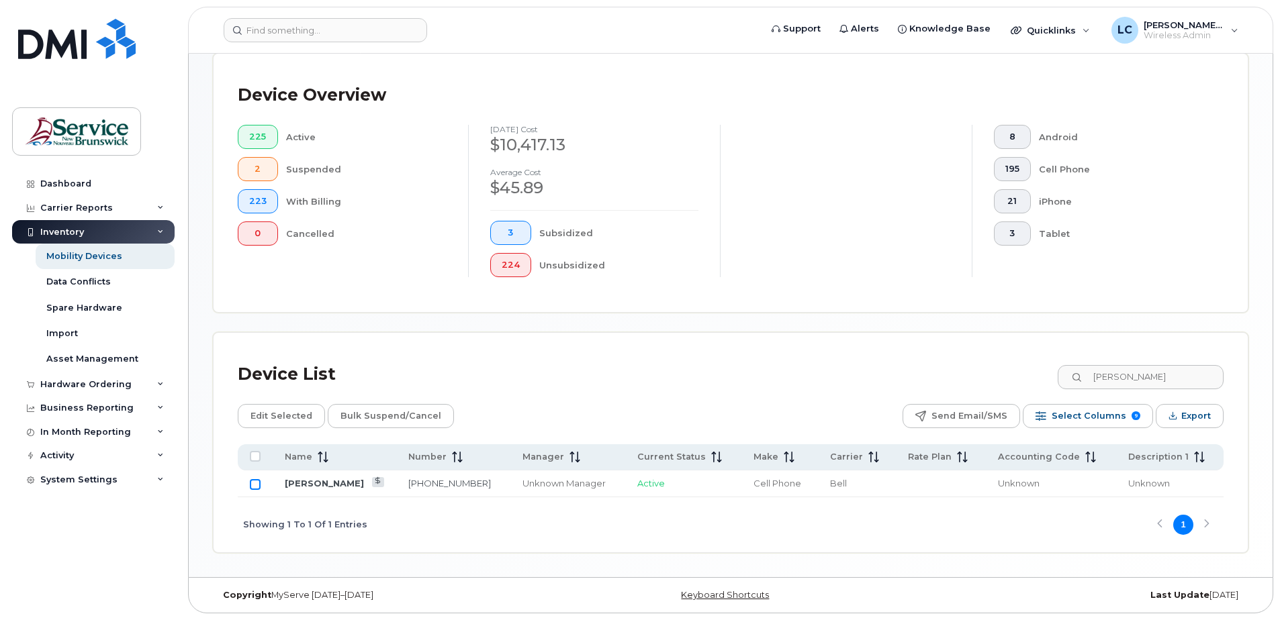
click at [253, 482] on input "Row Unselected" at bounding box center [255, 484] width 11 height 11
checkbox input "true"
click at [261, 415] on span "Edit Selected" at bounding box center [281, 416] width 62 height 20
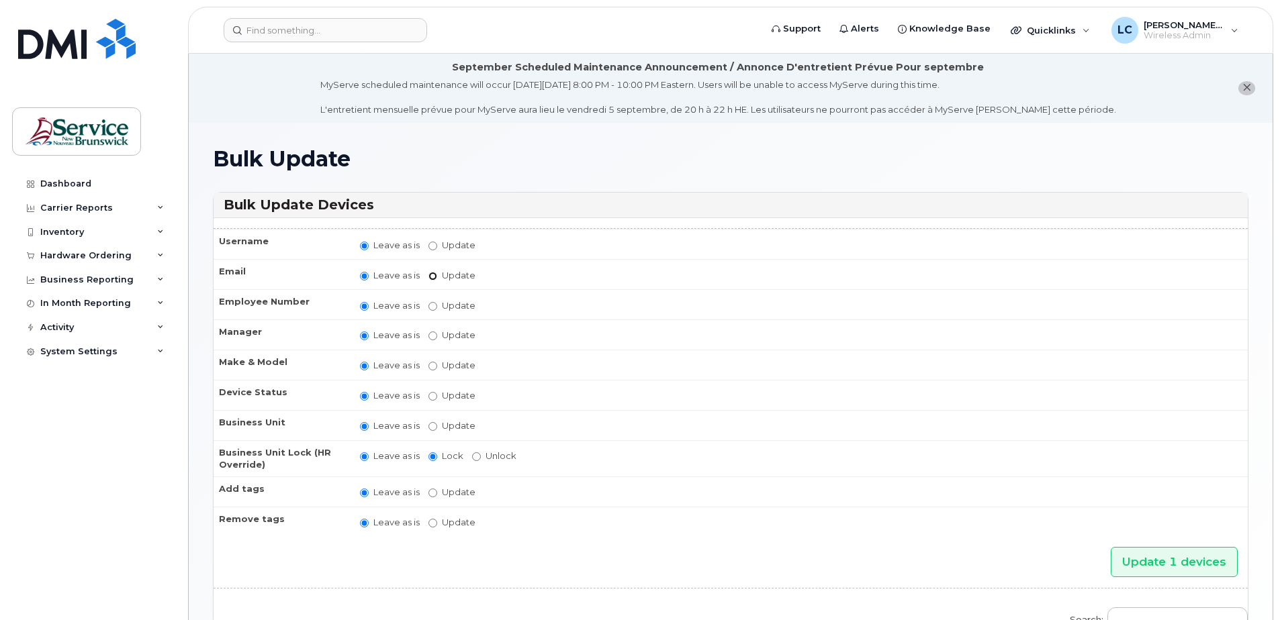
click at [429, 275] on input "Update" at bounding box center [432, 276] width 9 height 9
radio input "true"
radio input "false"
click at [489, 275] on input "Update" at bounding box center [537, 276] width 124 height 17
click at [485, 275] on input "Update" at bounding box center [537, 276] width 124 height 17
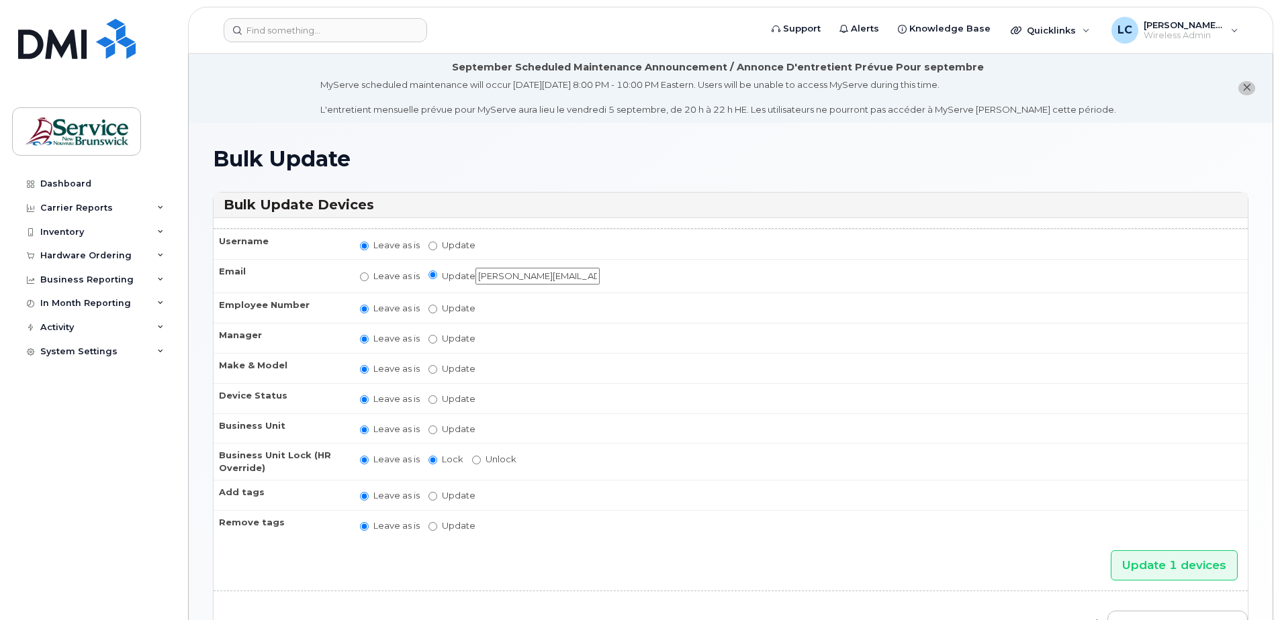
scroll to position [0, 1]
type input "[PERSON_NAME][EMAIL_ADDRESS][PERSON_NAME][DOMAIN_NAME]"
click at [428, 428] on input "Update" at bounding box center [432, 430] width 9 height 9
radio input "true"
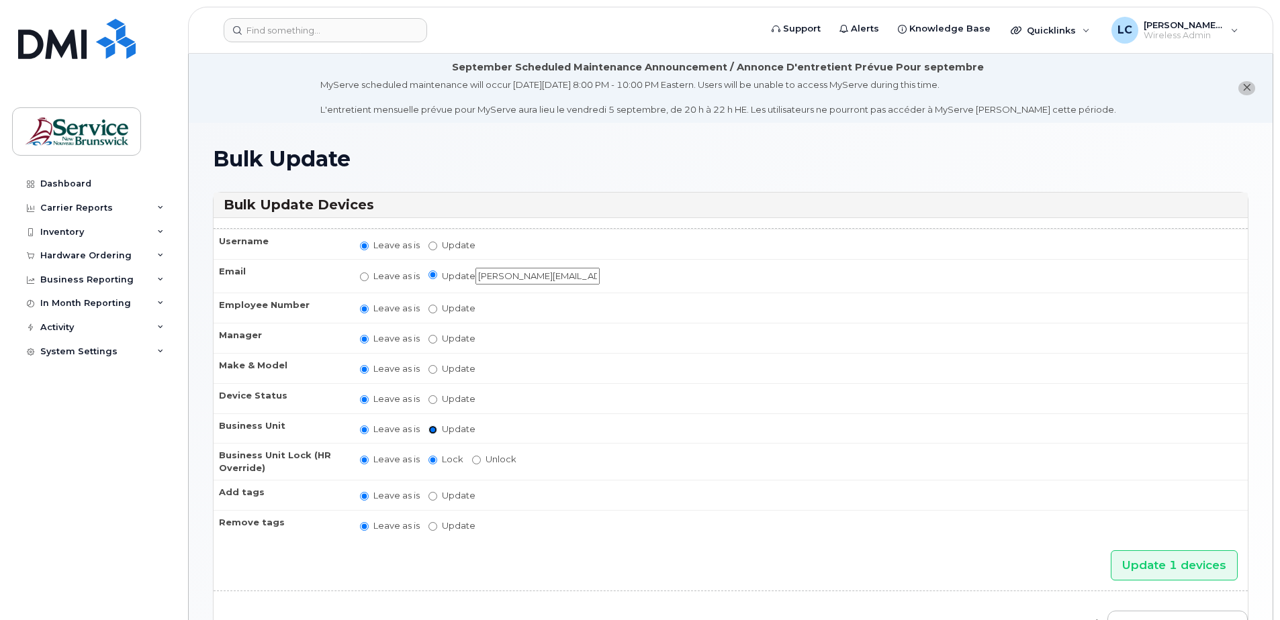
radio input "false"
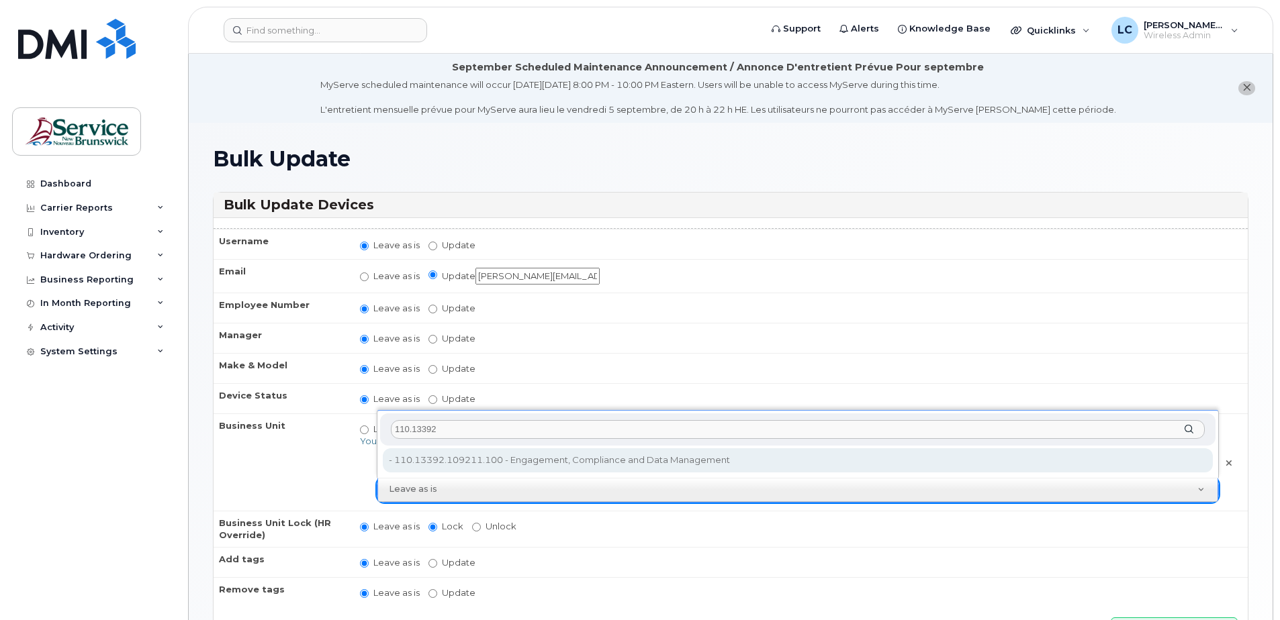
type input "110.13392"
type input "36006683"
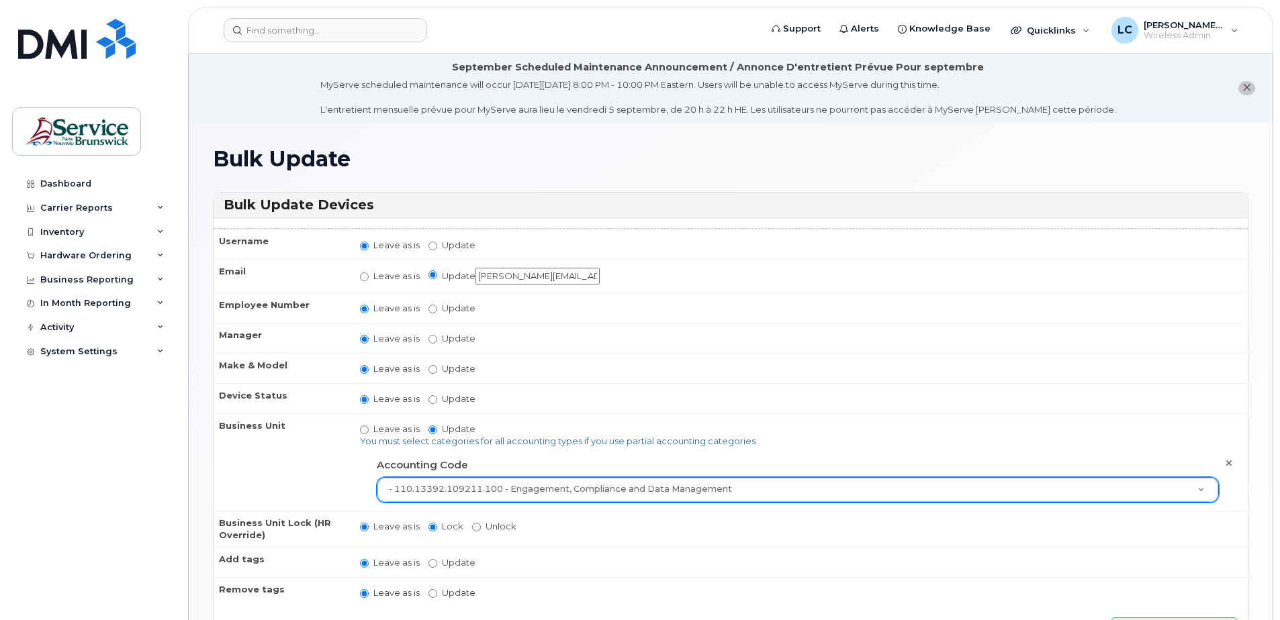
click at [289, 492] on th "Business Unit" at bounding box center [281, 462] width 134 height 97
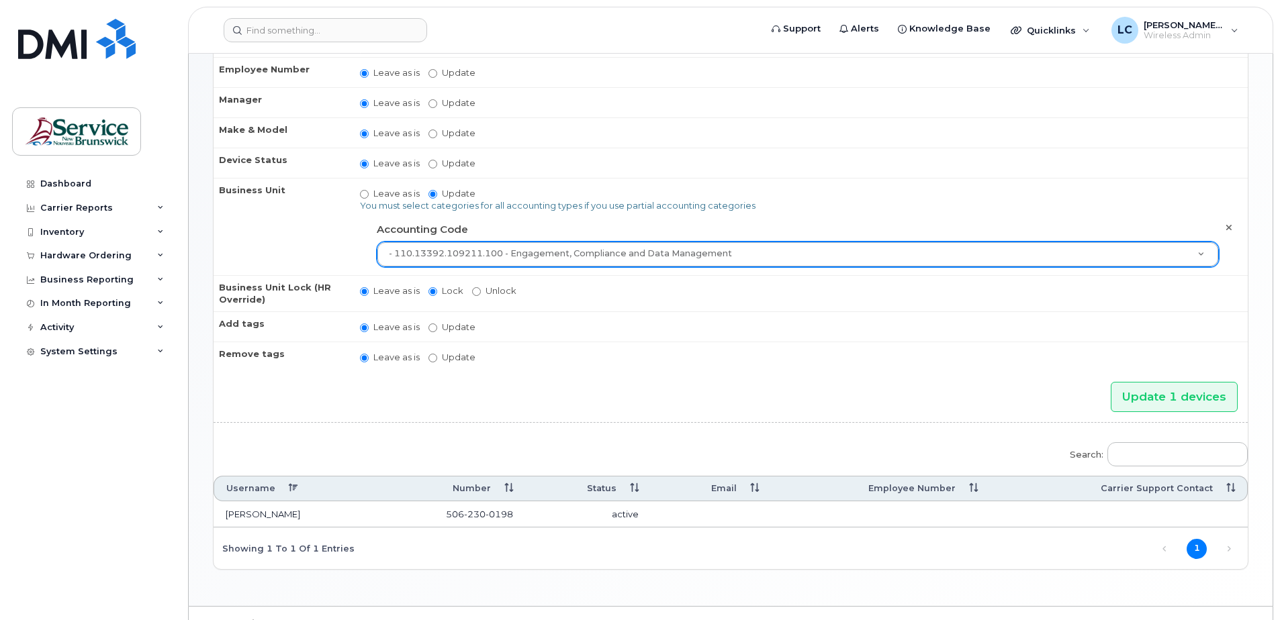
scroll to position [265, 0]
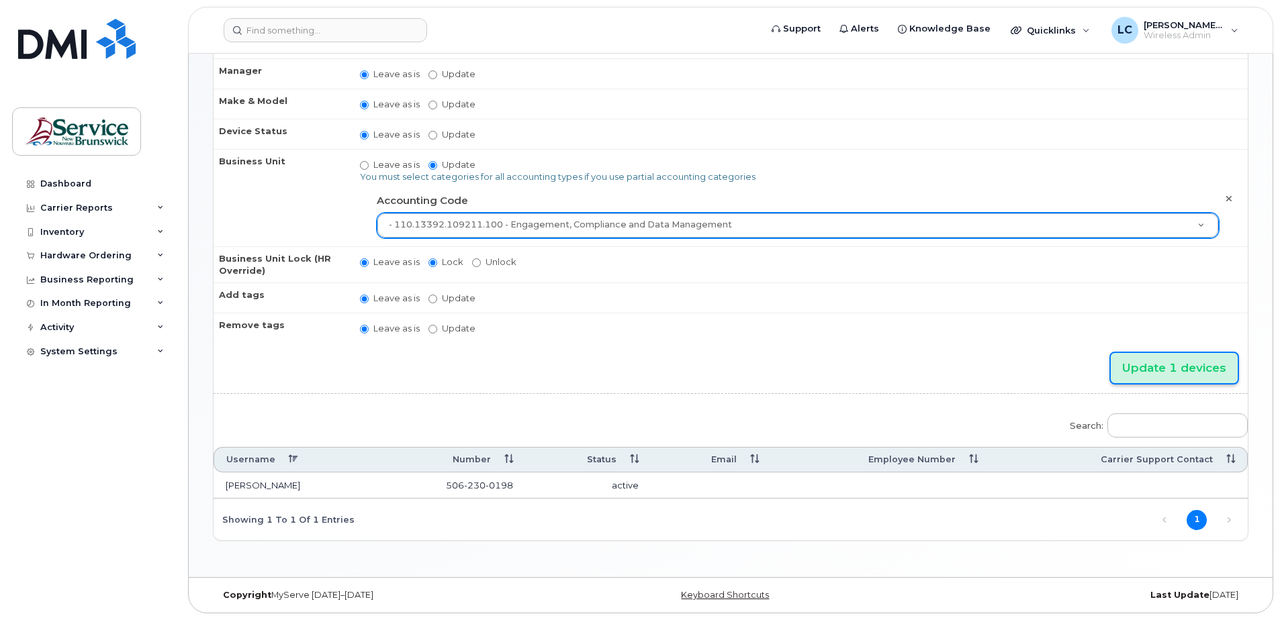
click at [1175, 361] on input "Update 1 devices" at bounding box center [1174, 368] width 127 height 30
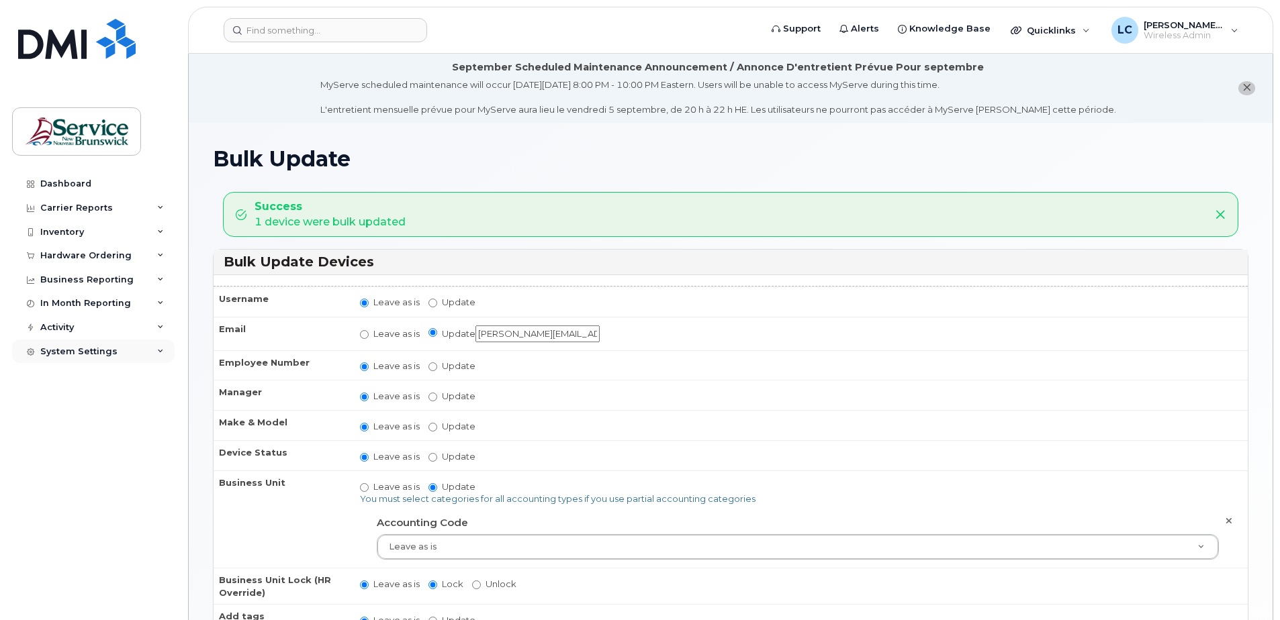
click at [71, 353] on div "System Settings" at bounding box center [78, 352] width 77 height 11
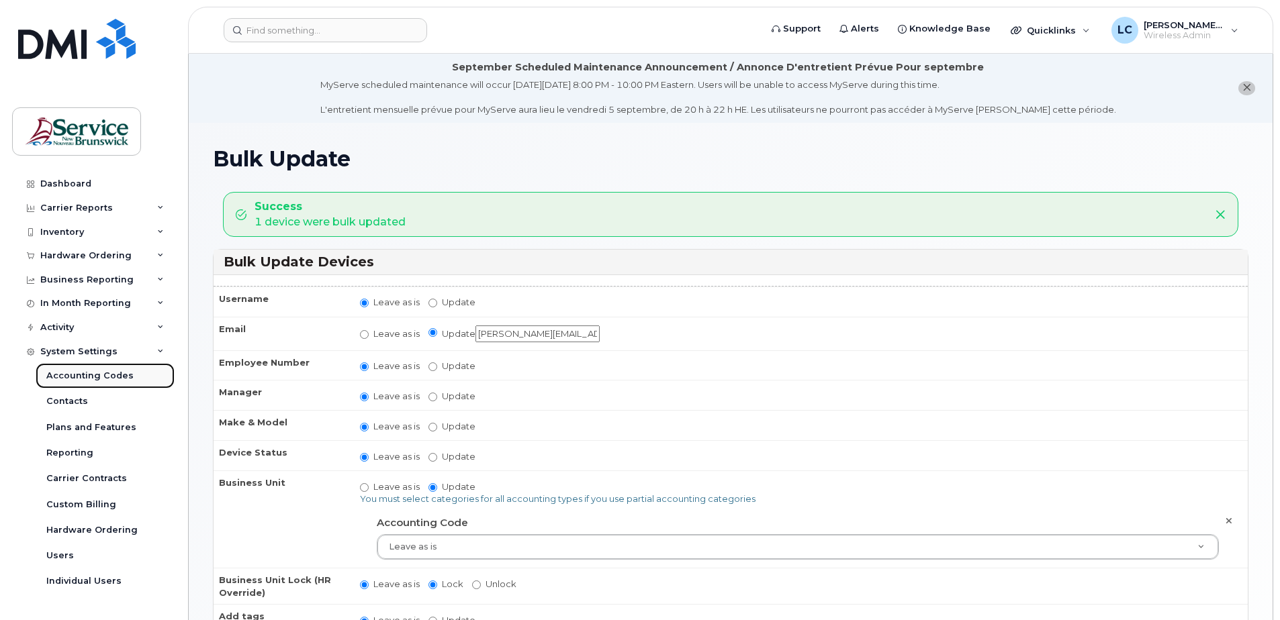
drag, startPoint x: 81, startPoint y: 374, endPoint x: 103, endPoint y: 371, distance: 22.3
click at [81, 374] on div "Accounting Codes" at bounding box center [89, 376] width 87 height 12
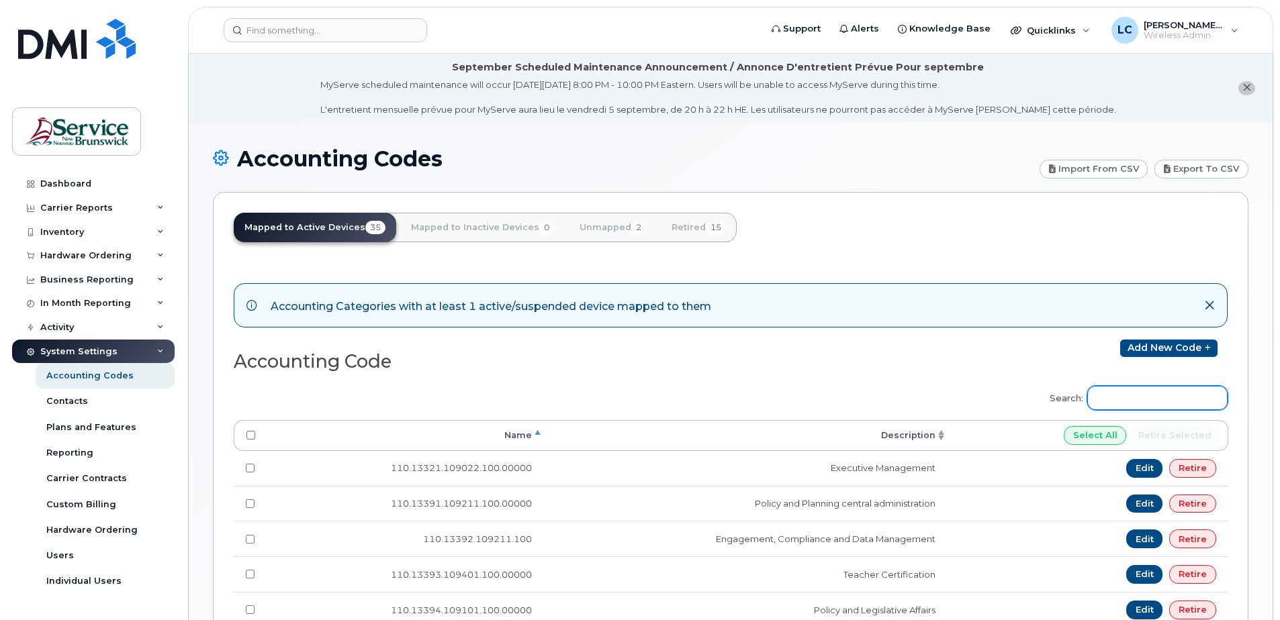
click at [1162, 396] on input "Search:" at bounding box center [1157, 398] width 140 height 24
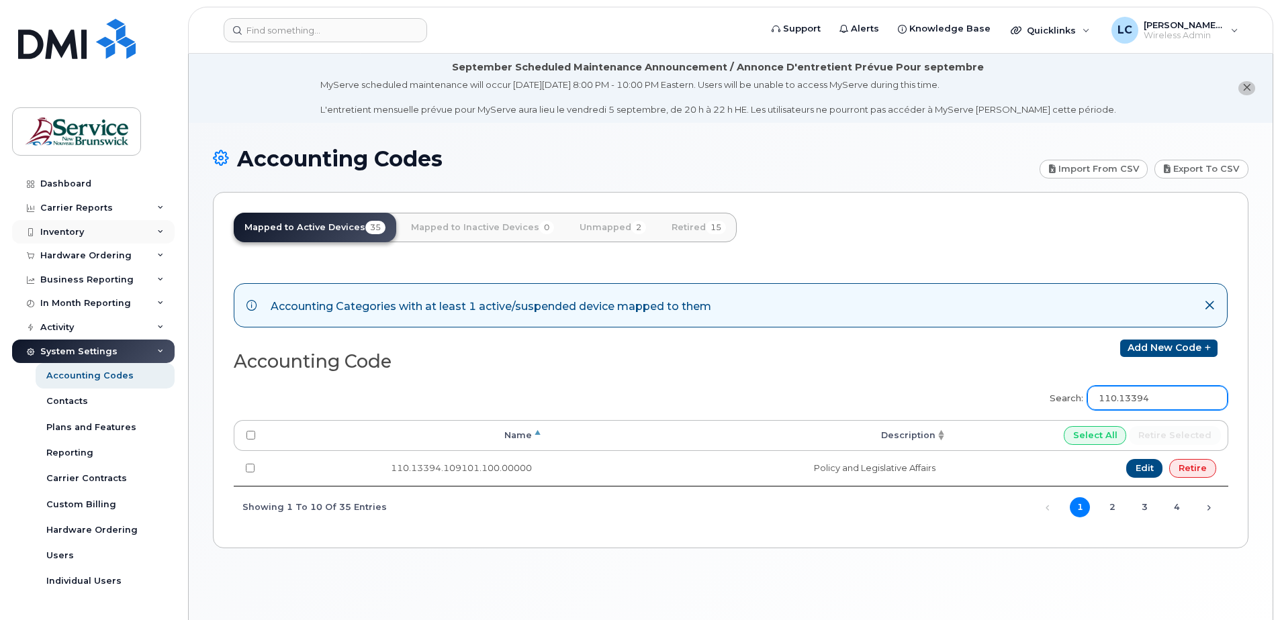
type input "110.13394"
click at [93, 233] on div "Inventory" at bounding box center [93, 232] width 163 height 24
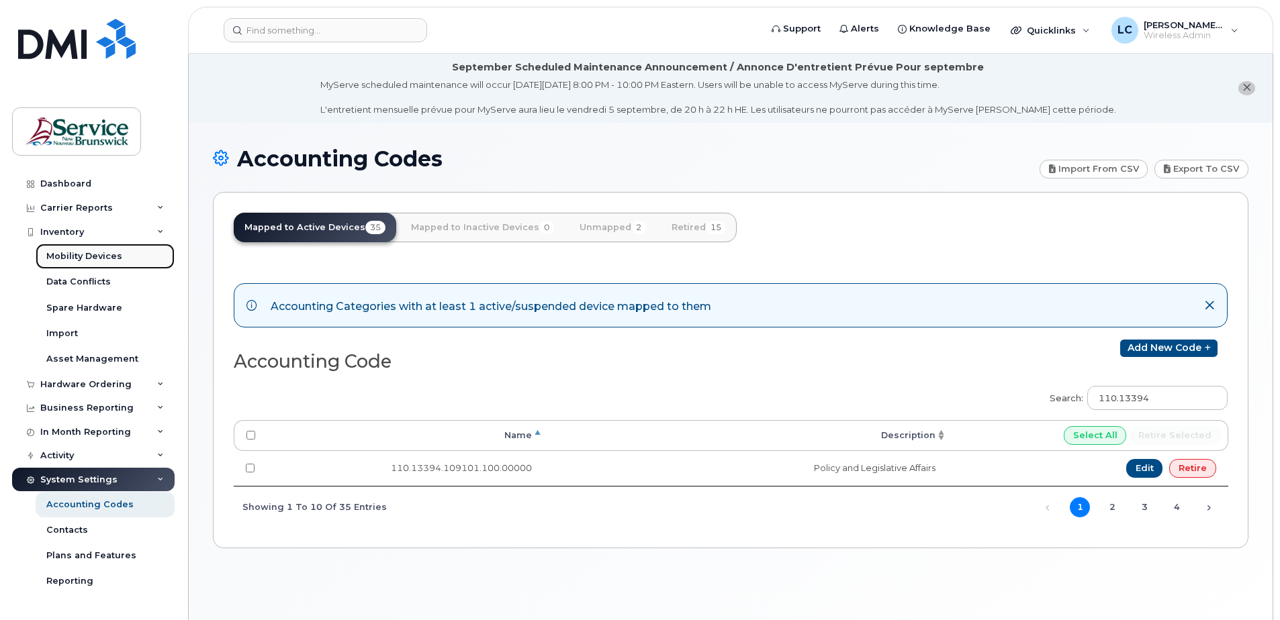
click at [93, 253] on div "Mobility Devices" at bounding box center [84, 256] width 76 height 12
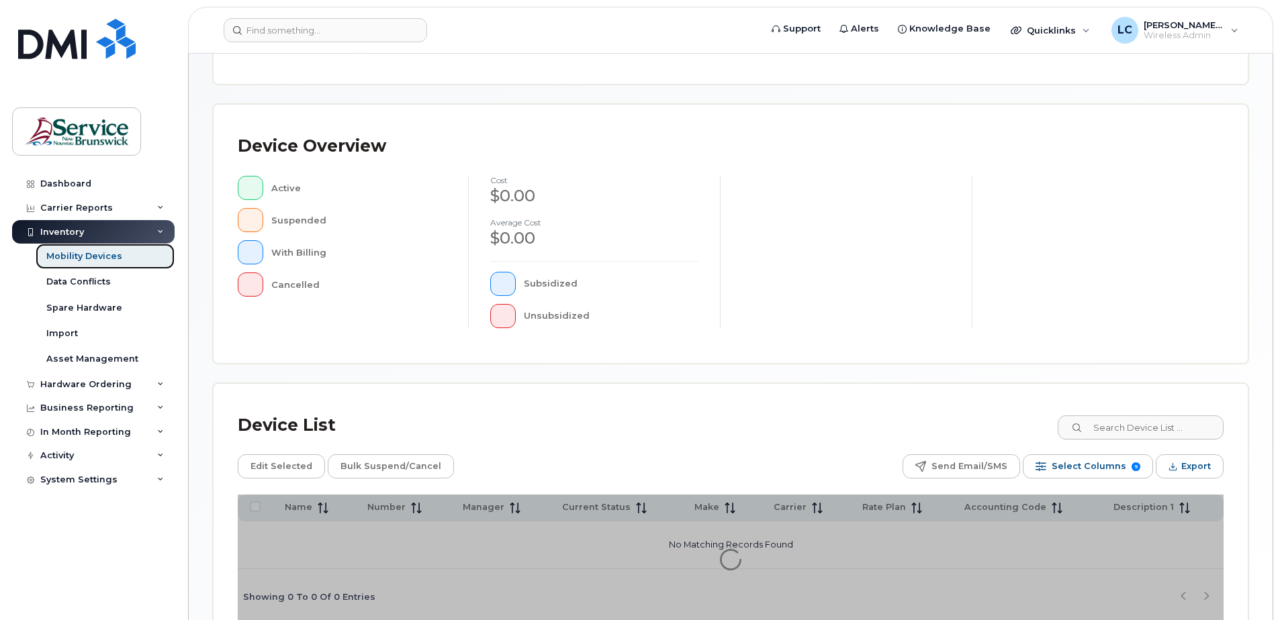
scroll to position [269, 0]
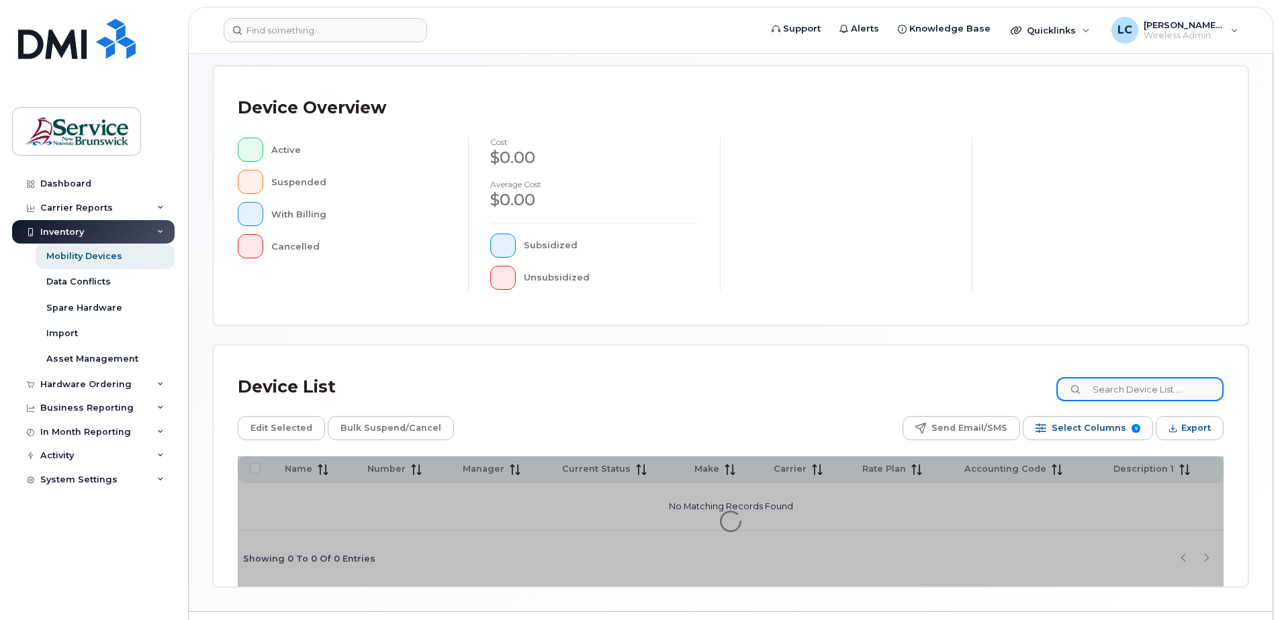
click at [1155, 382] on input at bounding box center [1139, 389] width 167 height 24
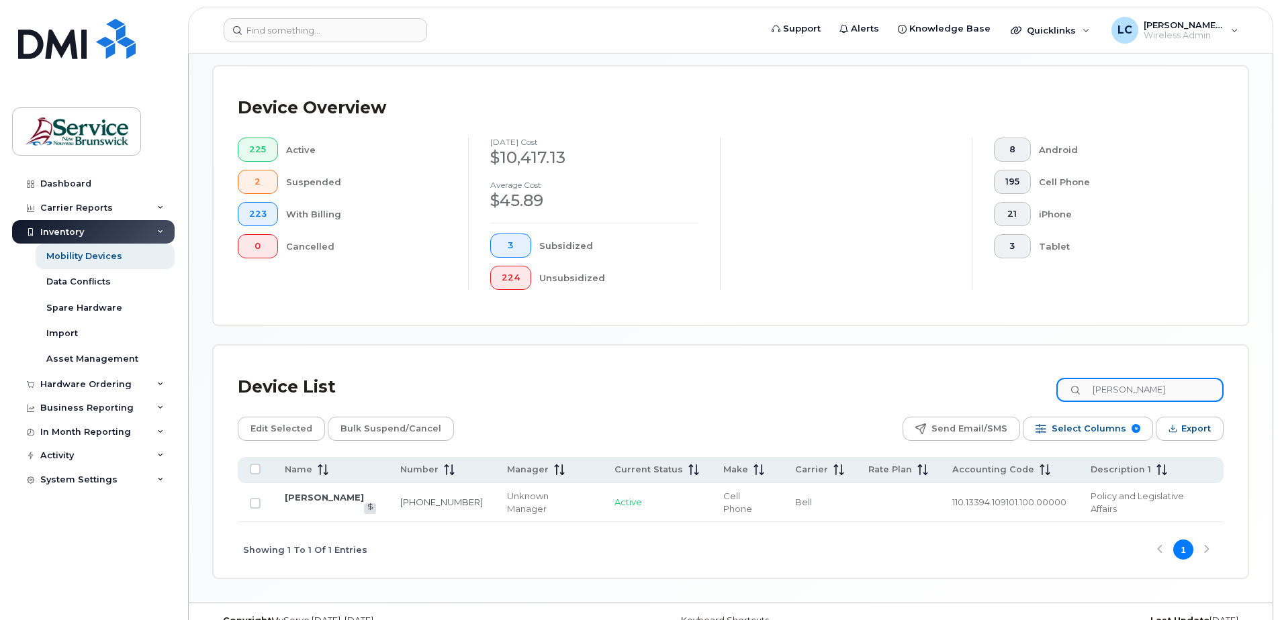
drag, startPoint x: 1170, startPoint y: 392, endPoint x: 1083, endPoint y: 390, distance: 87.3
click at [1083, 390] on input "[PERSON_NAME]" at bounding box center [1139, 390] width 167 height 24
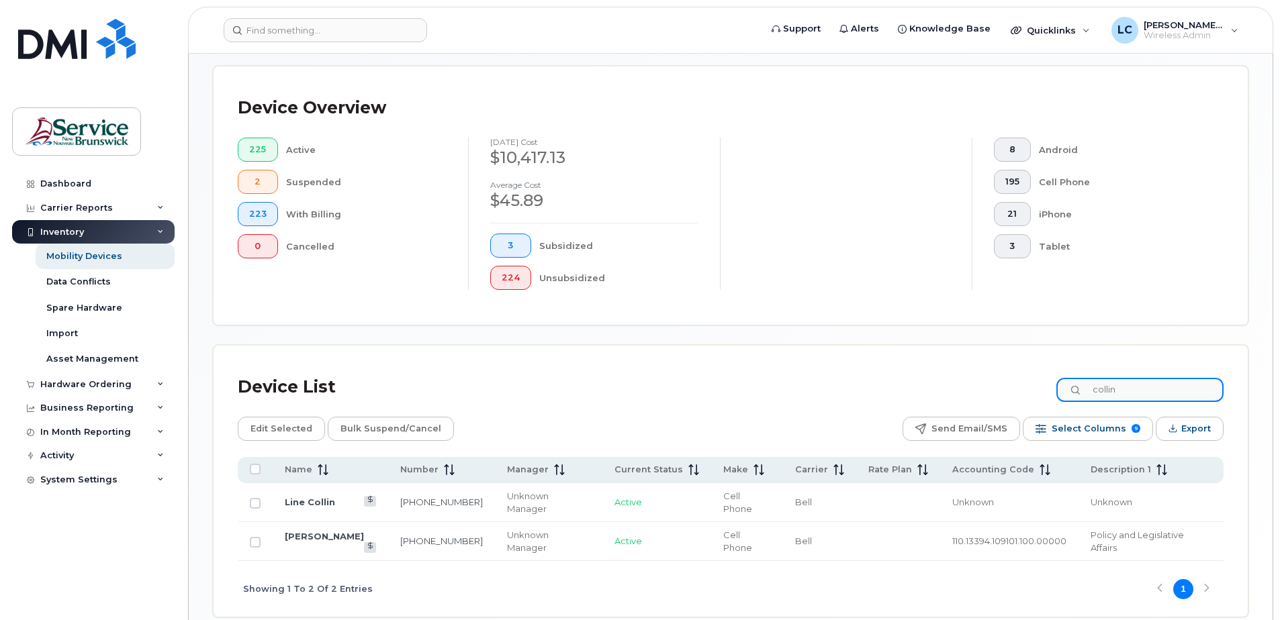
drag, startPoint x: 1135, startPoint y: 392, endPoint x: 1078, endPoint y: 380, distance: 57.7
click at [1078, 380] on input "collin" at bounding box center [1139, 390] width 167 height 24
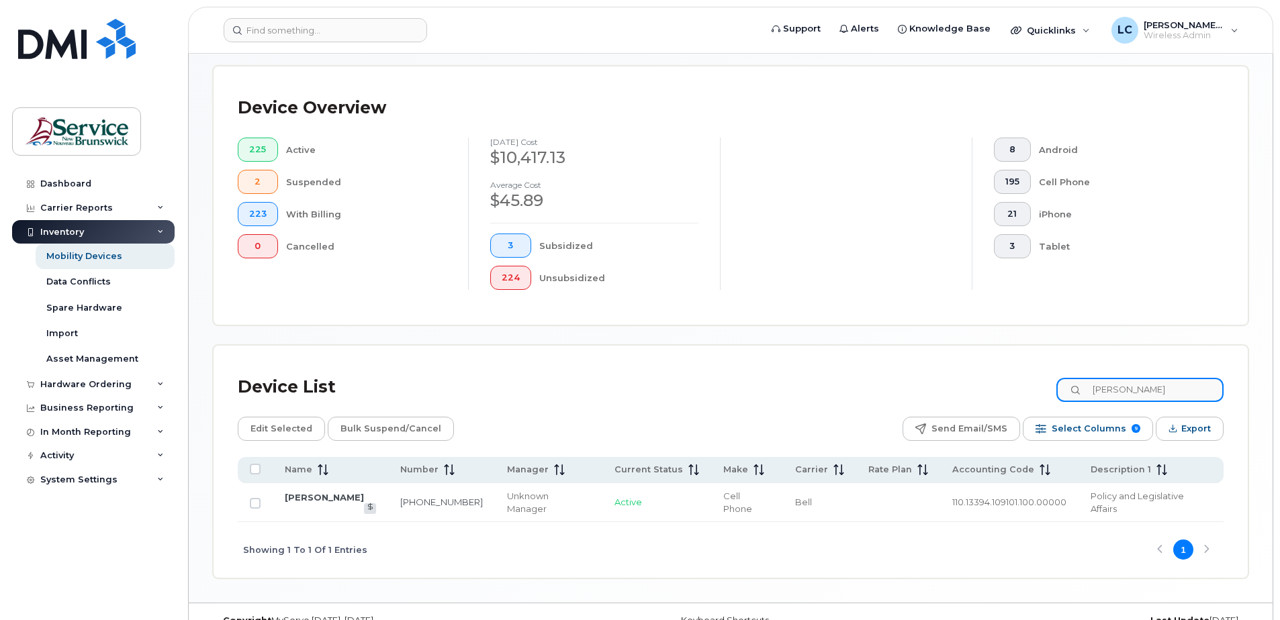
drag, startPoint x: 1160, startPoint y: 398, endPoint x: 1034, endPoint y: 382, distance: 127.2
click at [1034, 382] on div "Device List [PERSON_NAME]" at bounding box center [731, 387] width 986 height 35
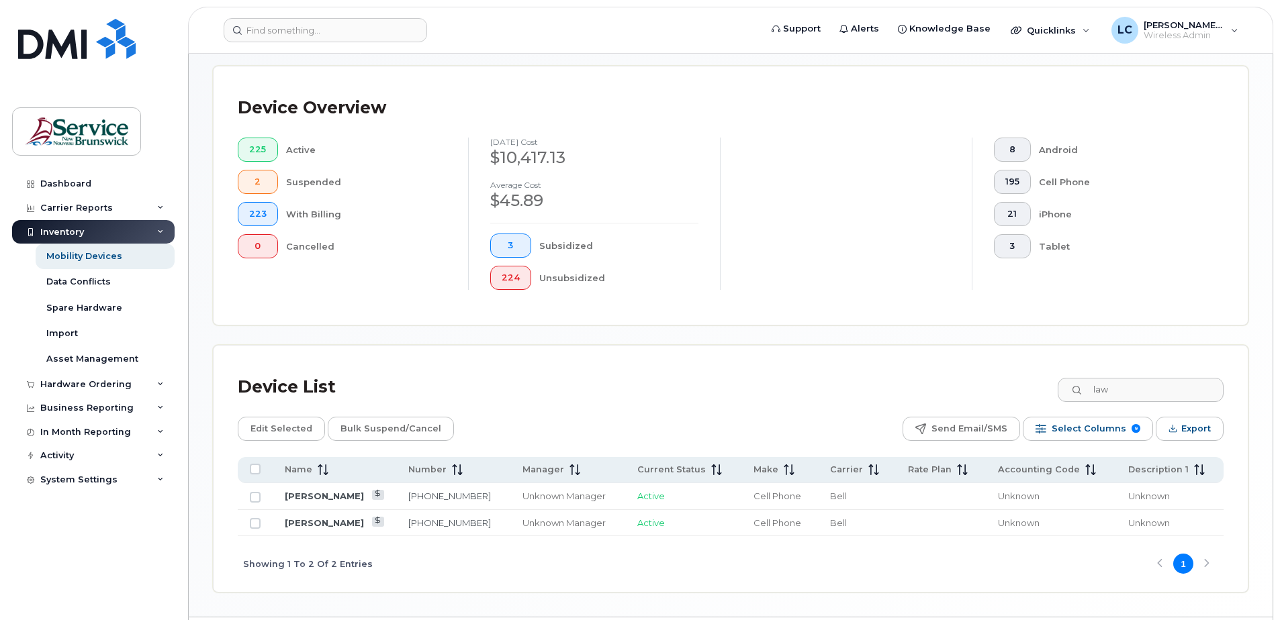
click at [990, 580] on div "Showing 1 To 2 Of 2 Entries 1" at bounding box center [731, 565] width 986 height 56
drag, startPoint x: 1134, startPoint y: 392, endPoint x: 1085, endPoint y: 391, distance: 49.0
click at [1085, 391] on div "law" at bounding box center [1139, 390] width 167 height 24
type input "3214"
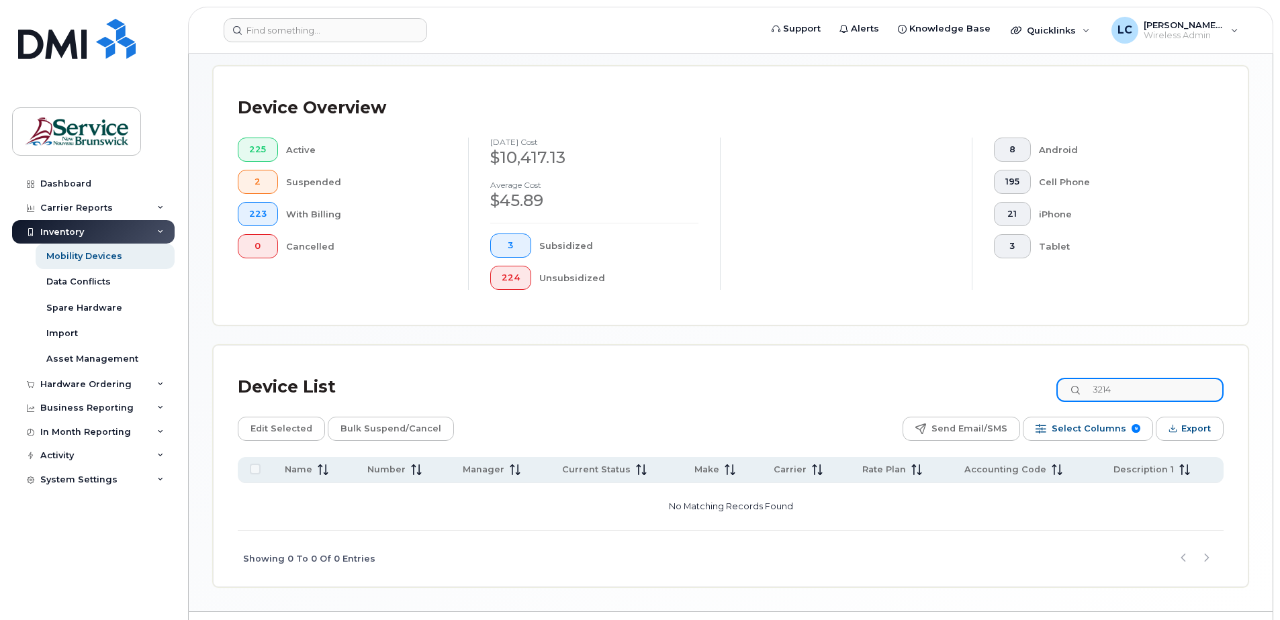
drag, startPoint x: 1149, startPoint y: 391, endPoint x: 1097, endPoint y: 390, distance: 52.4
click at [1097, 390] on input "3214" at bounding box center [1139, 390] width 167 height 24
